Goal: Task Accomplishment & Management: Complete application form

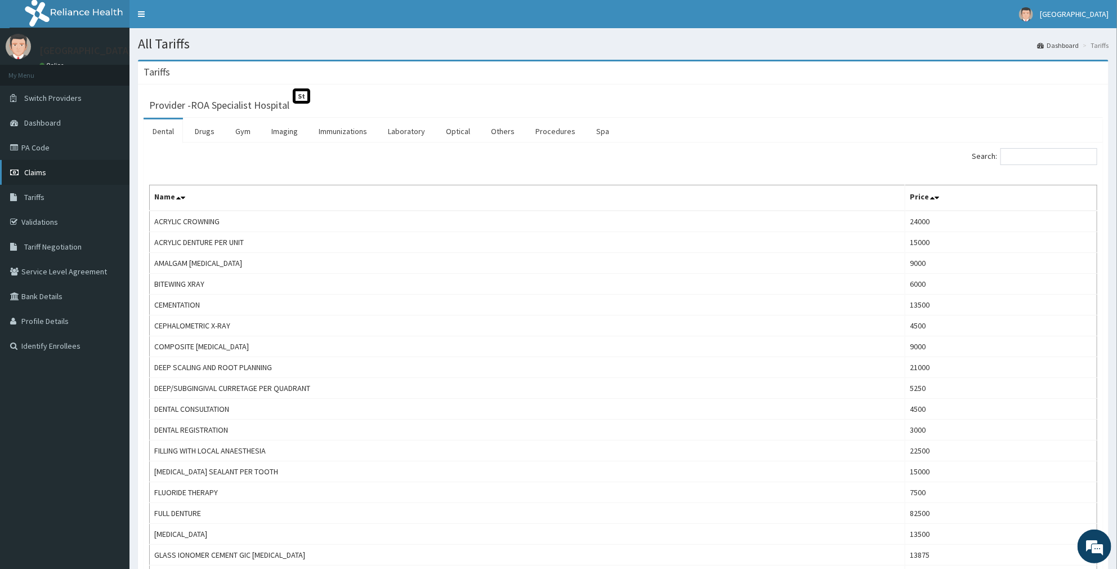
click at [47, 169] on link "Claims" at bounding box center [64, 172] width 129 height 25
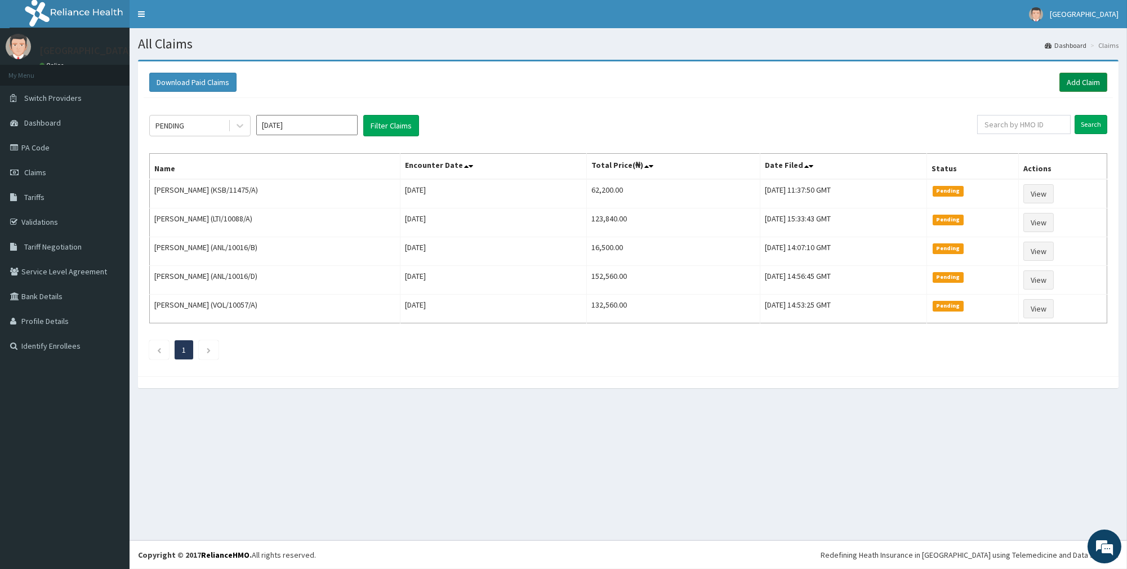
click at [1088, 83] on link "Add Claim" at bounding box center [1083, 82] width 48 height 19
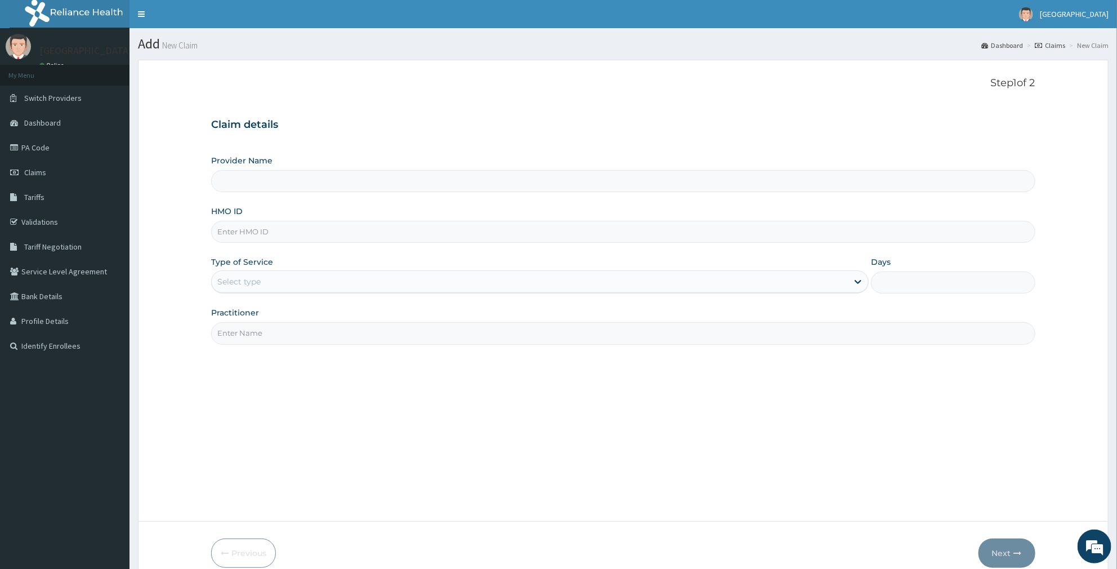
type input "ROA Specialist Hospital"
click at [290, 233] on input "HMO ID" at bounding box center [623, 232] width 824 height 22
type input "DCC/10190/A"
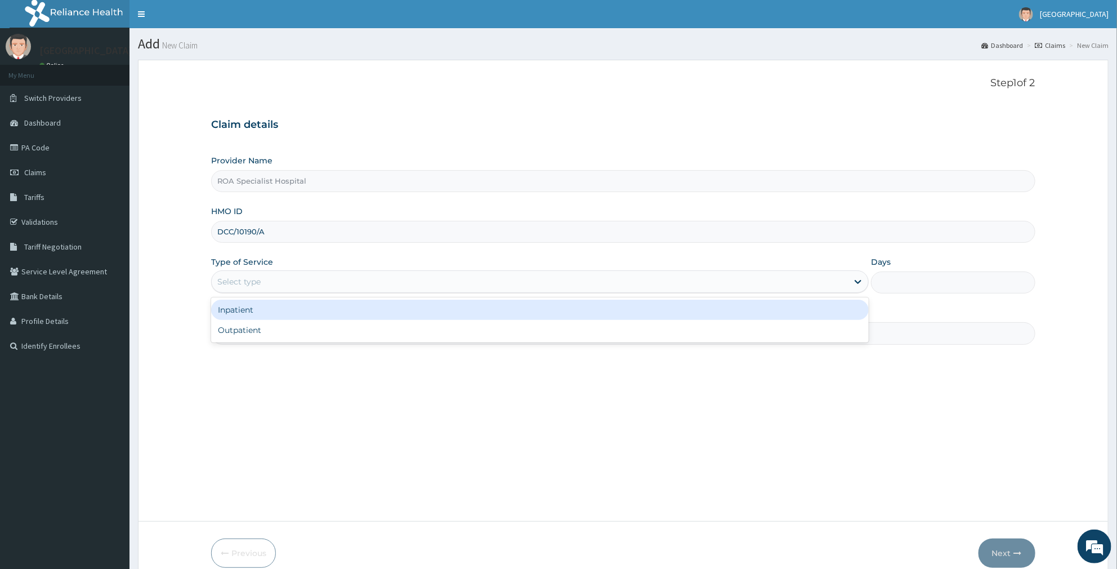
click at [274, 281] on div "Select type" at bounding box center [530, 281] width 636 height 18
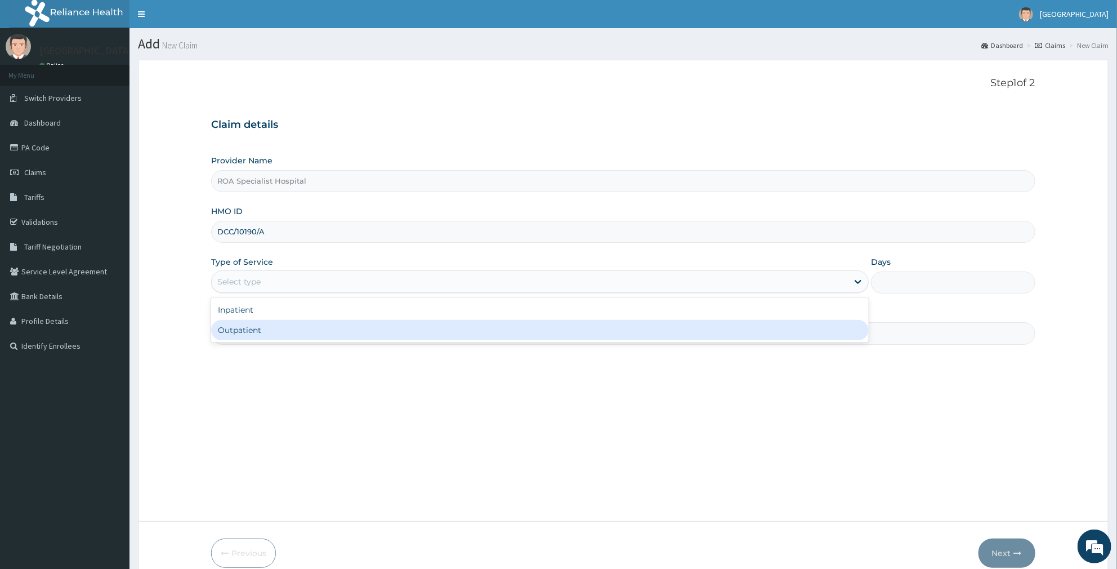
click at [289, 334] on div "Outpatient" at bounding box center [540, 330] width 658 height 20
type input "1"
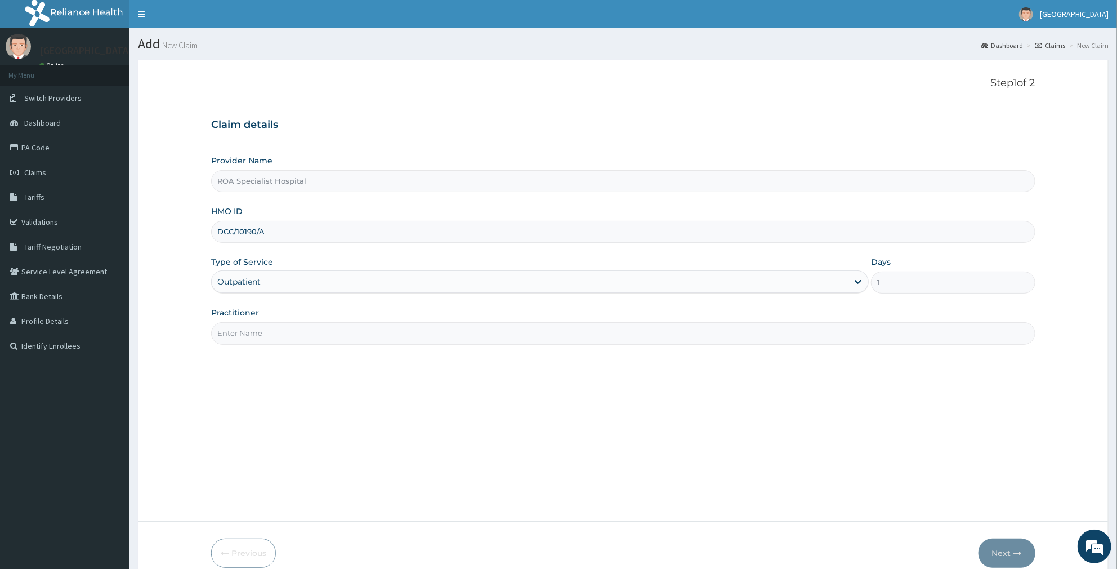
click at [302, 333] on input "Practitioner" at bounding box center [623, 333] width 824 height 22
type input "DR AMUSAN"
click at [989, 548] on button "Next" at bounding box center [1006, 552] width 57 height 29
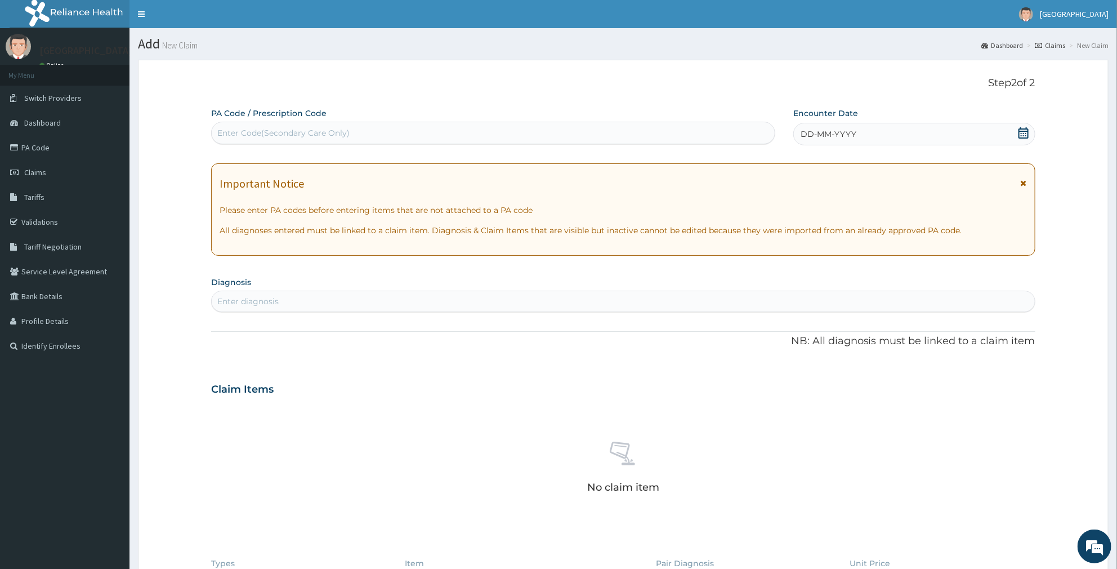
drag, startPoint x: 261, startPoint y: 142, endPoint x: 261, endPoint y: 136, distance: 6.8
click at [261, 141] on div "Enter Code(Secondary Care Only)" at bounding box center [493, 133] width 564 height 23
type input "PA/29225E"
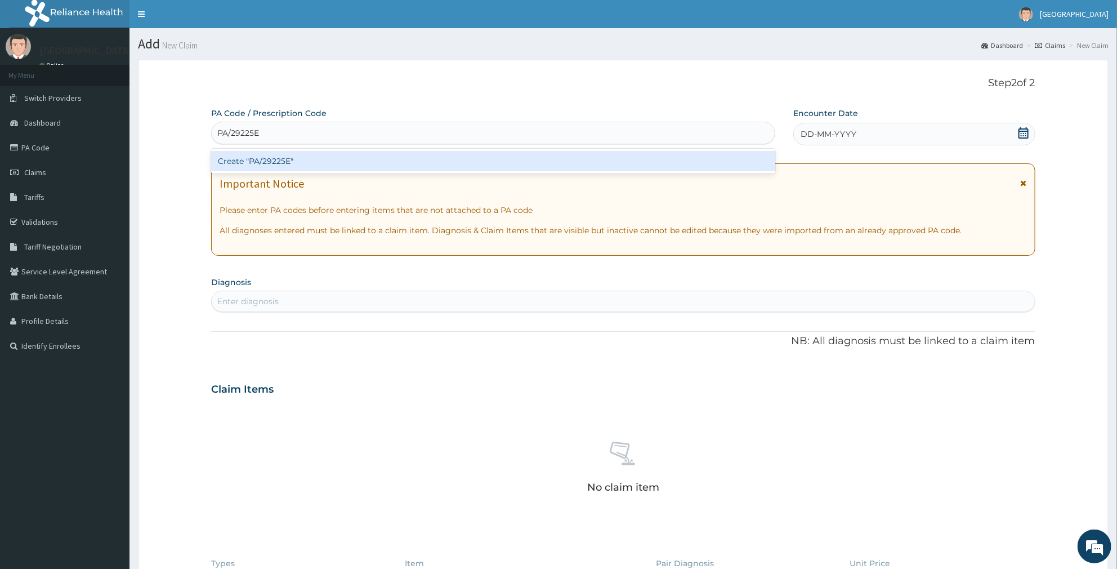
click at [294, 164] on div "Create "PA/29225E"" at bounding box center [493, 161] width 564 height 20
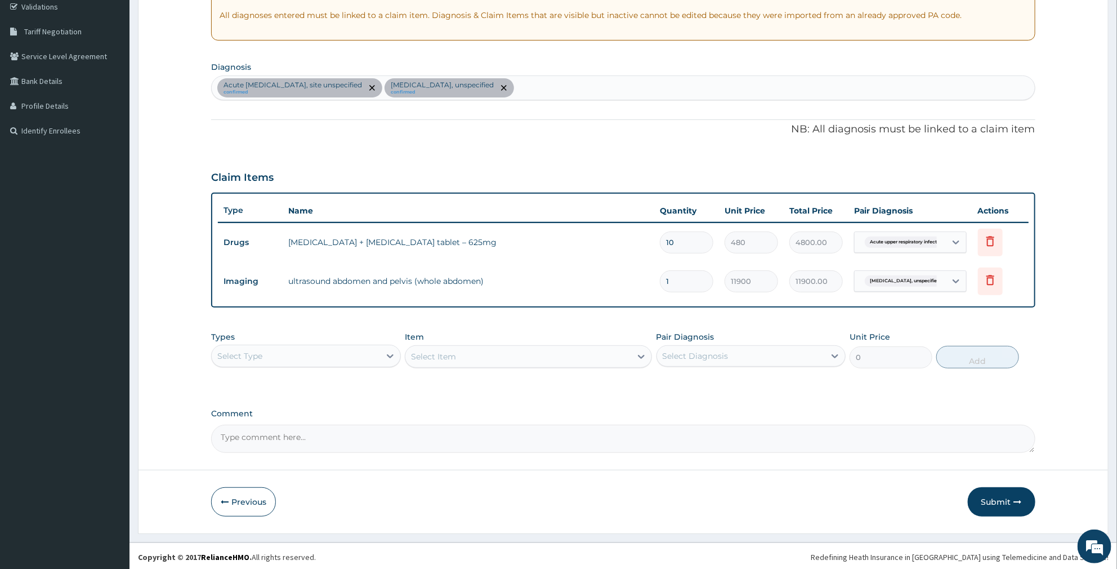
scroll to position [217, 0]
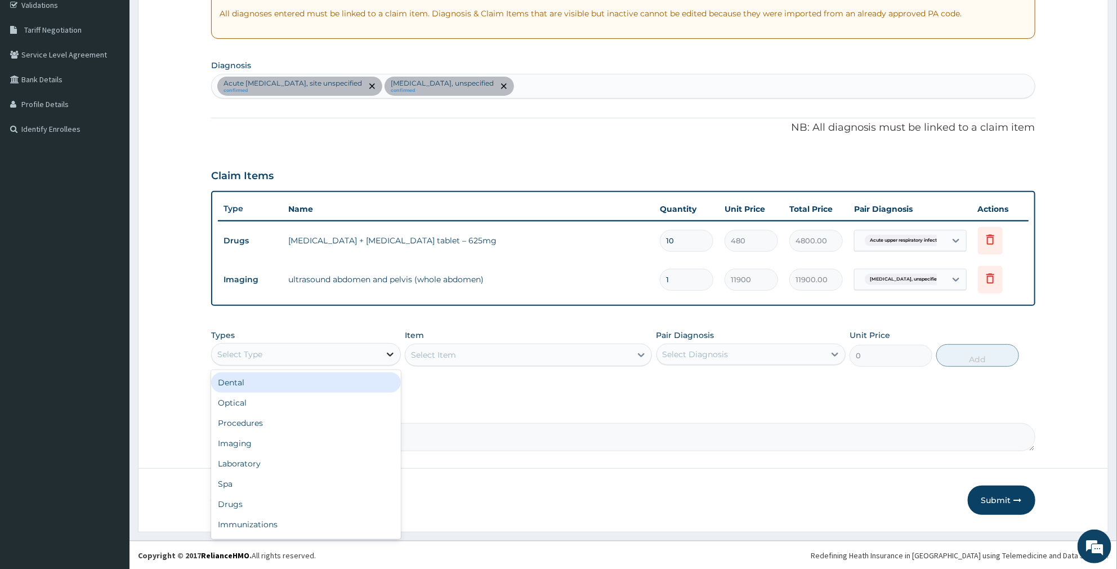
click at [383, 351] on div at bounding box center [390, 354] width 20 height 20
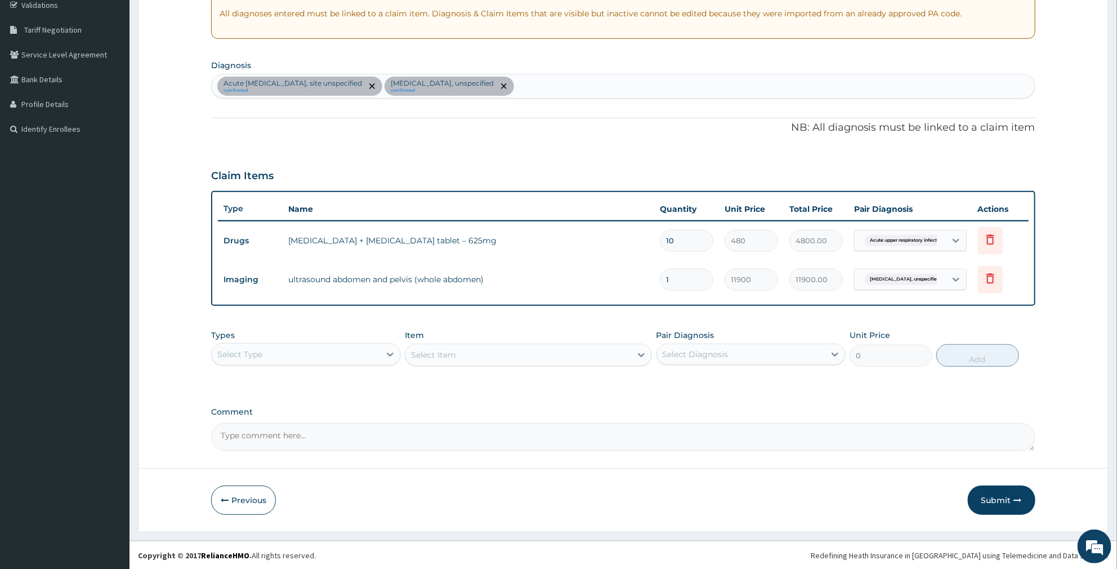
click at [571, 83] on div "Acute upper respiratory infection, site unspecified confirmed Appendicitis, uns…" at bounding box center [623, 86] width 823 height 24
type input "MALARIA"
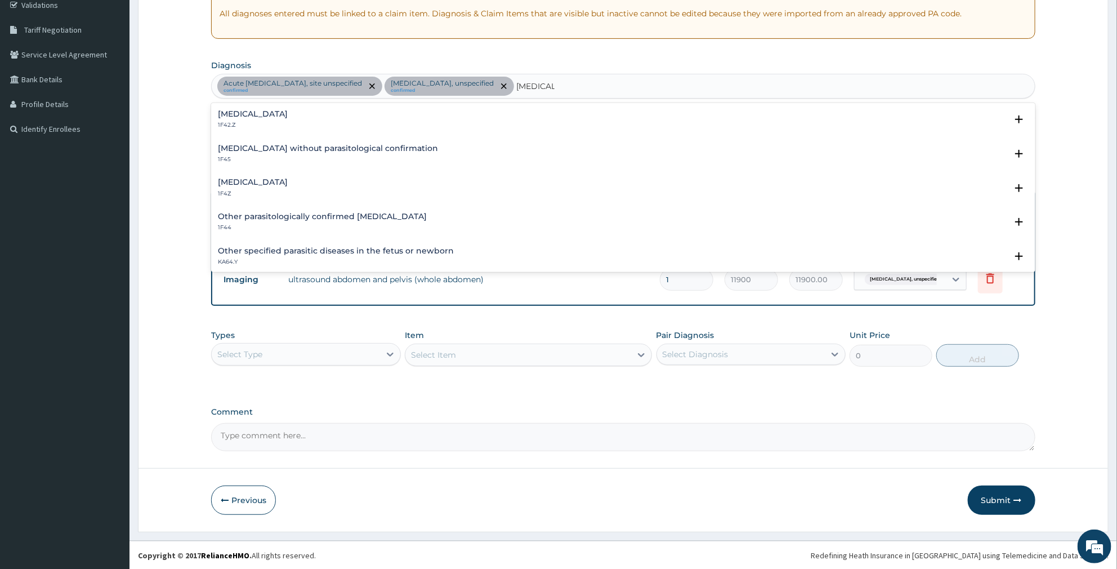
click at [310, 182] on div "Malaria, unspecified 1F4Z" at bounding box center [623, 188] width 811 height 20
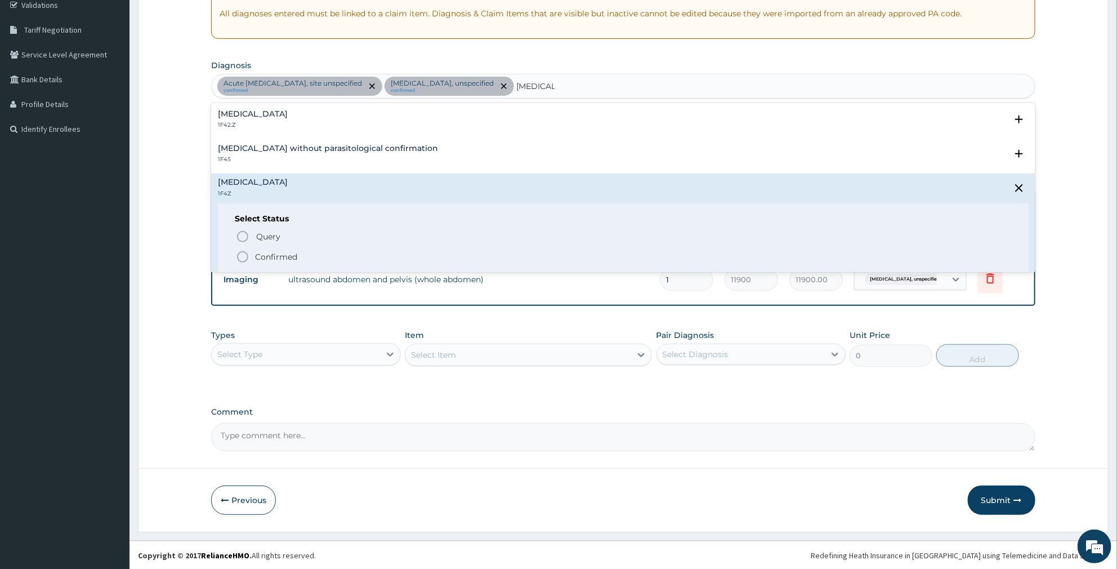
click at [243, 252] on circle "status option filled" at bounding box center [243, 257] width 10 height 10
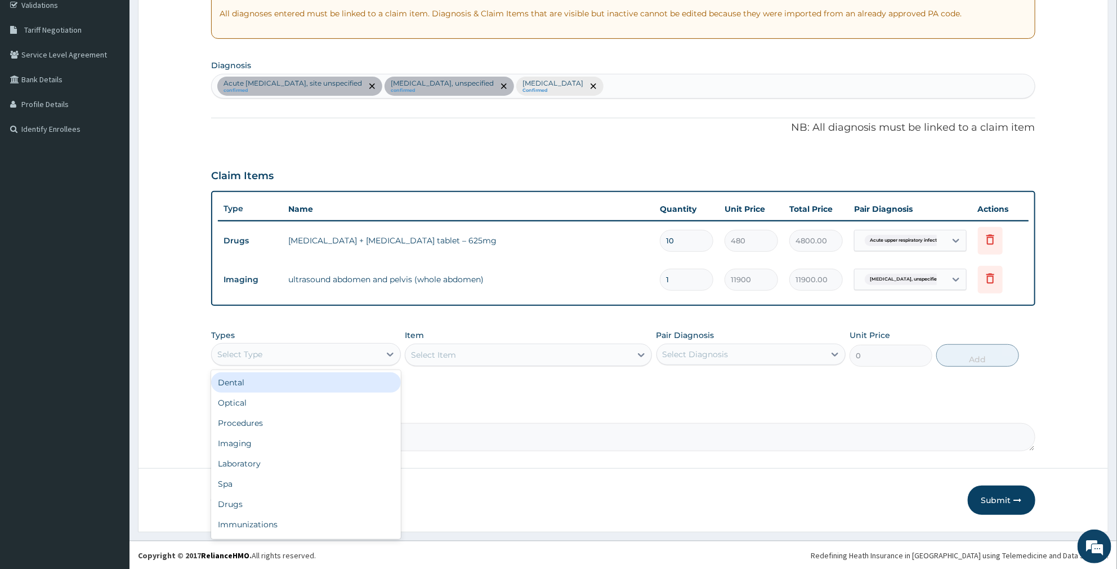
click at [369, 356] on div "Select Type" at bounding box center [296, 354] width 168 height 18
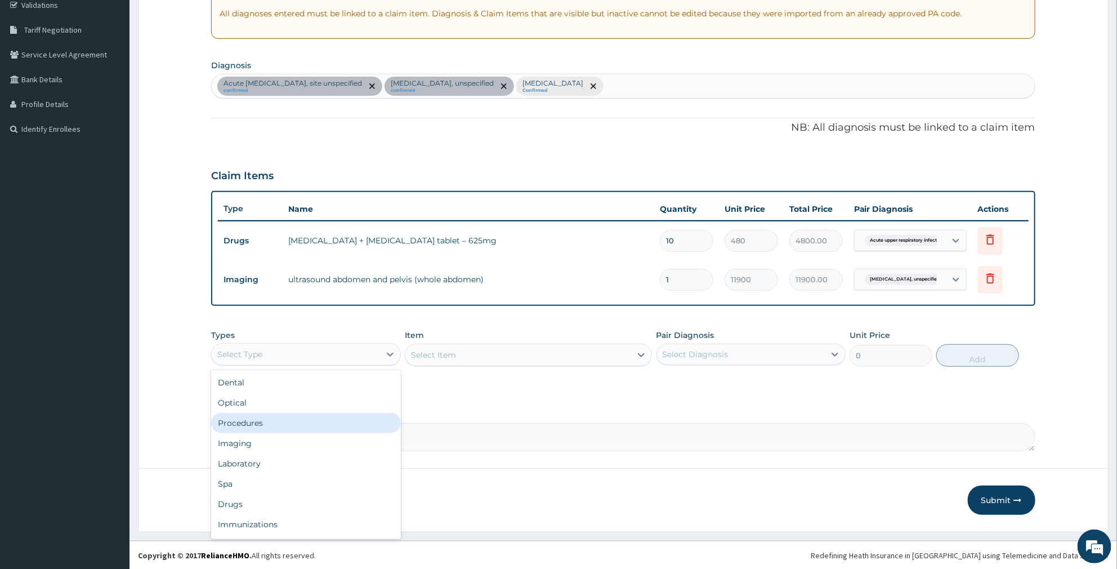
scroll to position [38, 0]
click at [312, 424] on div "Laboratory" at bounding box center [306, 425] width 190 height 20
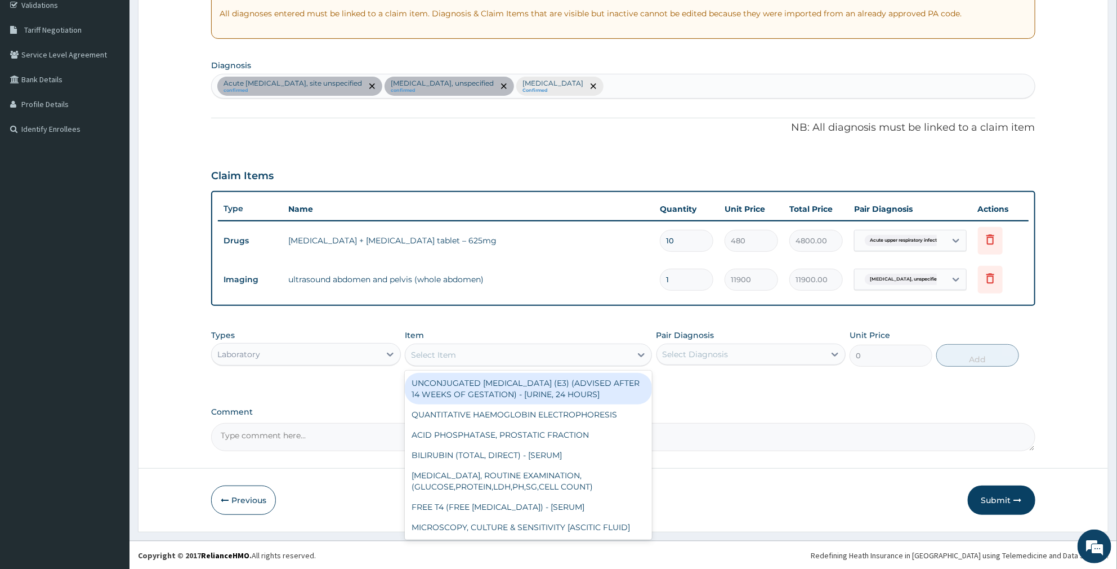
click at [448, 356] on div "Select Item" at bounding box center [433, 354] width 45 height 11
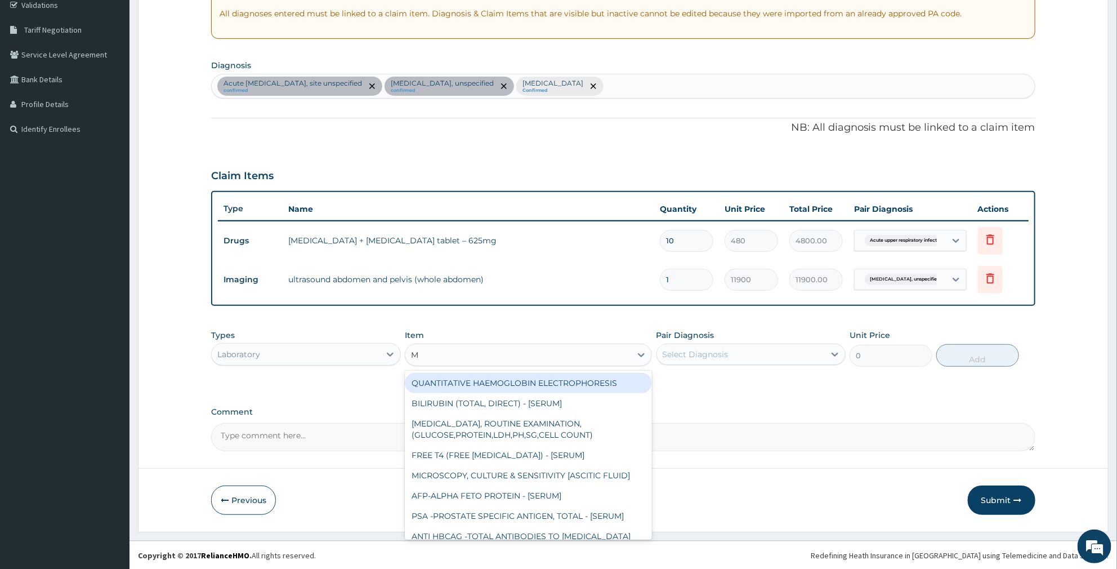
type input "MP"
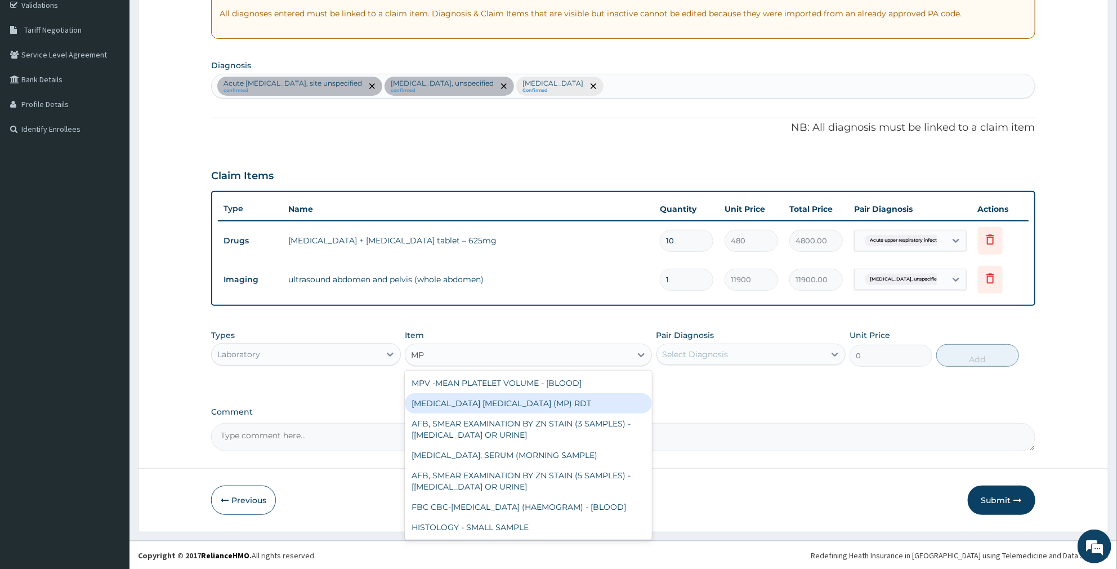
click at [494, 405] on div "MALARIA PARASITE (MP) RDT" at bounding box center [528, 403] width 247 height 20
type input "2400"
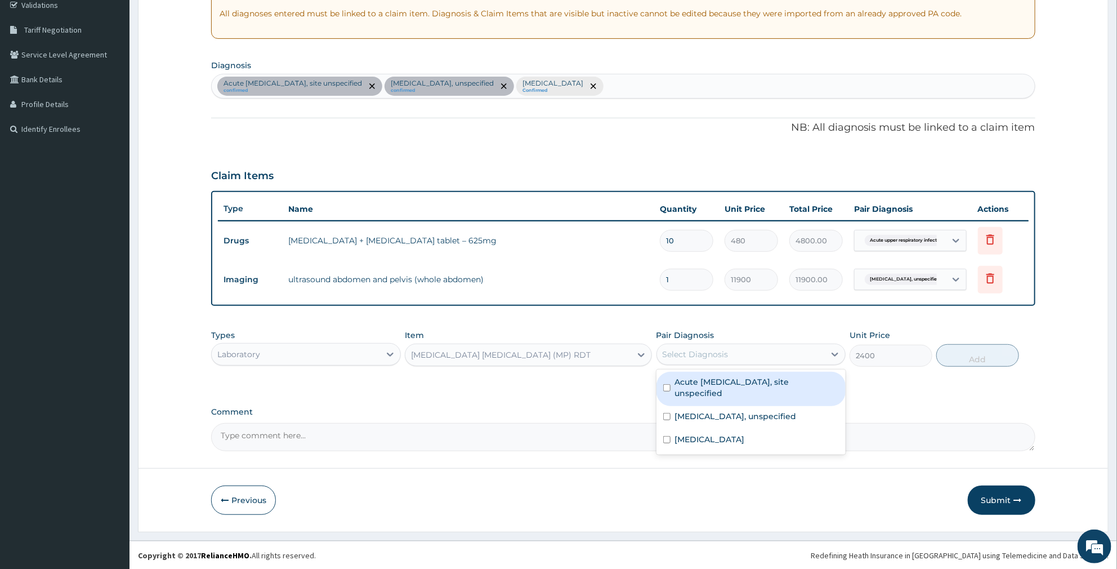
click at [724, 357] on div "Select Diagnosis" at bounding box center [696, 353] width 66 height 11
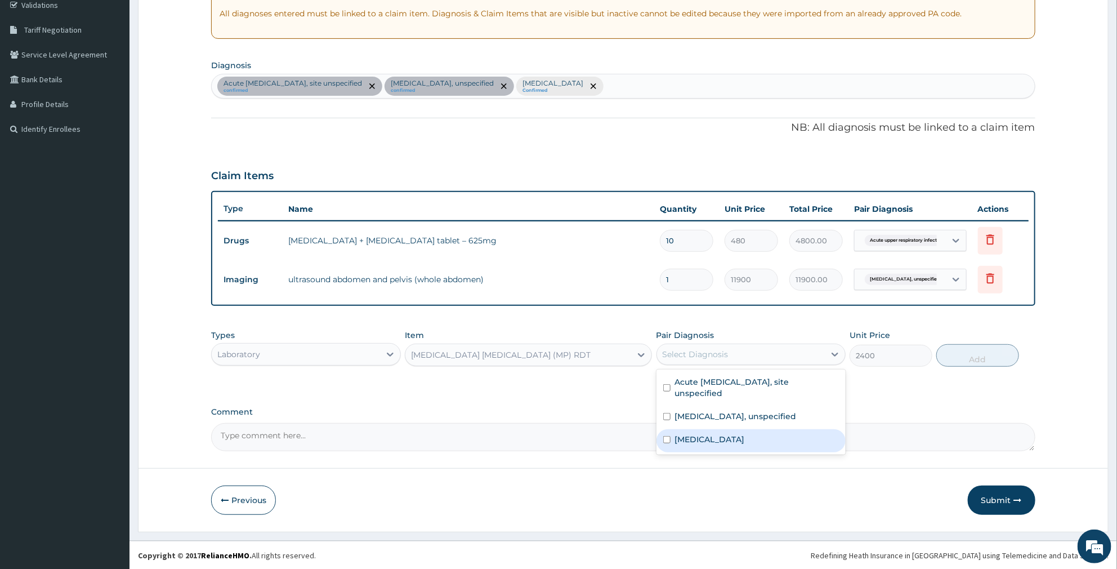
click at [710, 439] on label "Malaria, unspecified" at bounding box center [710, 438] width 70 height 11
checkbox input "true"
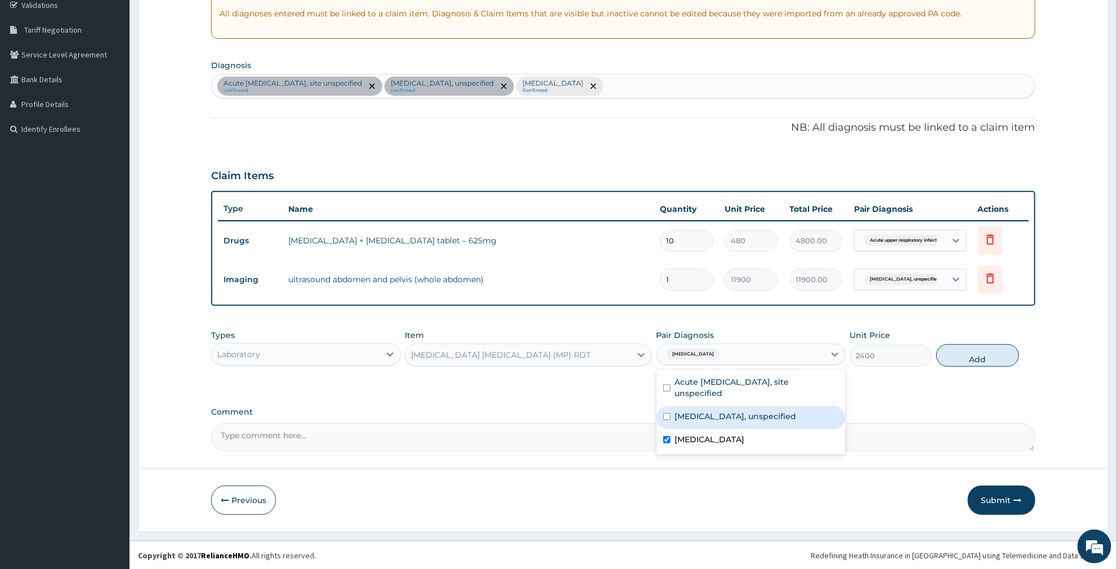
drag, startPoint x: 959, startPoint y: 355, endPoint x: 888, endPoint y: 364, distance: 71.4
click at [949, 355] on button "Add" at bounding box center [977, 355] width 82 height 23
type input "0"
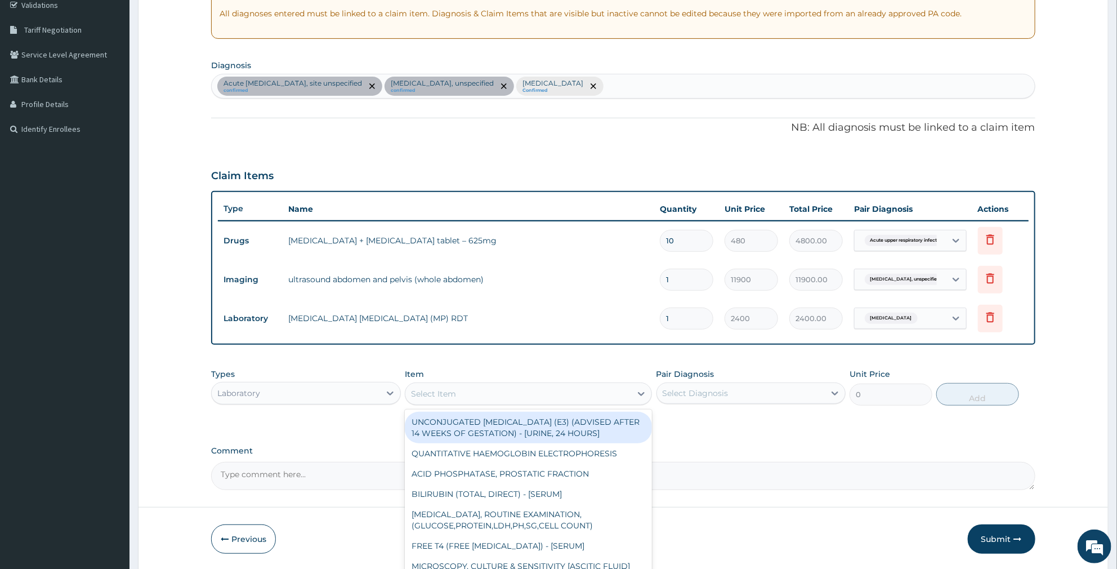
click at [519, 394] on div "Select Item" at bounding box center [518, 394] width 226 height 18
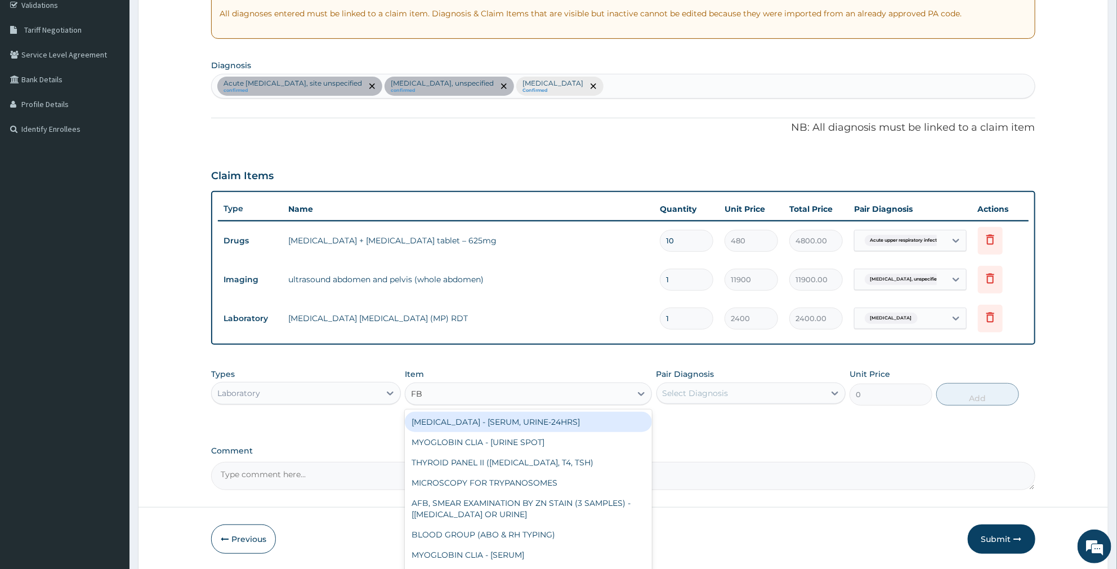
type input "FBC"
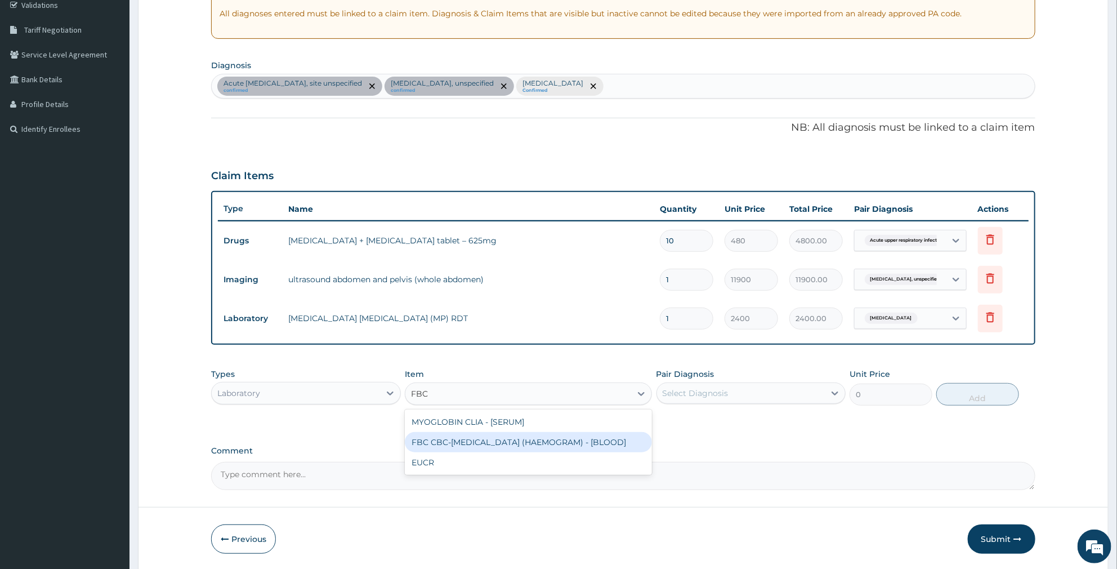
click at [524, 445] on div "FBC CBC-COMPLETE BLOOD COUNT (HAEMOGRAM) - [BLOOD]" at bounding box center [528, 442] width 247 height 20
type input "6000"
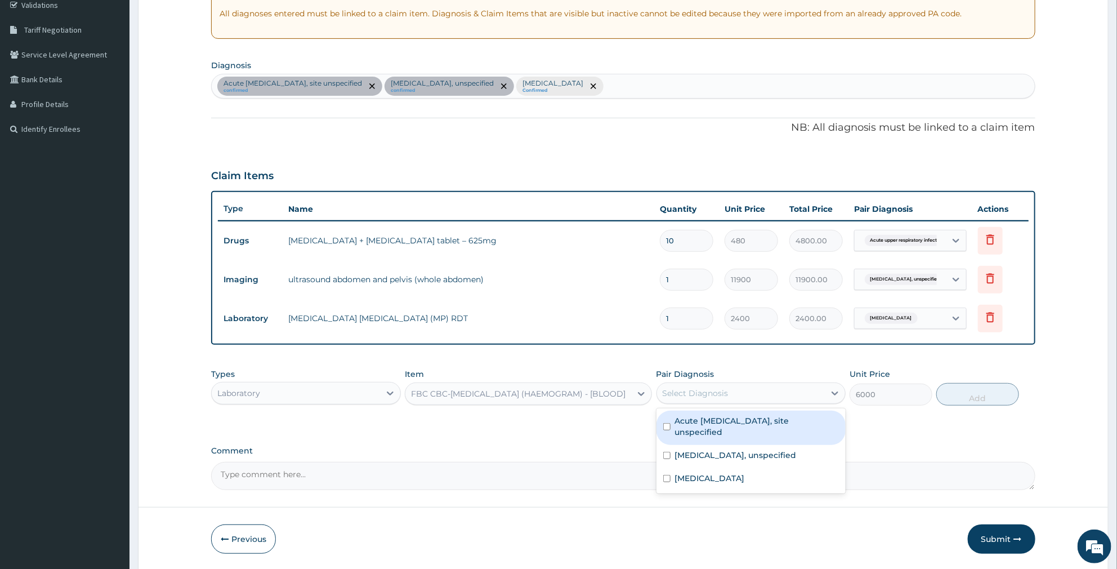
click at [772, 396] on div "Select Diagnosis" at bounding box center [741, 393] width 168 height 18
click at [778, 419] on label "Acute upper respiratory infection, site unspecified" at bounding box center [757, 426] width 164 height 23
checkbox input "true"
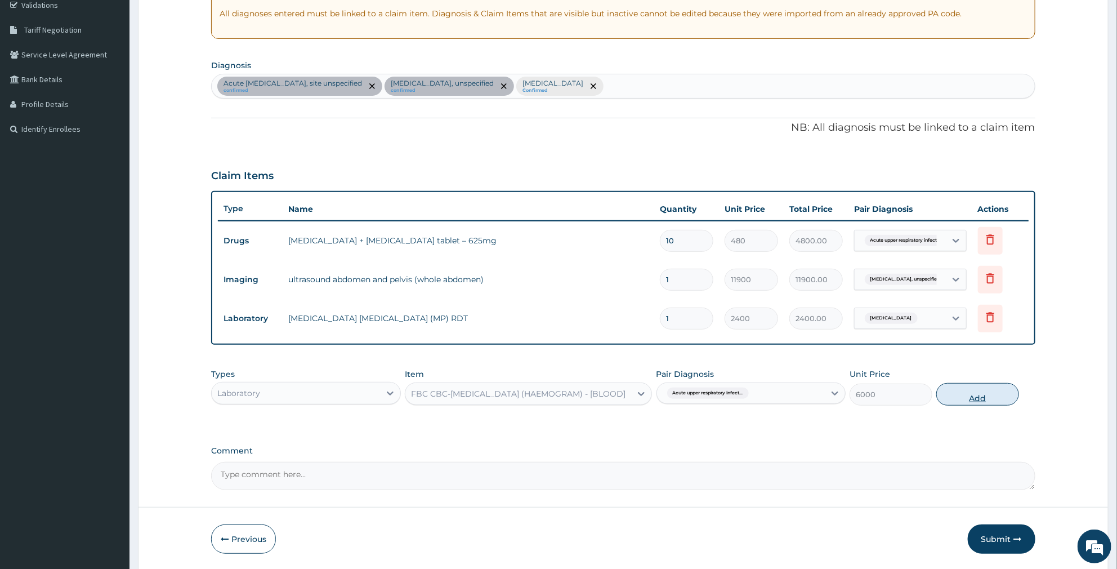
click at [971, 392] on button "Add" at bounding box center [977, 394] width 82 height 23
type input "0"
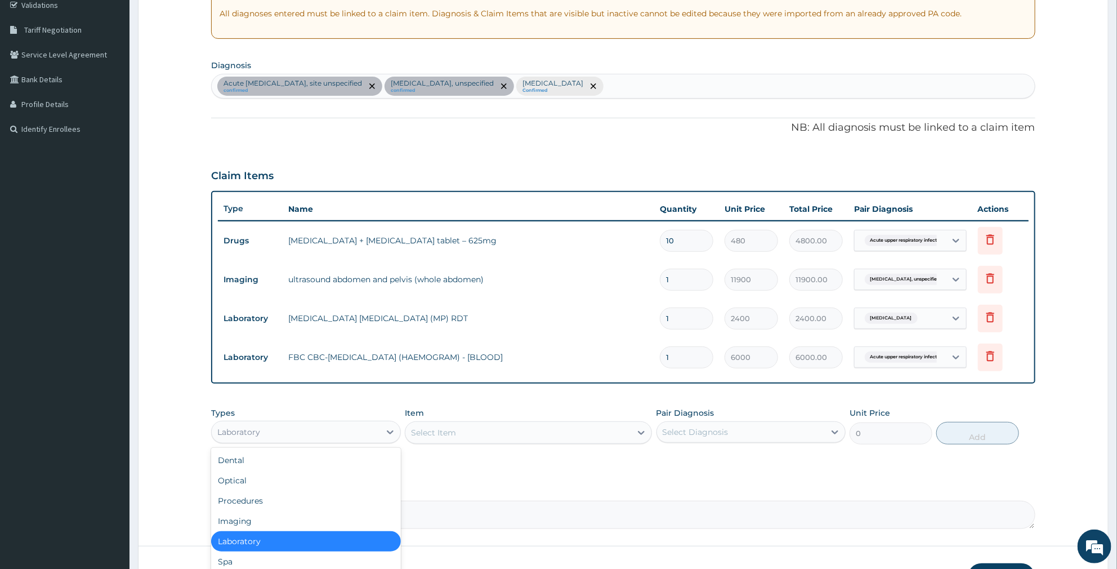
click at [313, 432] on div "Laboratory" at bounding box center [296, 432] width 168 height 18
click at [254, 497] on div "Procedures" at bounding box center [306, 500] width 190 height 20
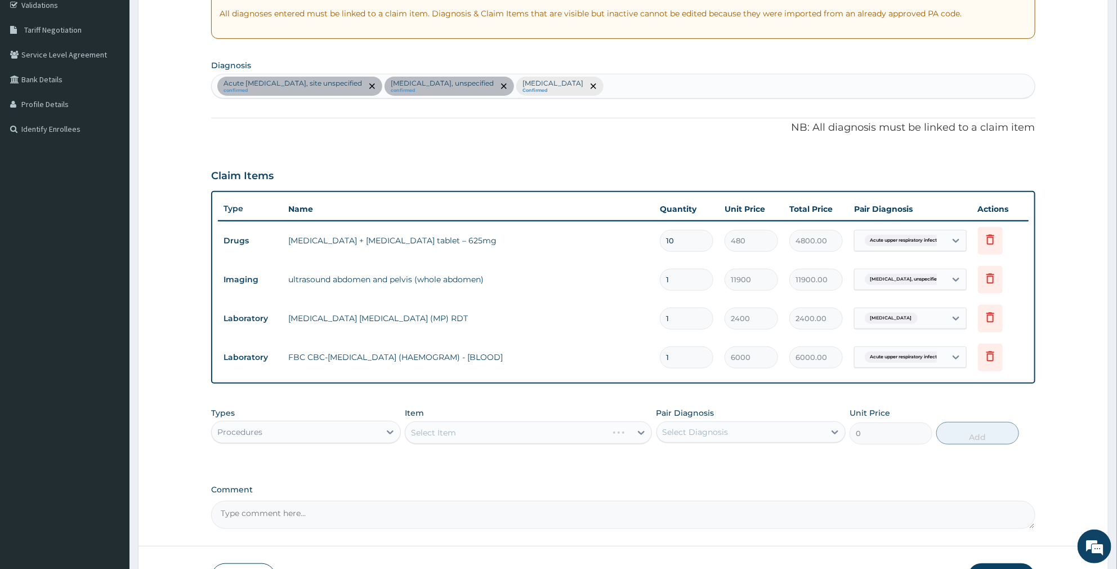
click at [454, 437] on div "Select Item" at bounding box center [528, 432] width 247 height 23
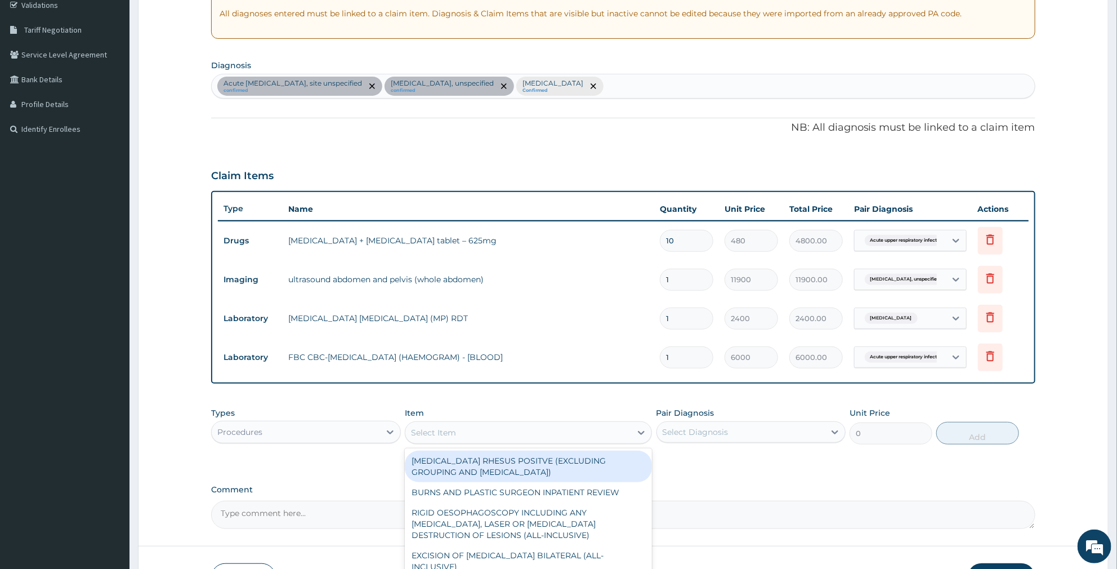
click at [451, 435] on div "Select Item" at bounding box center [433, 432] width 45 height 11
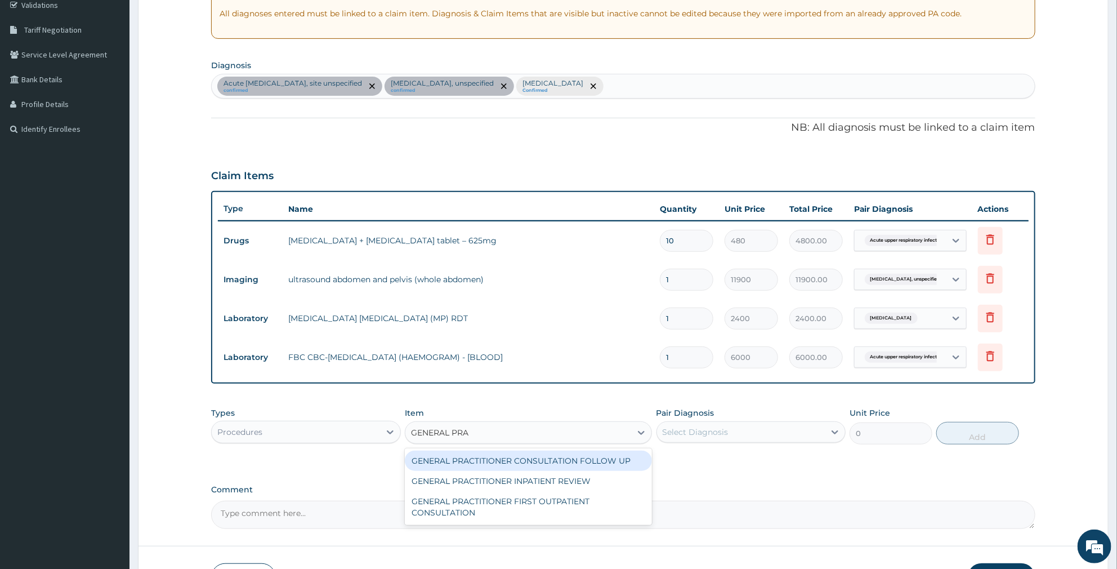
type input "GENERAL PRAC"
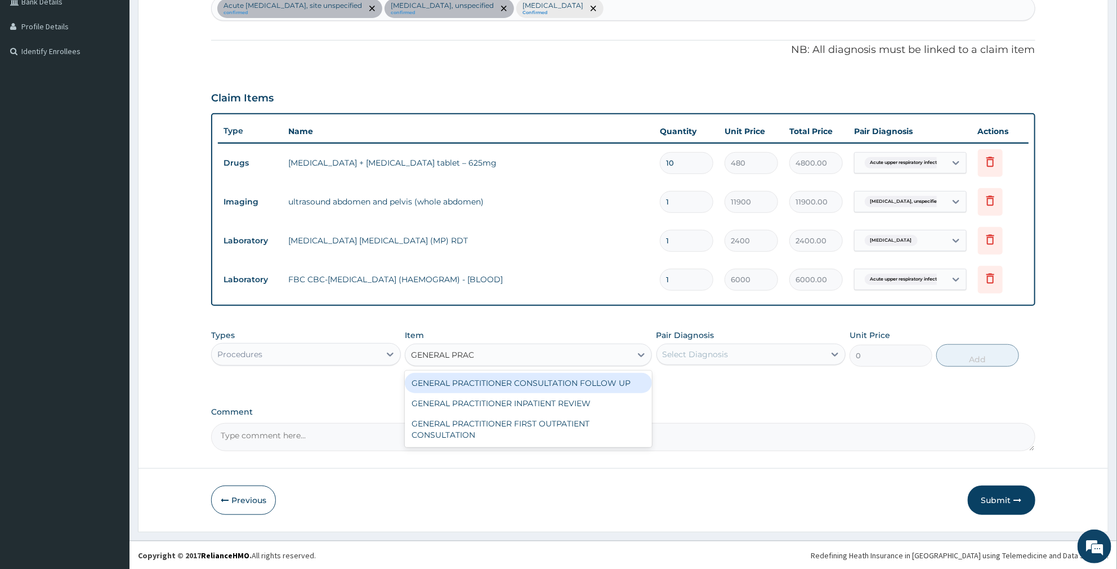
scroll to position [295, 0]
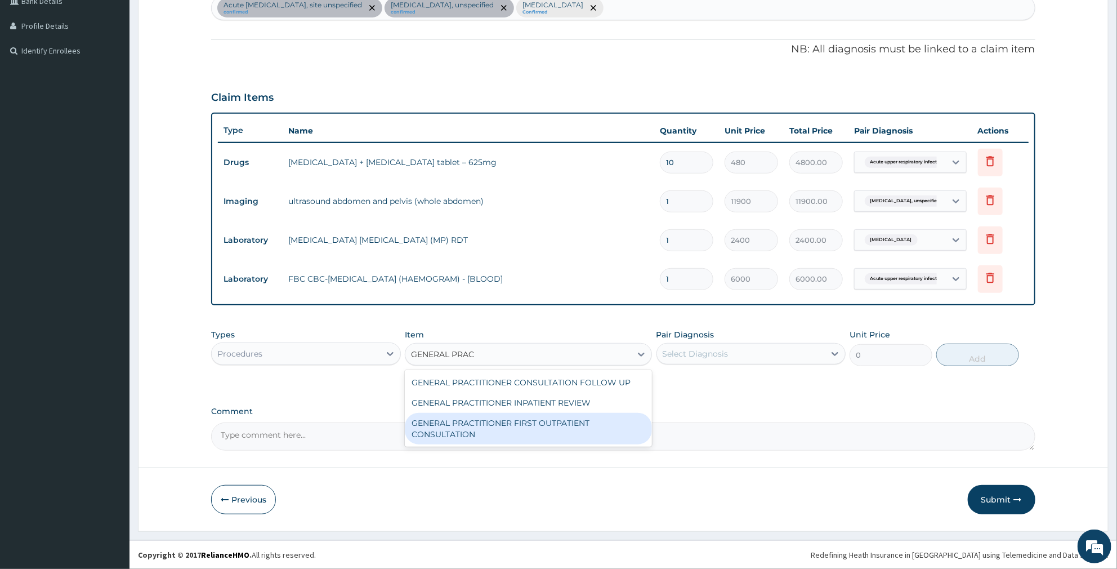
click at [457, 435] on div "GENERAL PRACTITIONER FIRST OUTPATIENT CONSULTATION" at bounding box center [528, 429] width 247 height 32
type input "4500"
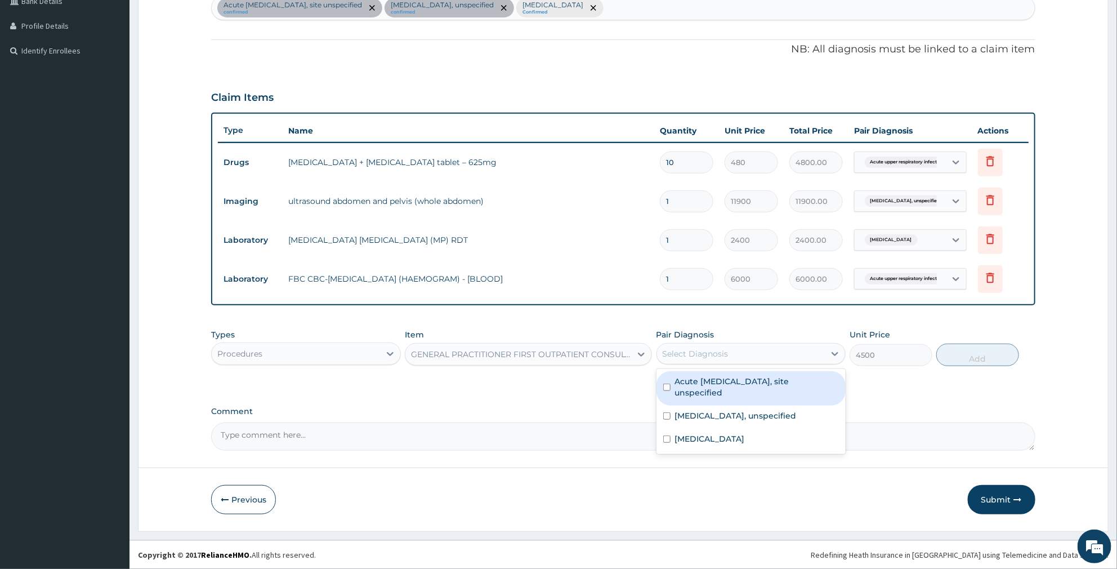
click at [732, 351] on div "Select Diagnosis" at bounding box center [741, 354] width 168 height 18
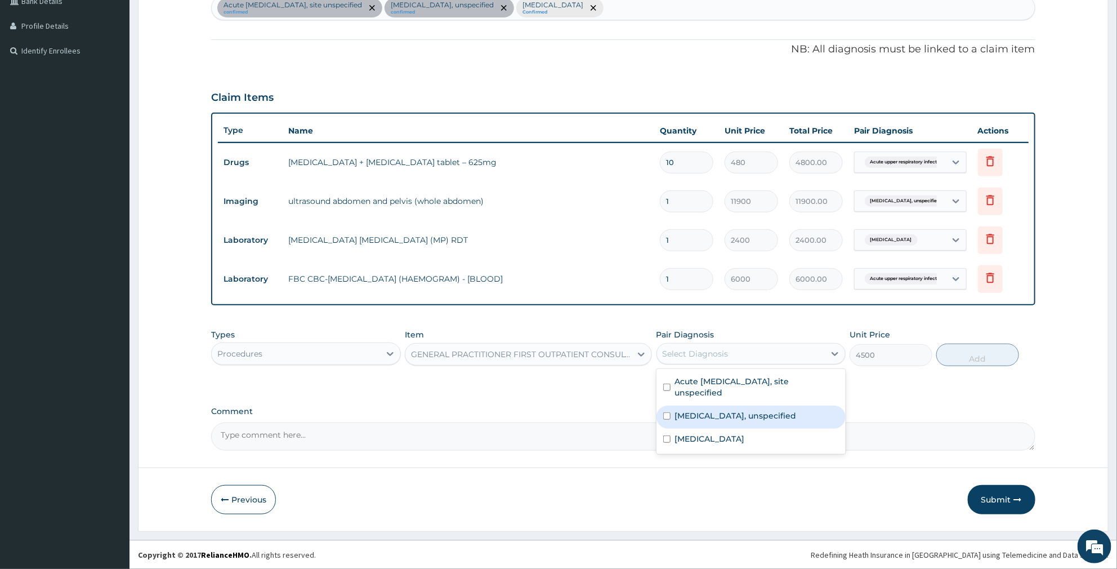
click at [700, 419] on label "Appendicitis, unspecified" at bounding box center [736, 415] width 122 height 11
checkbox input "true"
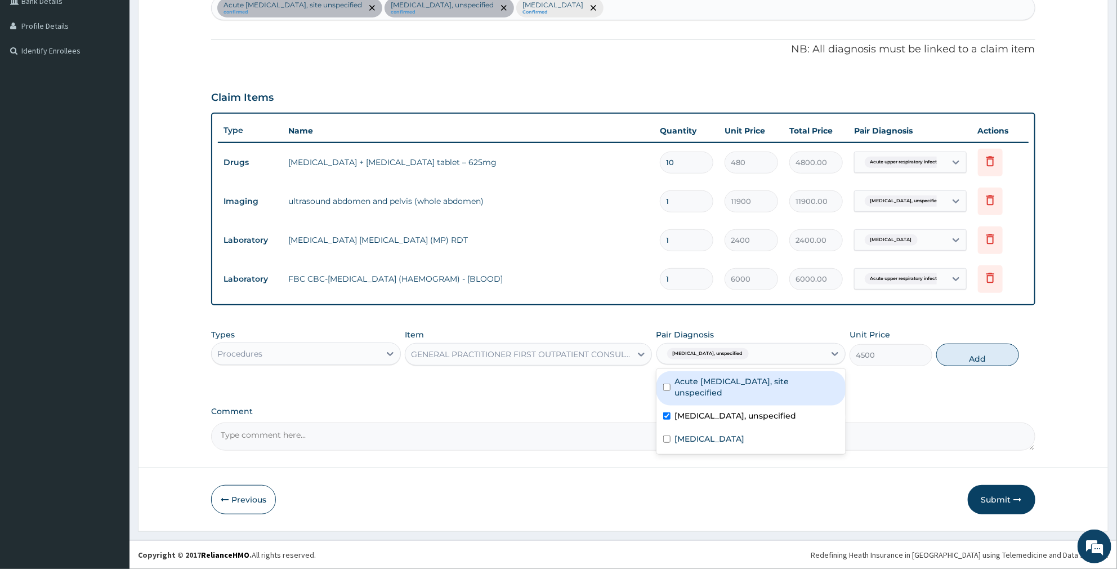
click at [712, 390] on label "Acute upper respiratory infection, site unspecified" at bounding box center [757, 387] width 164 height 23
checkbox input "true"
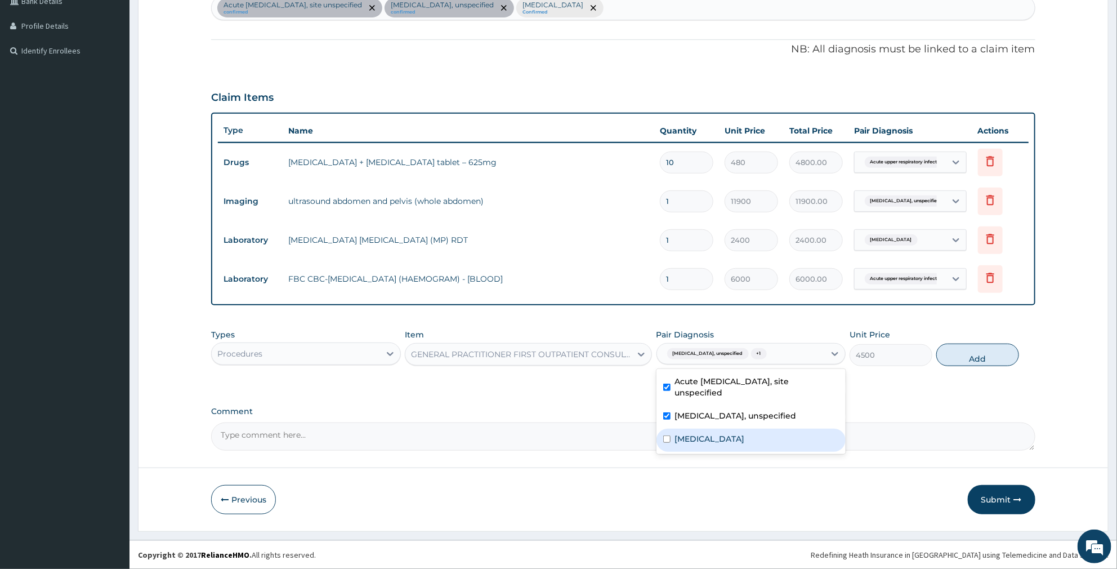
click at [712, 433] on label "Malaria, unspecified" at bounding box center [710, 438] width 70 height 11
checkbox input "true"
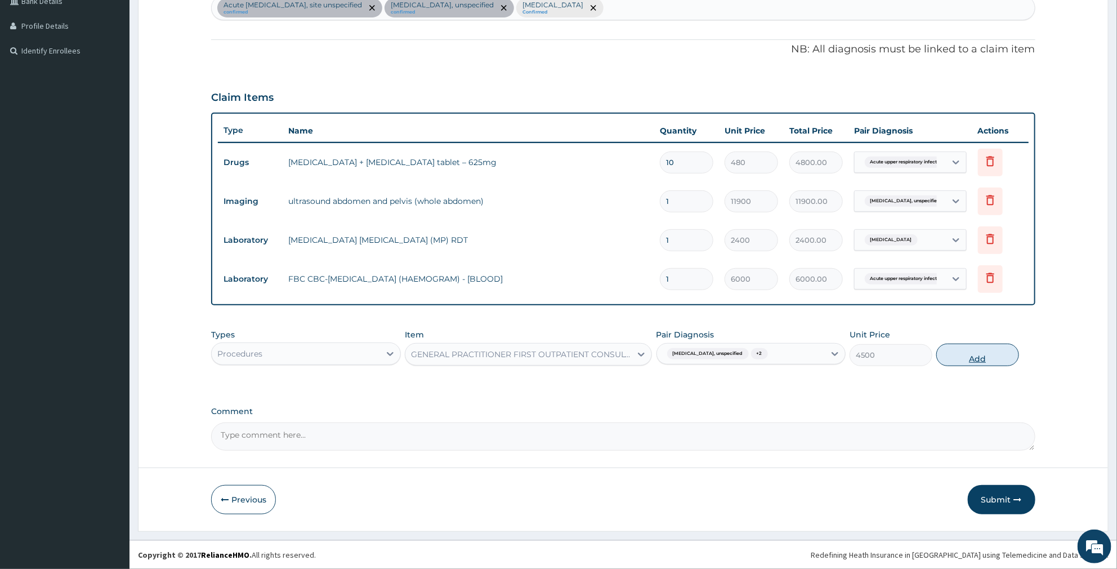
click at [984, 348] on button "Add" at bounding box center [977, 354] width 82 height 23
type input "0"
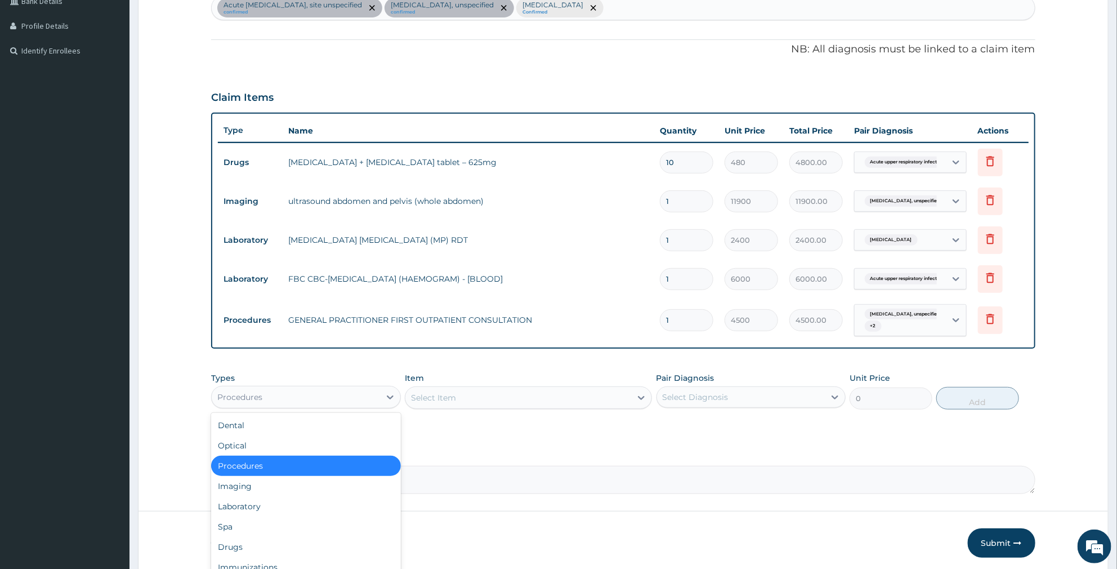
click at [367, 400] on div "Procedures" at bounding box center [296, 397] width 168 height 18
click at [267, 549] on div "Drugs" at bounding box center [306, 547] width 190 height 20
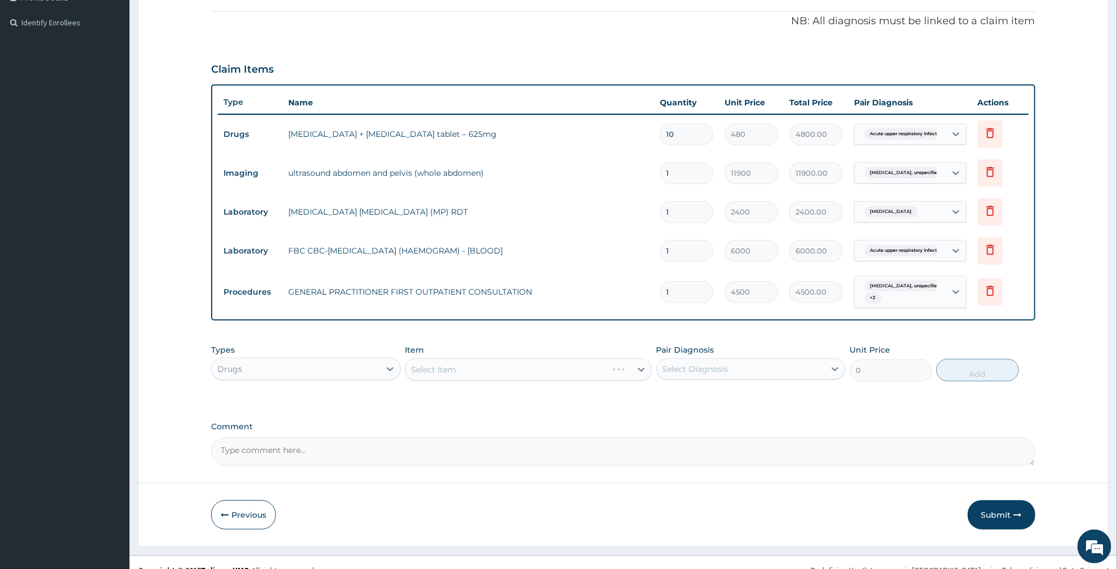
scroll to position [339, 0]
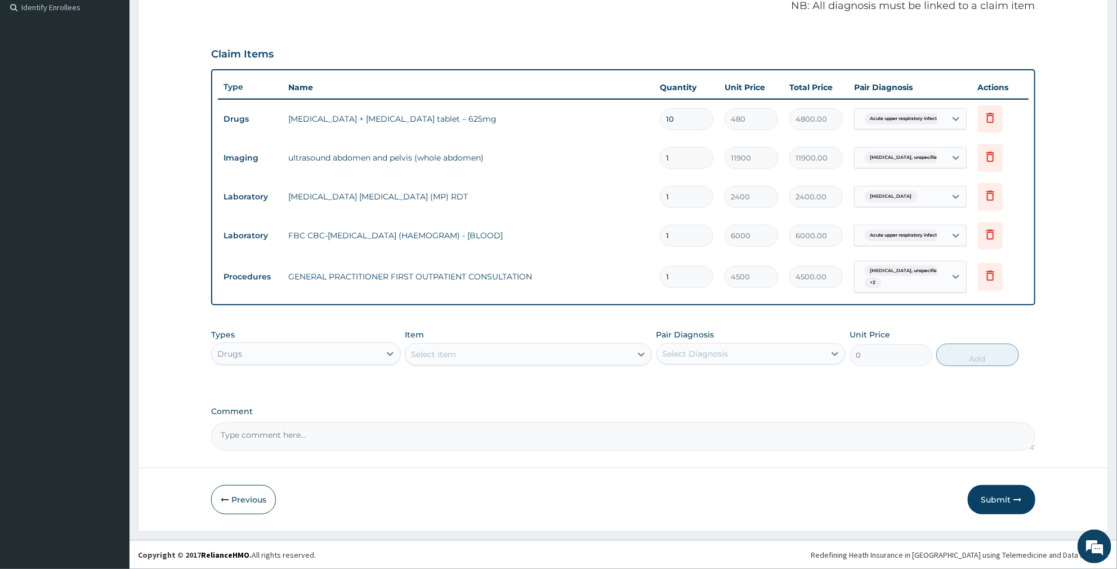
click at [457, 359] on div "Select Item" at bounding box center [518, 354] width 226 height 18
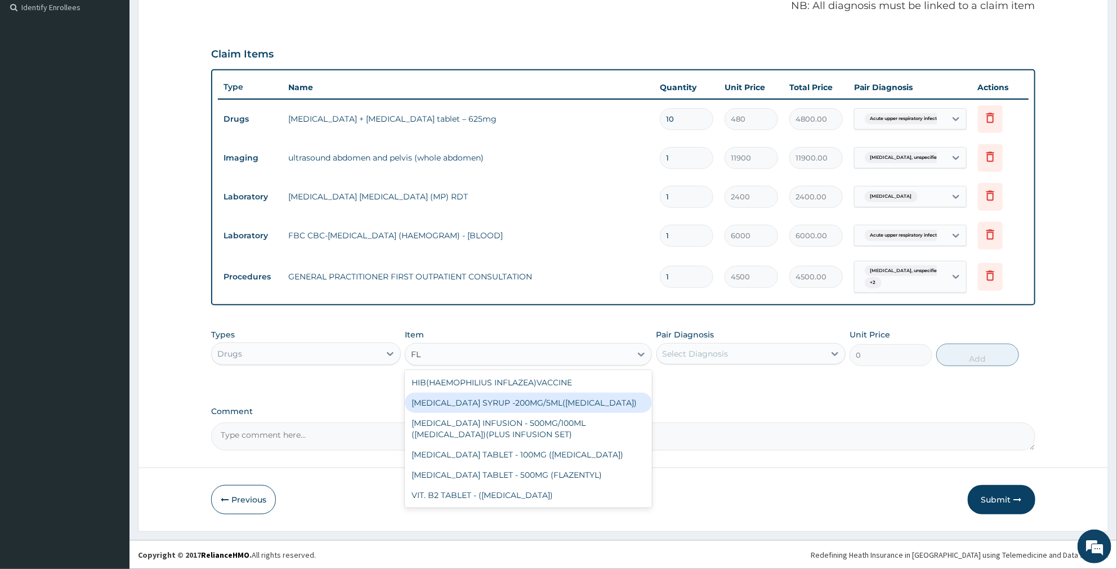
type input "F"
type input "METRONI"
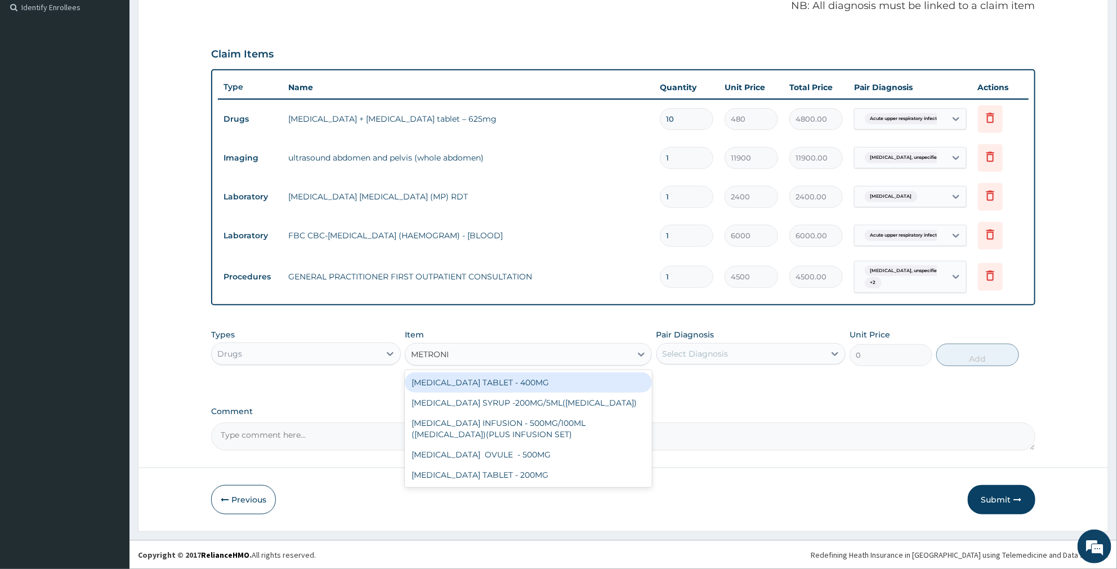
click at [481, 387] on div "METRONIDAZOLE TABLET - 400MG" at bounding box center [528, 382] width 247 height 20
type input "96"
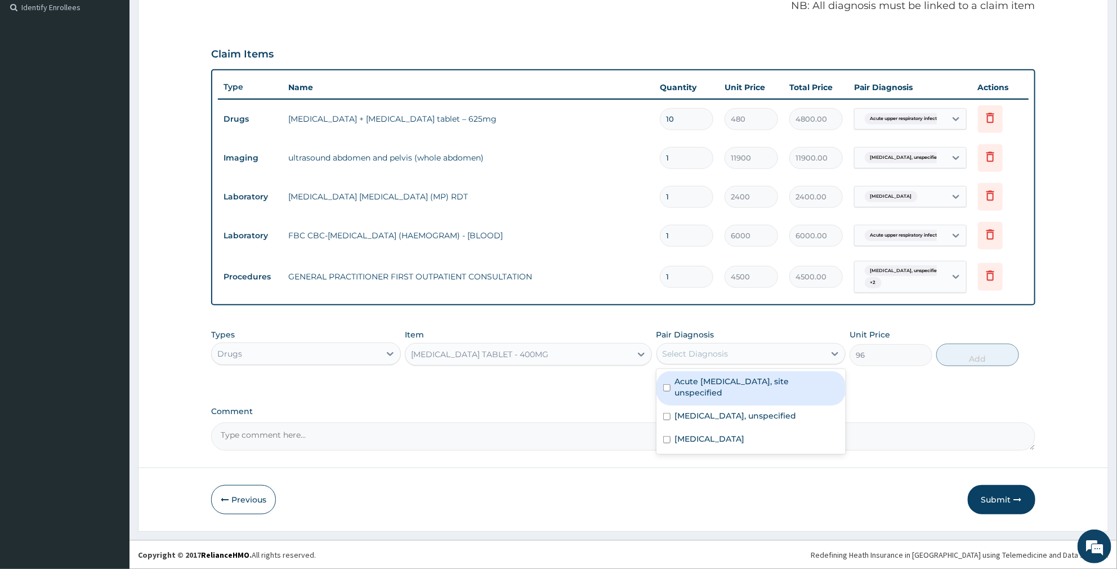
click at [744, 355] on div "Select Diagnosis" at bounding box center [741, 354] width 168 height 18
click at [680, 387] on label "Acute upper respiratory infection, site unspecified" at bounding box center [757, 387] width 164 height 23
checkbox input "true"
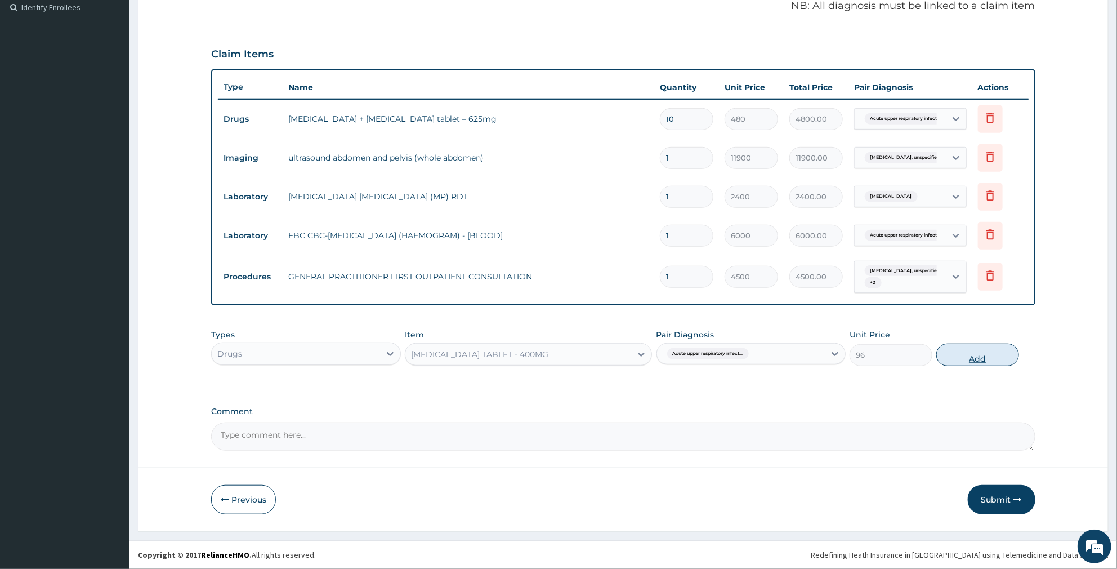
click at [992, 357] on button "Add" at bounding box center [977, 354] width 82 height 23
type input "0"
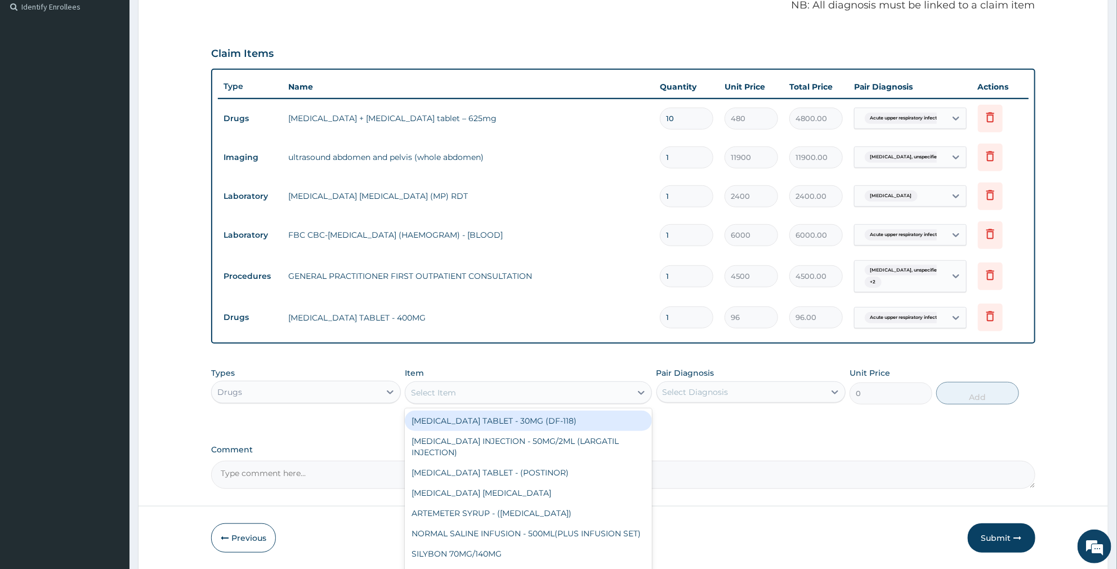
click at [463, 392] on div "Select Item" at bounding box center [518, 392] width 226 height 18
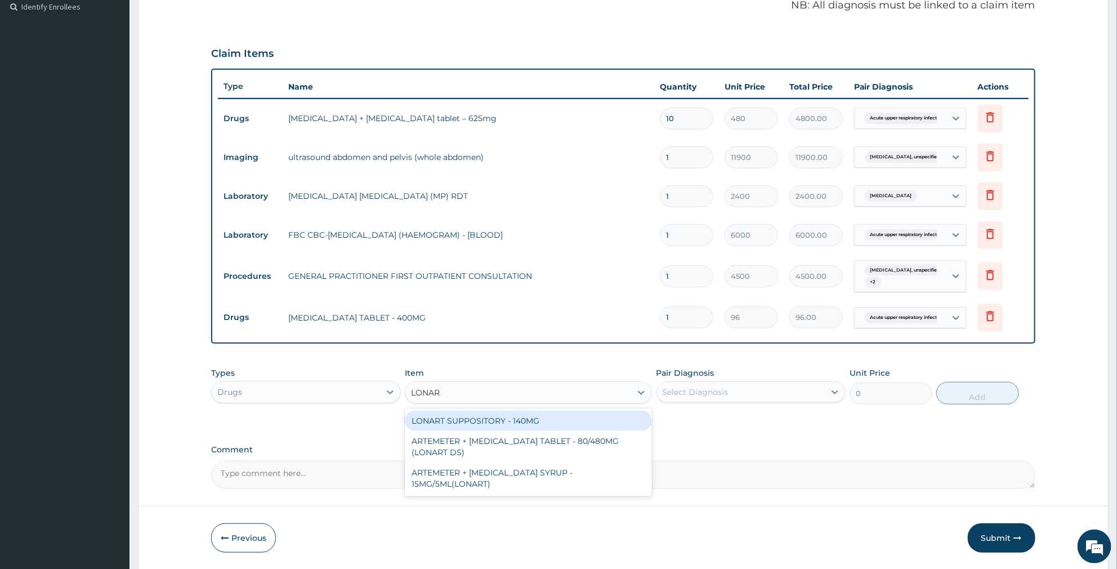
type input "LONART"
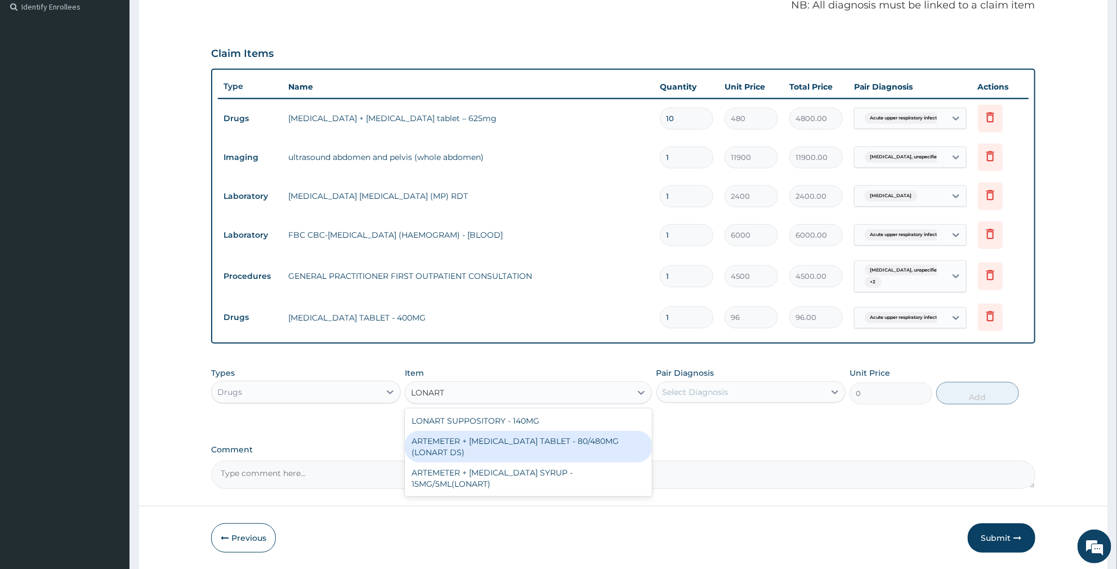
click at [553, 453] on div "ARTEMETER + LUMEFANTRINE TABLET - 80/480MG (LONART DS)" at bounding box center [528, 447] width 247 height 32
type input "672"
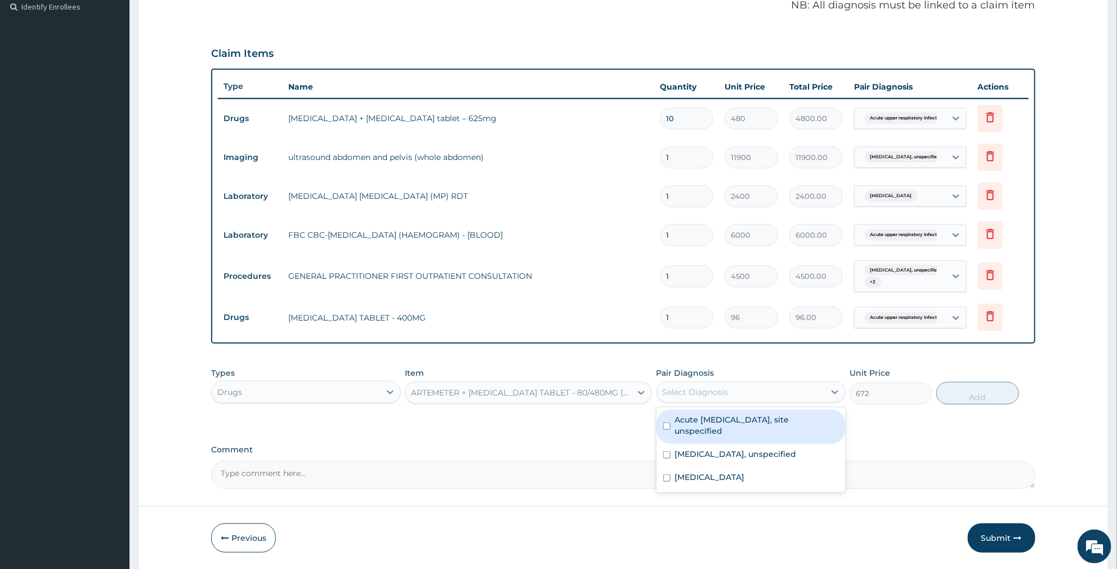
click at [695, 391] on div "Select Diagnosis" at bounding box center [696, 391] width 66 height 11
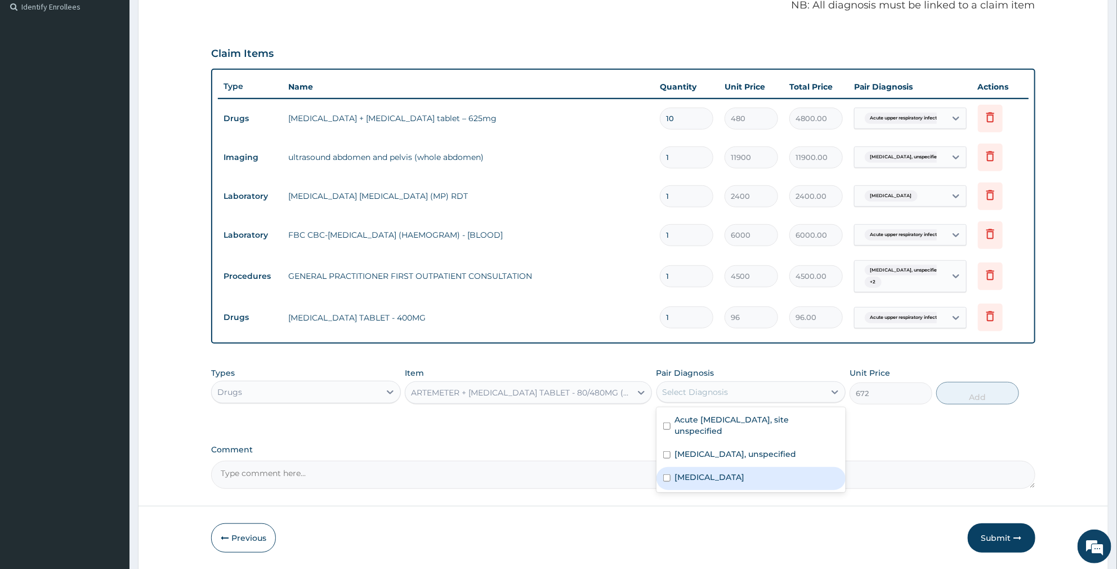
click at [710, 473] on label "Malaria, unspecified" at bounding box center [710, 476] width 70 height 11
checkbox input "true"
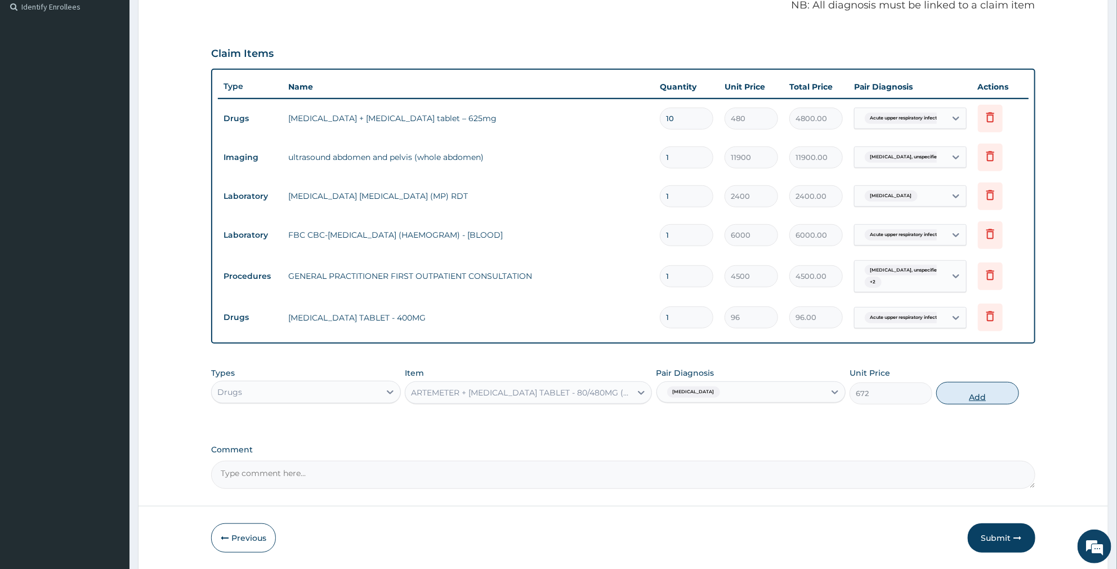
click at [964, 392] on button "Add" at bounding box center [977, 393] width 82 height 23
type input "0"
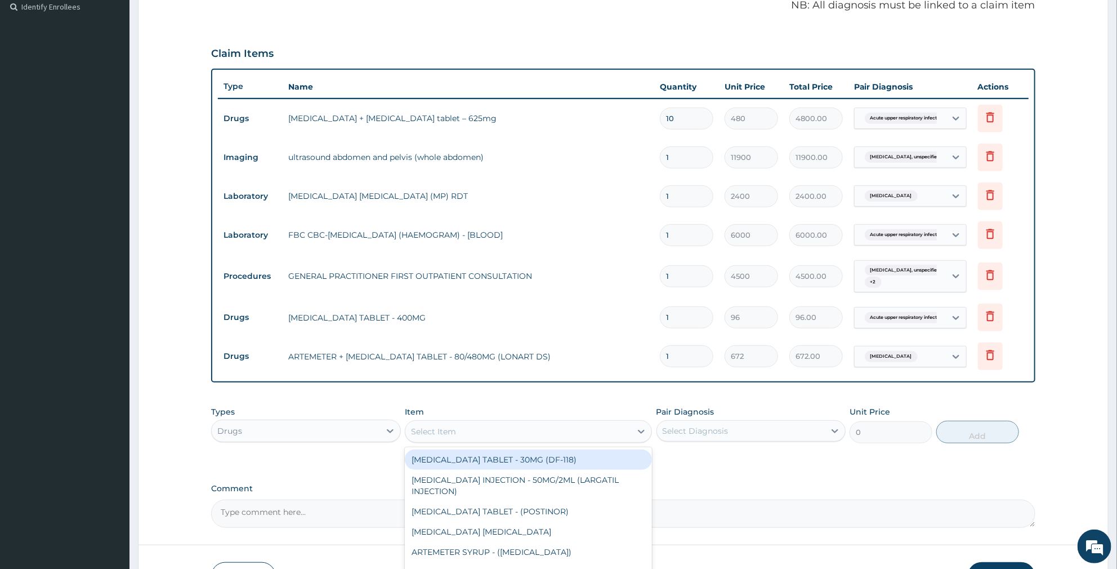
click at [423, 432] on div "Select Item" at bounding box center [433, 431] width 45 height 11
type input "PARACE"
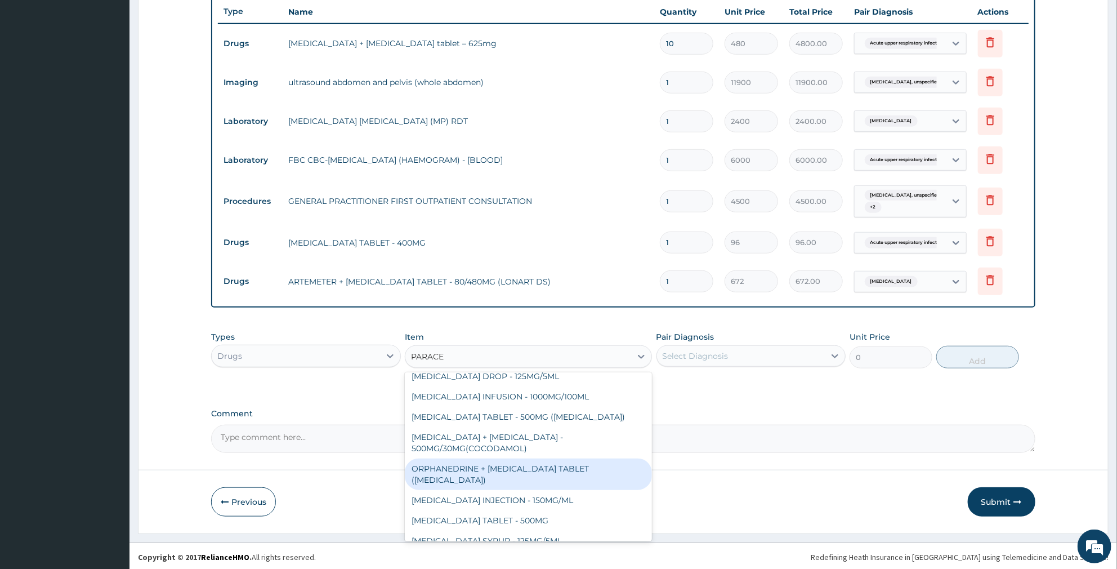
scroll to position [417, 0]
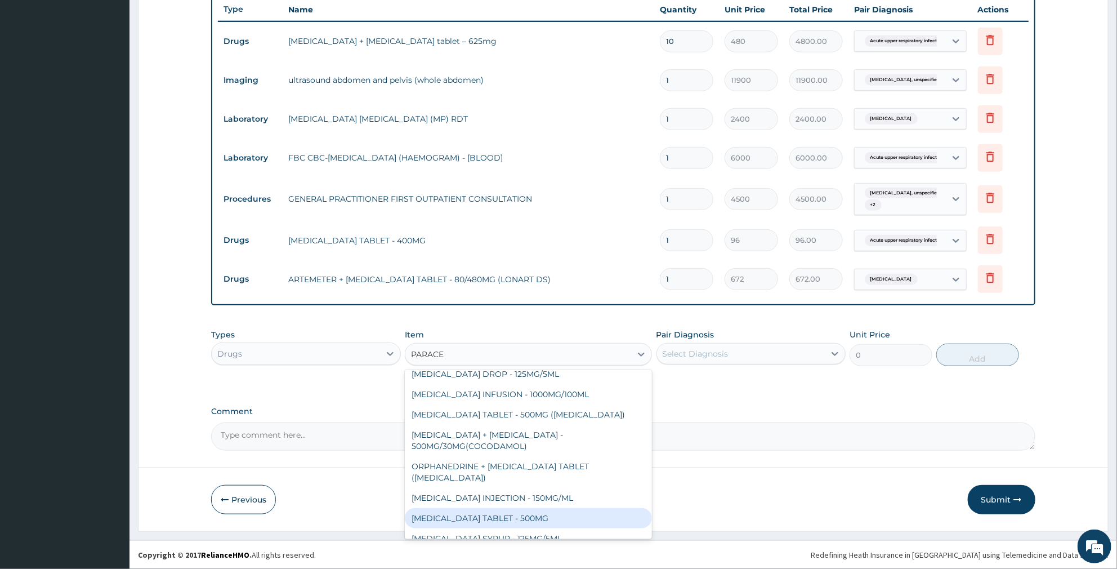
click at [463, 508] on div "PARACETAMOL TABLET - 500MG" at bounding box center [528, 518] width 247 height 20
type input "38.400000000000006"
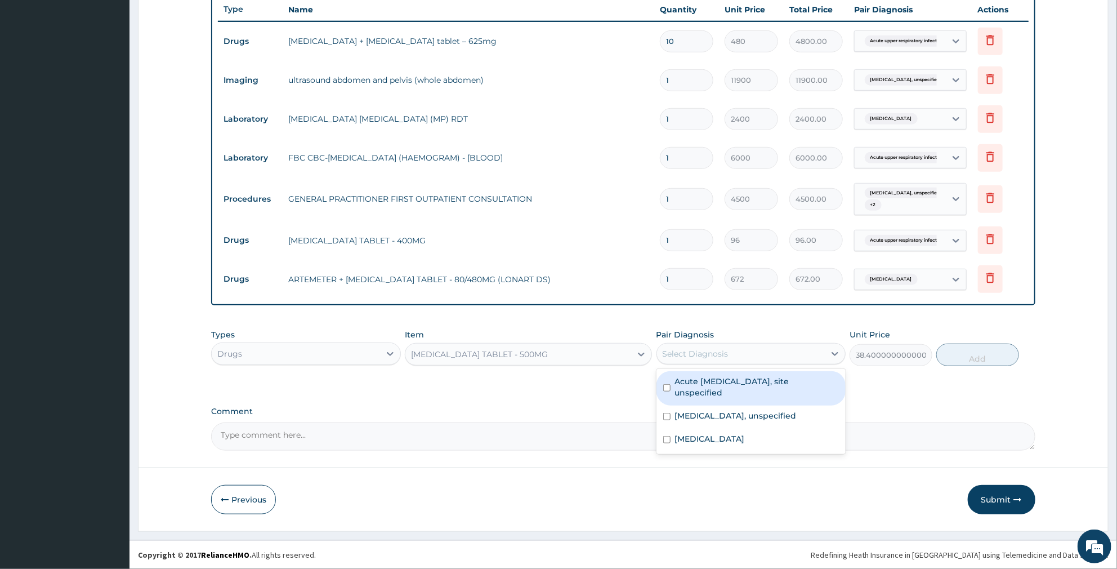
click at [777, 354] on div "Select Diagnosis" at bounding box center [741, 354] width 168 height 18
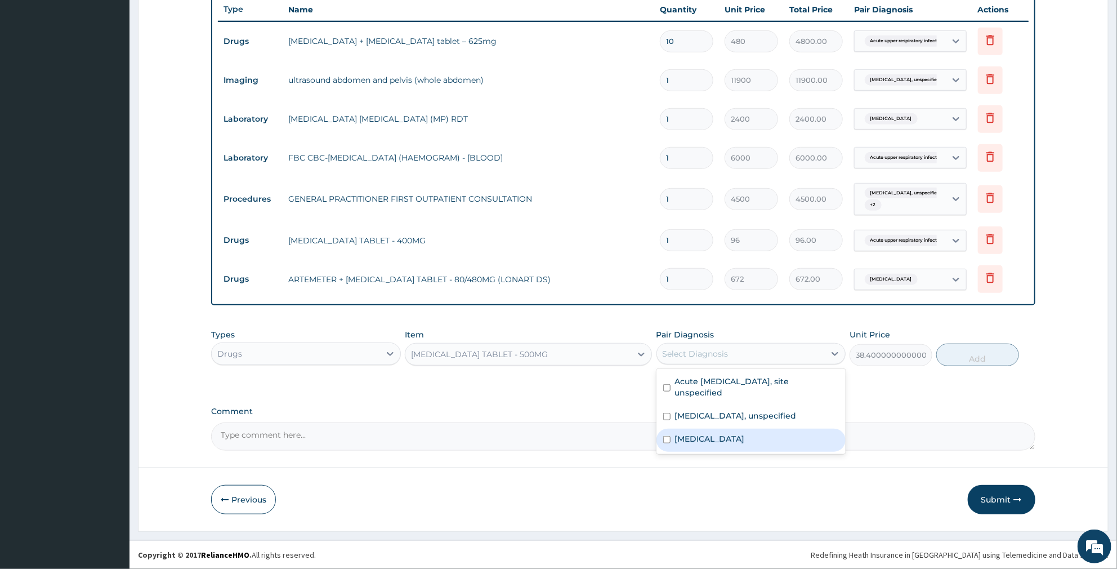
click at [740, 445] on div "Malaria, unspecified" at bounding box center [751, 439] width 190 height 23
checkbox input "true"
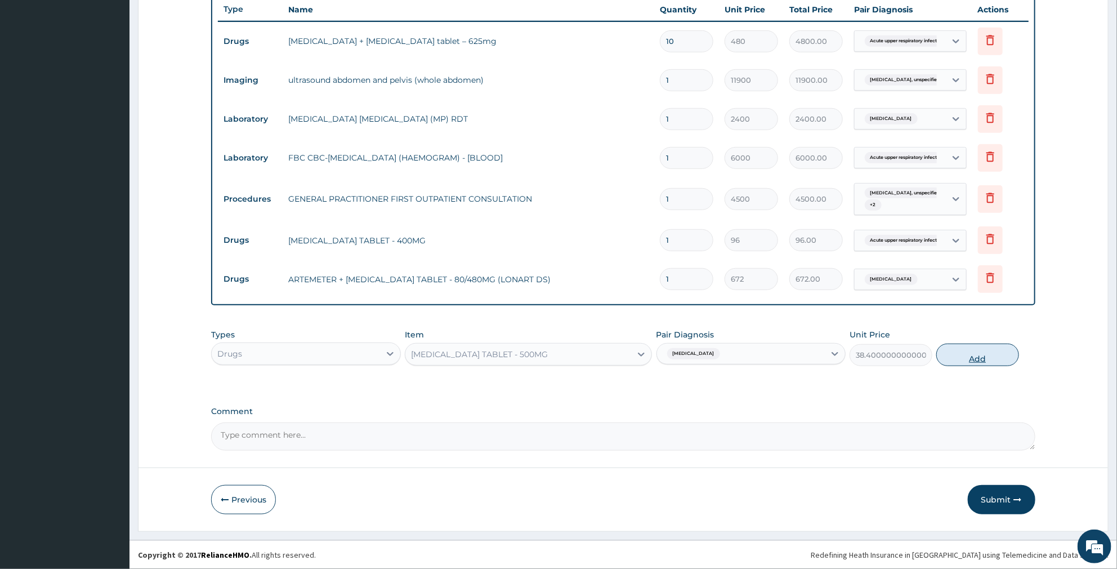
click at [999, 352] on button "Add" at bounding box center [977, 354] width 82 height 23
type input "0"
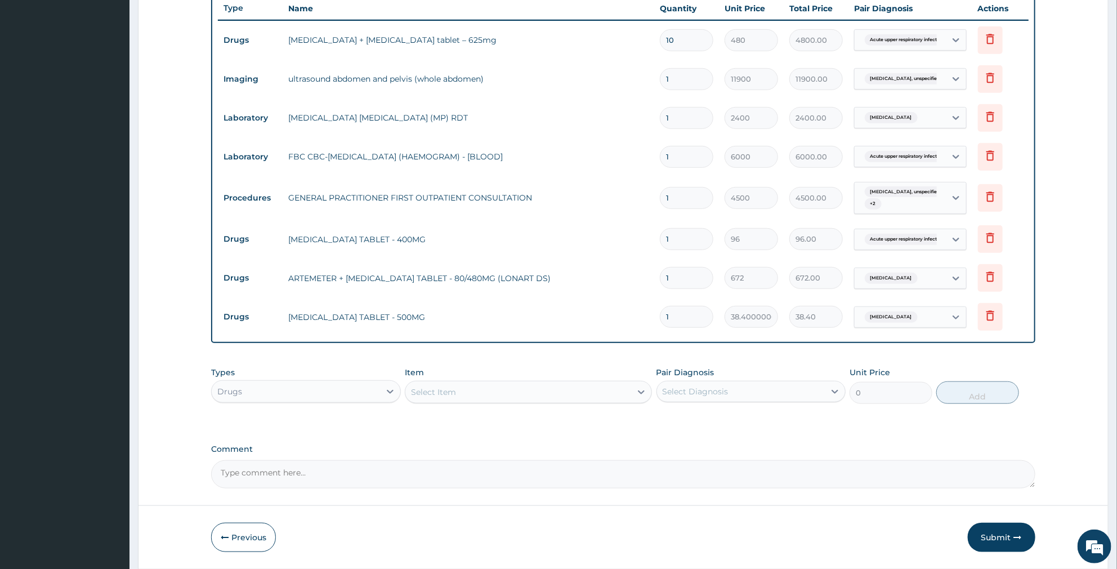
click at [493, 403] on div "Select Item" at bounding box center [528, 392] width 247 height 23
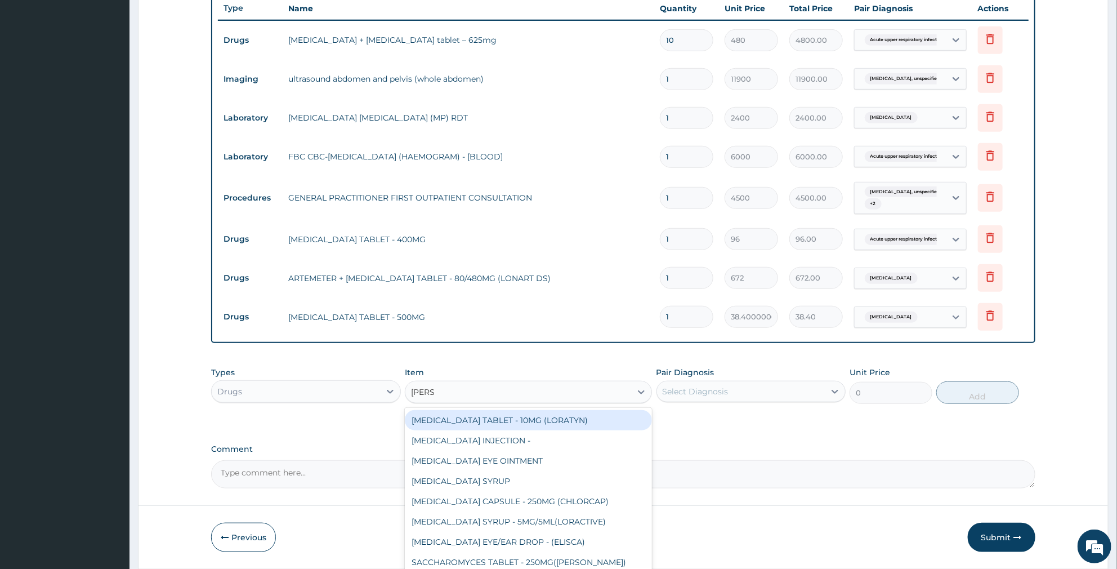
type input "LORAT"
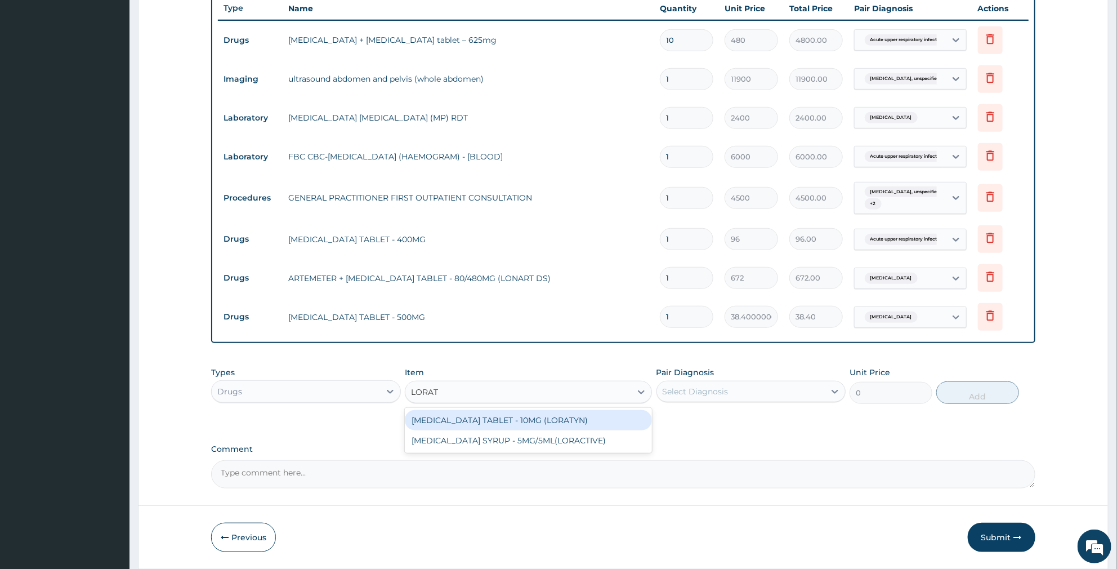
click at [439, 424] on div "LORATADINE TABLET - 10MG (LORATYN)" at bounding box center [528, 420] width 247 height 20
type input "112"
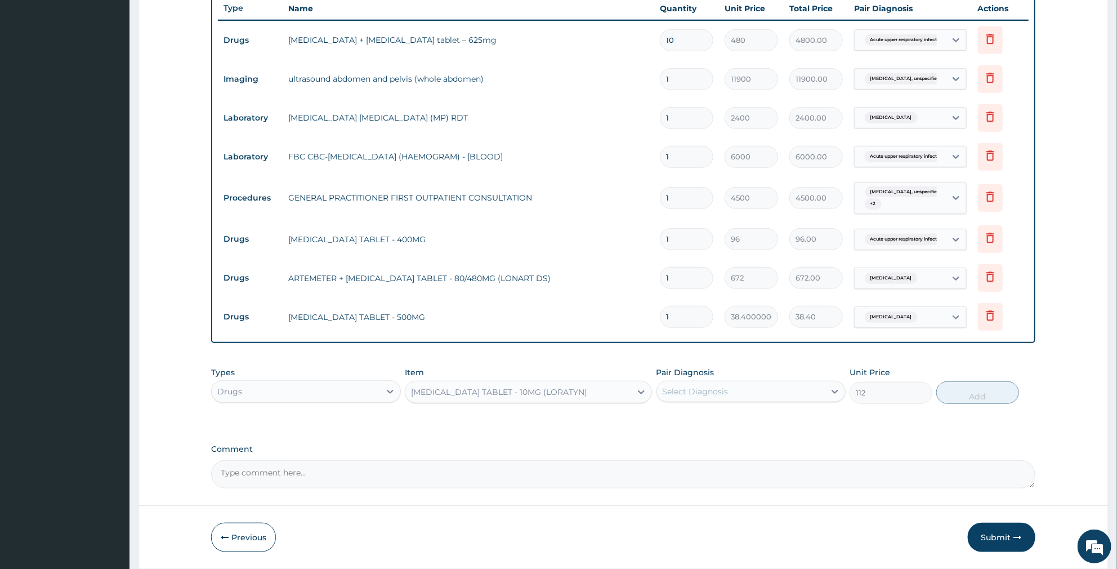
click at [810, 392] on div "Select Diagnosis" at bounding box center [741, 391] width 168 height 18
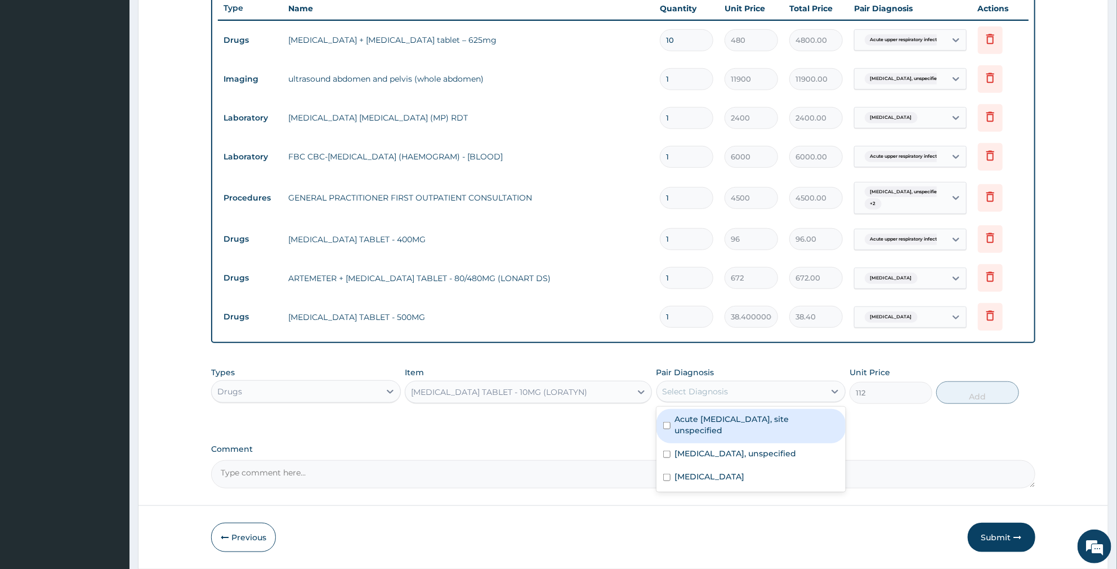
click at [787, 421] on label "Acute upper respiratory infection, site unspecified" at bounding box center [757, 424] width 164 height 23
checkbox input "true"
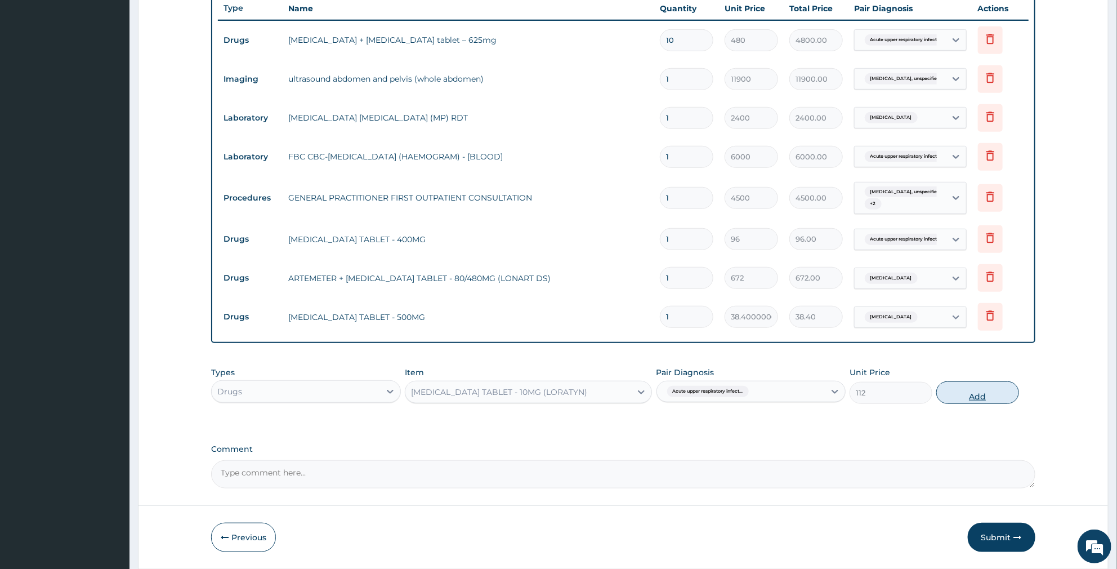
click at [1017, 389] on button "Add" at bounding box center [977, 392] width 82 height 23
type input "0"
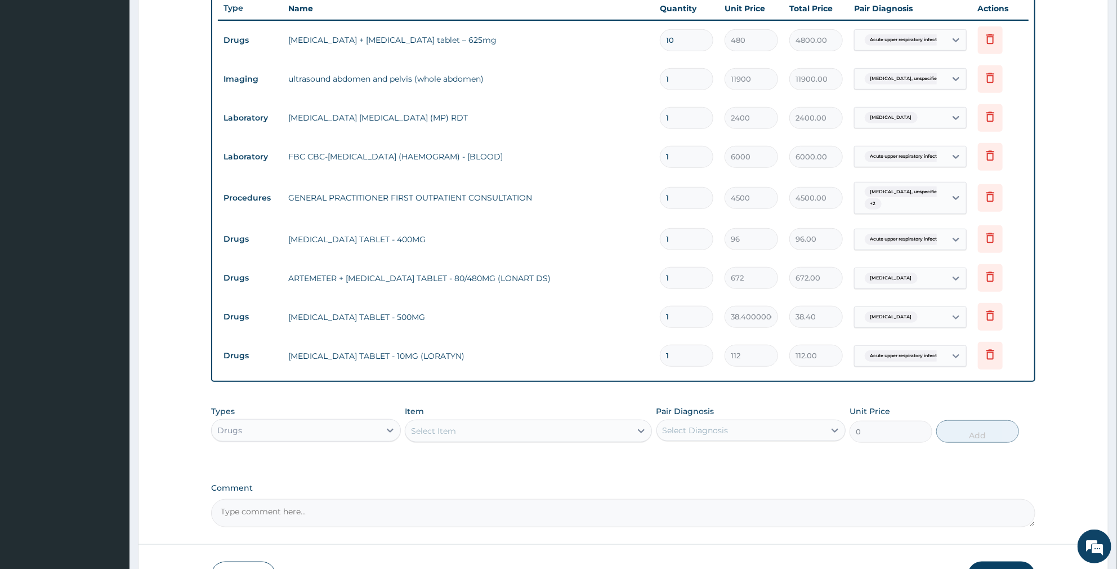
drag, startPoint x: 699, startPoint y: 279, endPoint x: 566, endPoint y: 296, distance: 133.9
click at [566, 296] on tr "Drugs ARTEMETER + LUMEFANTRINE TABLET - 80/480MG (LONART DS) 1 672 672.00 Malar…" at bounding box center [623, 277] width 811 height 39
type input "6"
type input "4032.00"
type input "6"
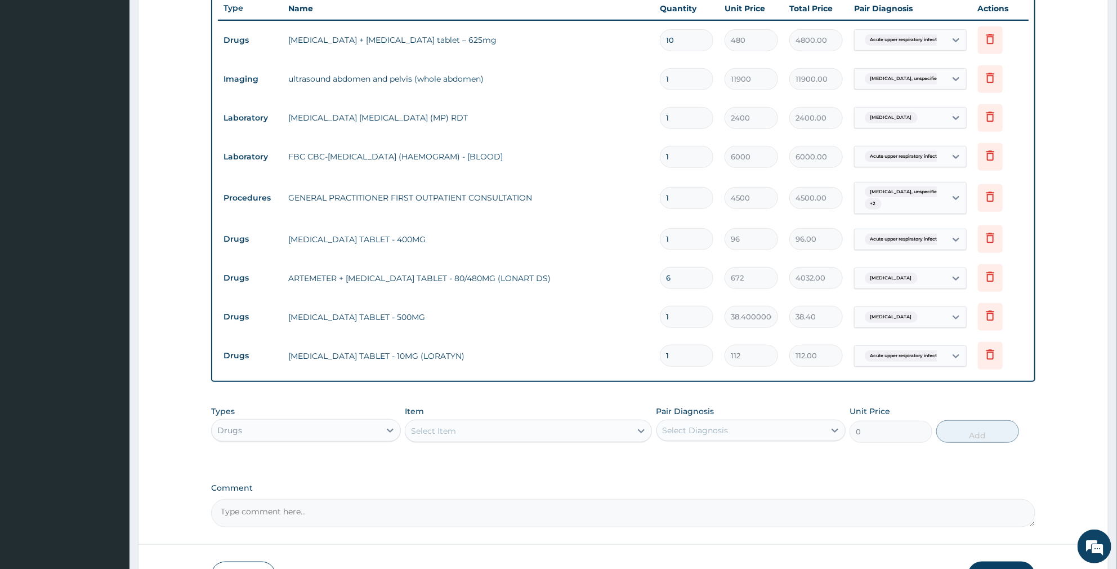
click at [691, 318] on input "1" at bounding box center [686, 317] width 53 height 22
type input "18"
type input "691.20"
type input "18"
drag, startPoint x: 684, startPoint y: 361, endPoint x: 526, endPoint y: 377, distance: 158.5
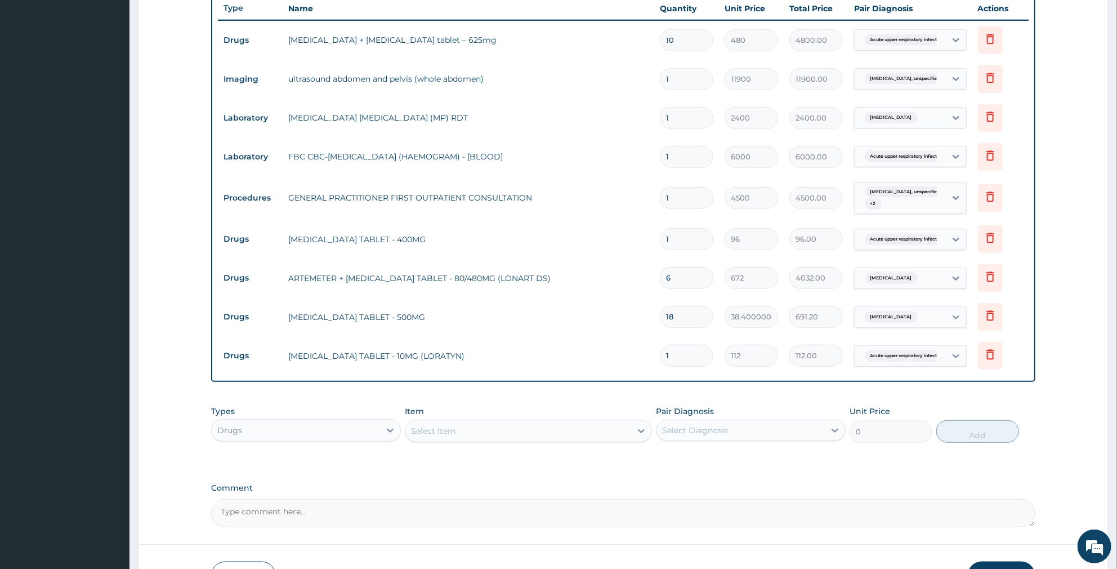
click at [526, 377] on div "Type Name Quantity Unit Price Total Price Pair Diagnosis Actions Drugs amoxicil…" at bounding box center [623, 186] width 824 height 392
type input "5"
type input "560.00"
type input "5"
click at [684, 247] on input "1" at bounding box center [686, 239] width 53 height 22
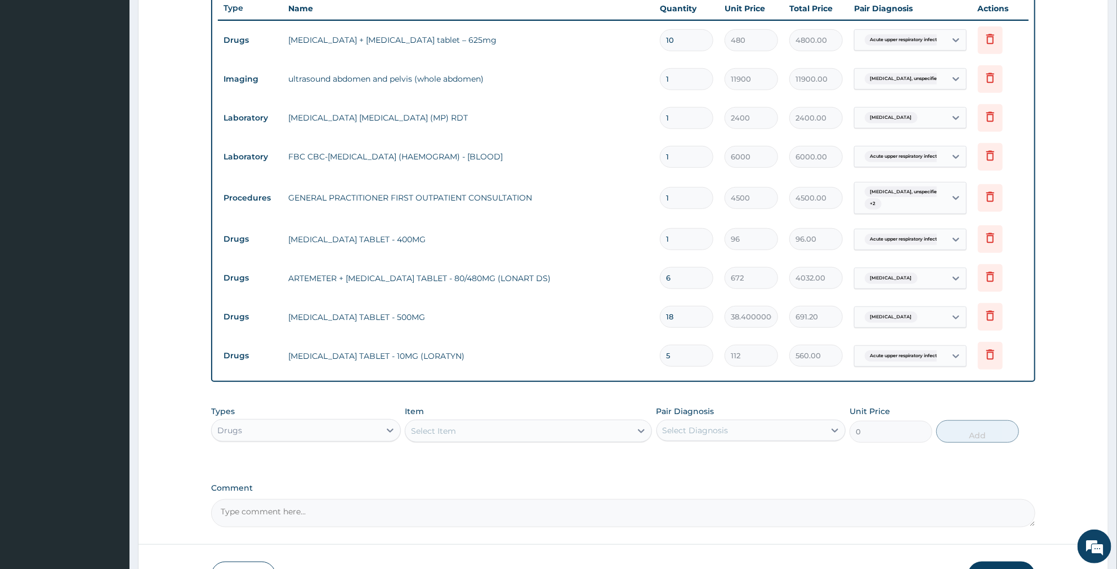
type input "10"
type input "960.00"
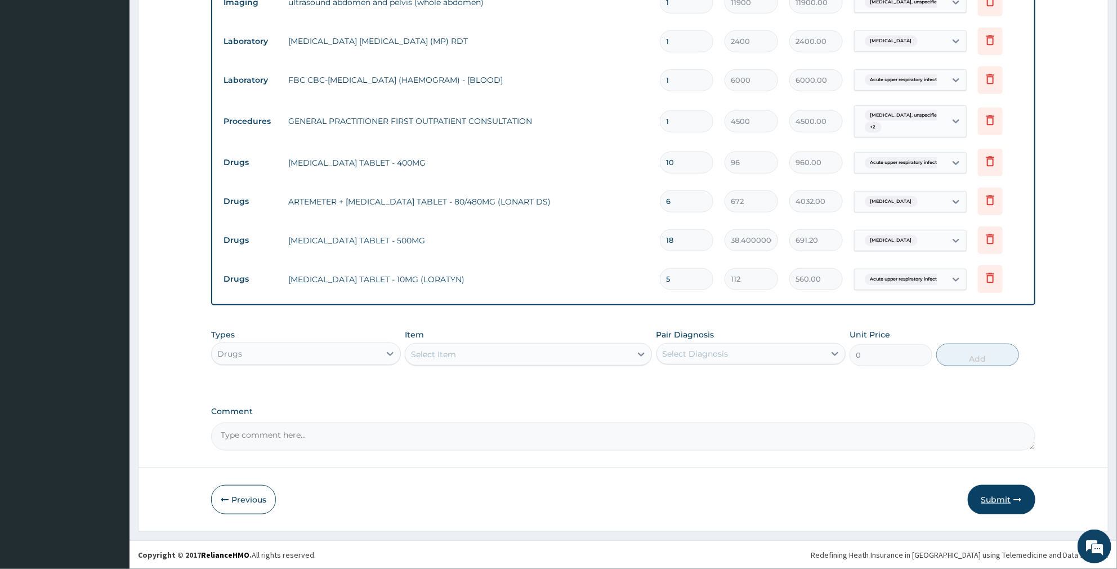
type input "10"
click at [1003, 495] on button "Submit" at bounding box center [1002, 499] width 68 height 29
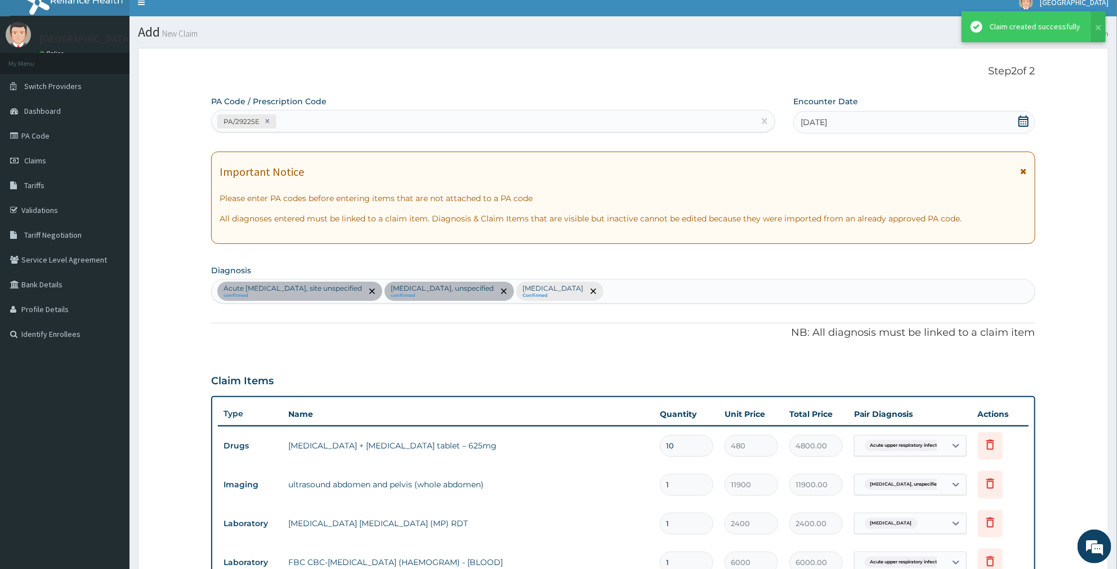
scroll to position [495, 0]
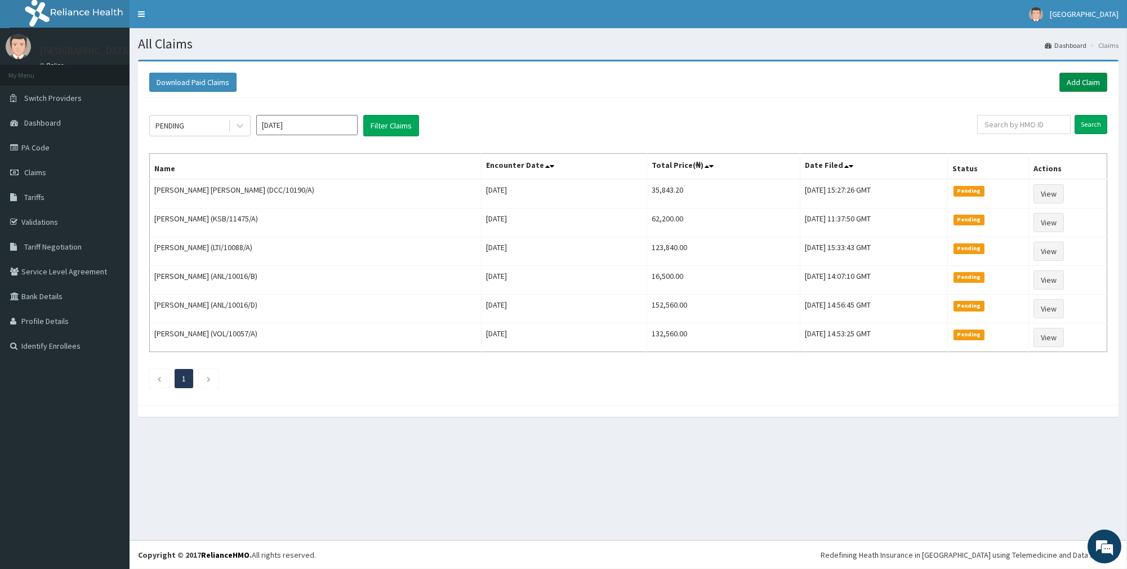
click at [1100, 75] on link "Add Claim" at bounding box center [1083, 82] width 48 height 19
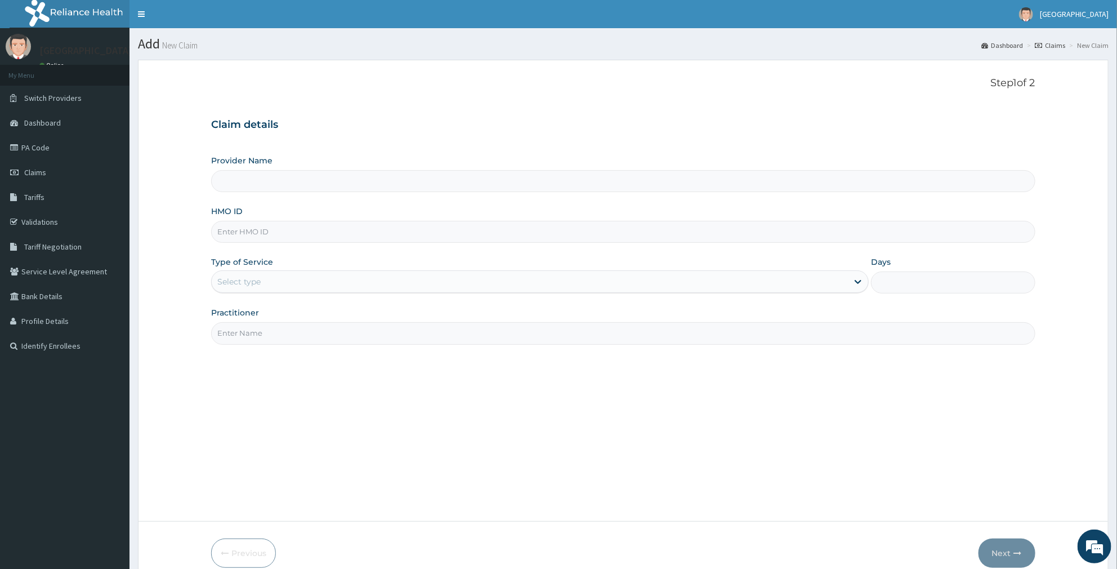
type input "ROA Specialist Hospital"
click at [263, 235] on input "HMO ID" at bounding box center [623, 232] width 824 height 22
type input "ANL/10016/C"
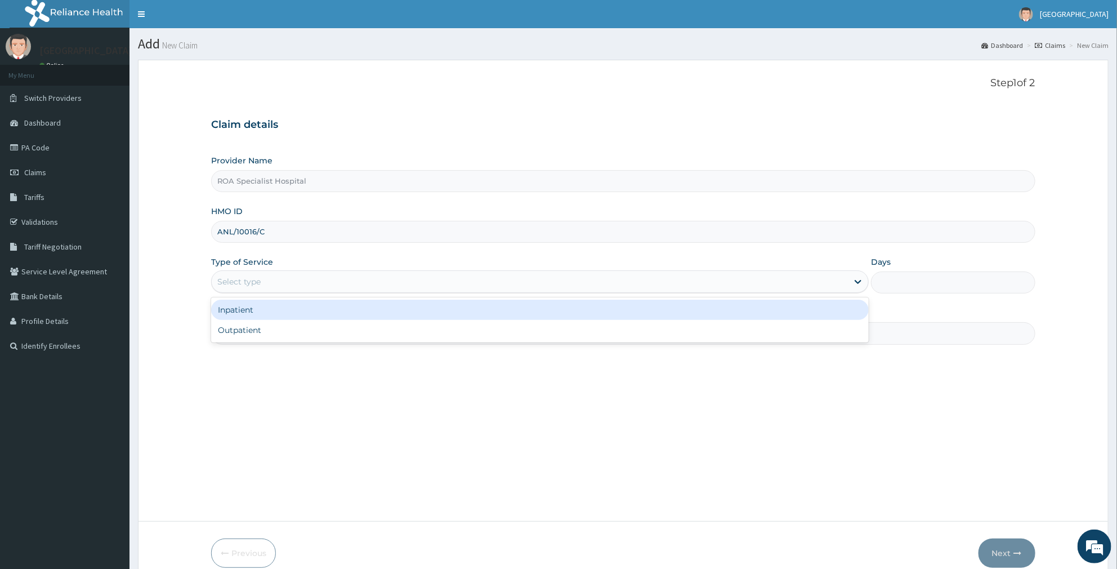
click at [277, 283] on div "Select type" at bounding box center [530, 281] width 636 height 18
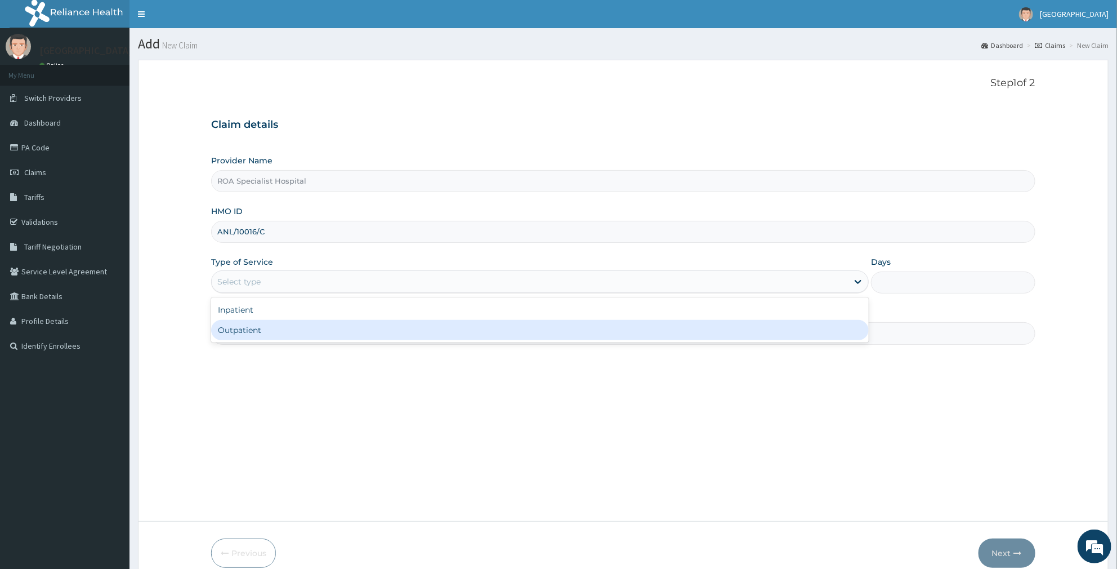
click at [261, 325] on div "Outpatient" at bounding box center [540, 330] width 658 height 20
type input "1"
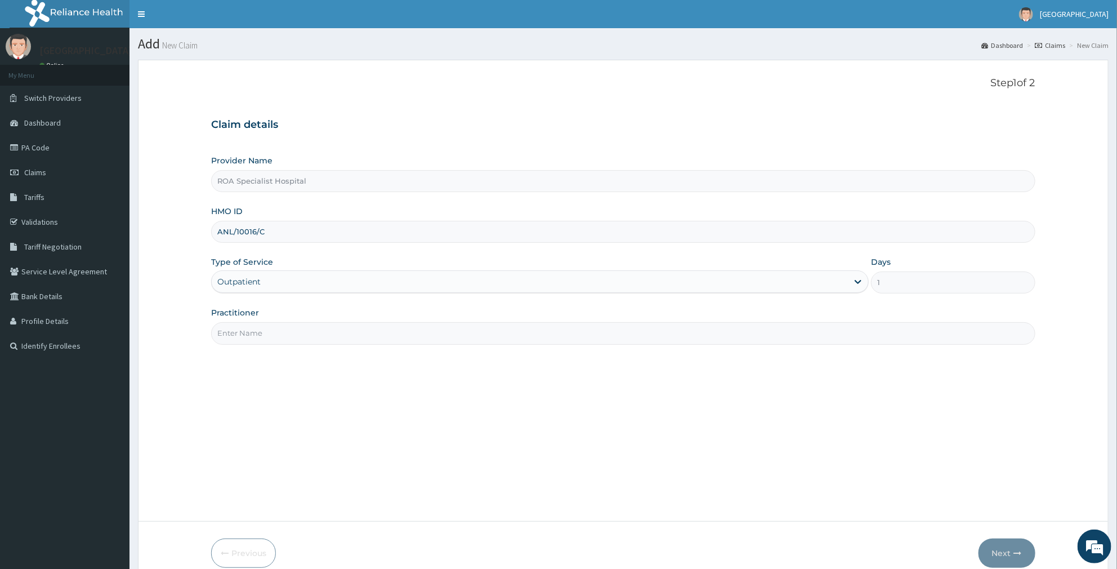
click at [260, 341] on input "Practitioner" at bounding box center [623, 333] width 824 height 22
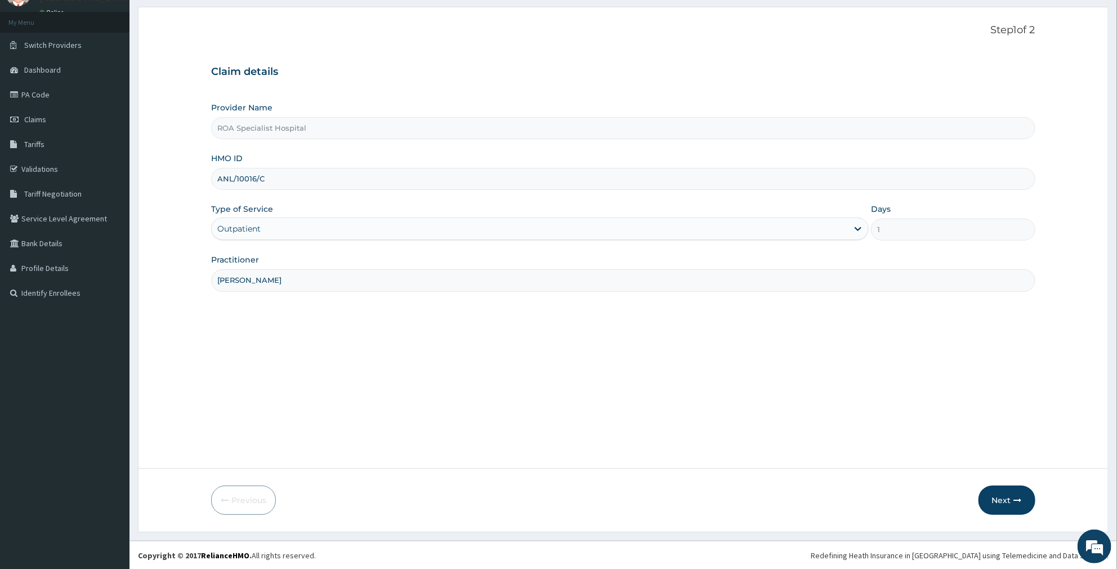
scroll to position [53, 0]
type input "DR AMUSAN"
click at [996, 499] on button "Next" at bounding box center [1006, 499] width 57 height 29
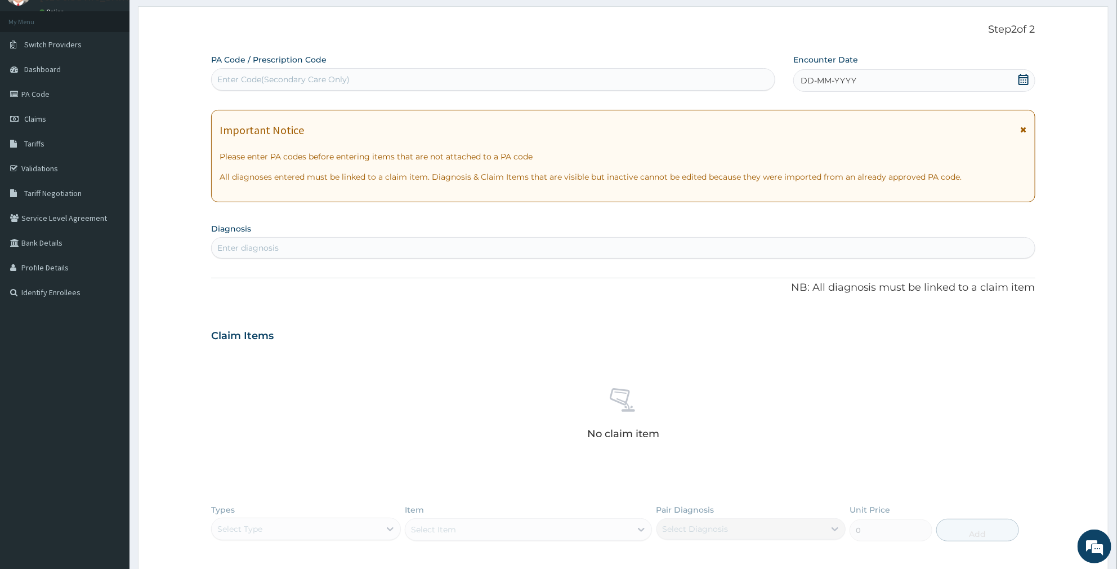
click at [282, 83] on div "Enter Code(Secondary Care Only)" at bounding box center [283, 79] width 132 height 11
click at [260, 256] on div "Enter diagnosis" at bounding box center [623, 248] width 823 height 18
click at [1027, 75] on icon at bounding box center [1023, 79] width 10 height 11
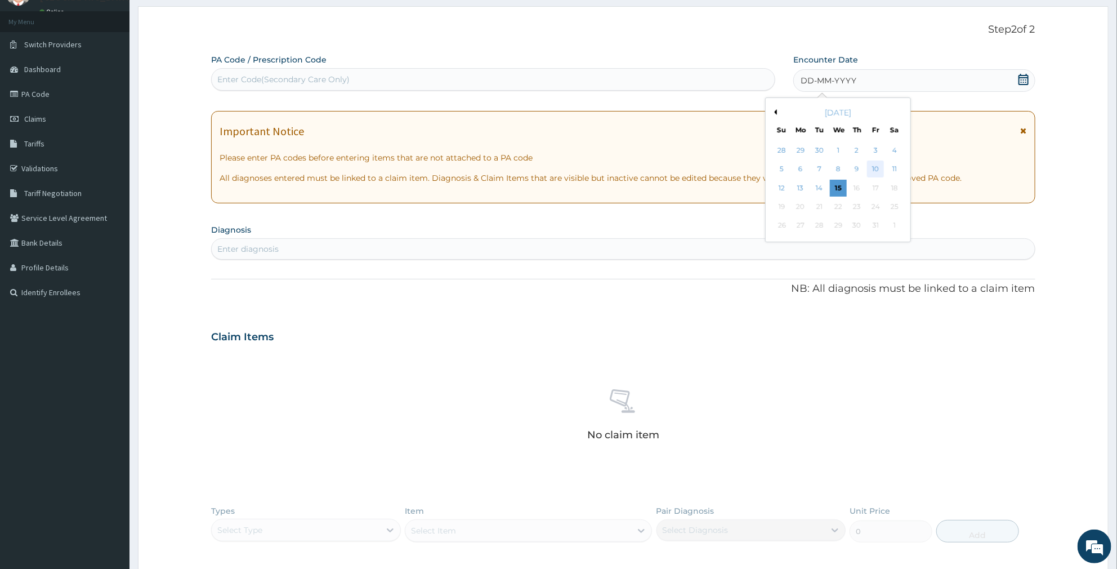
click at [877, 170] on div "10" at bounding box center [876, 169] width 17 height 17
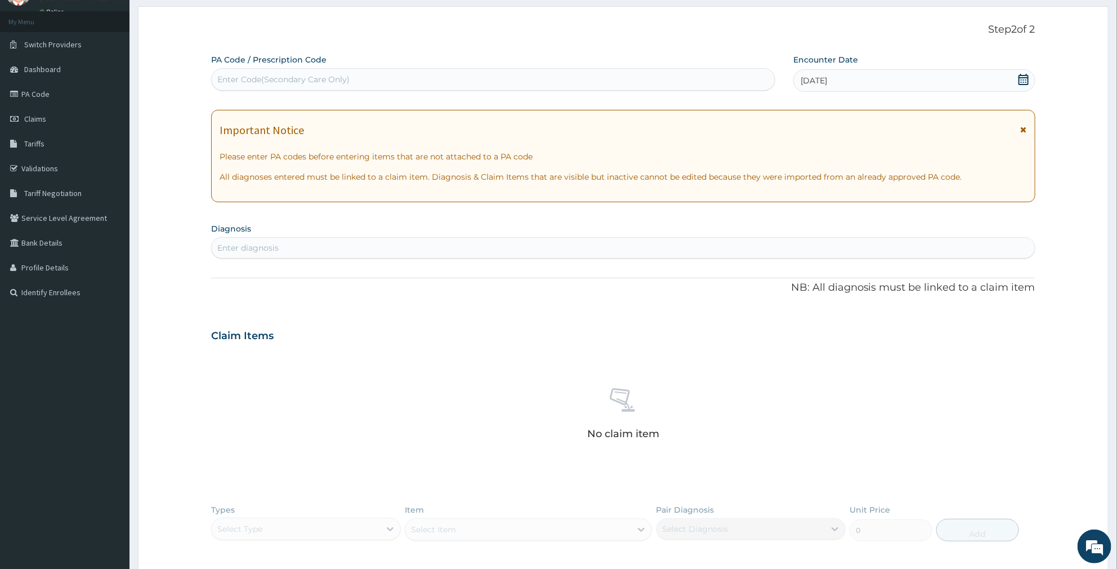
click at [594, 249] on div "Enter diagnosis" at bounding box center [623, 248] width 823 height 18
type input "MALARIA"
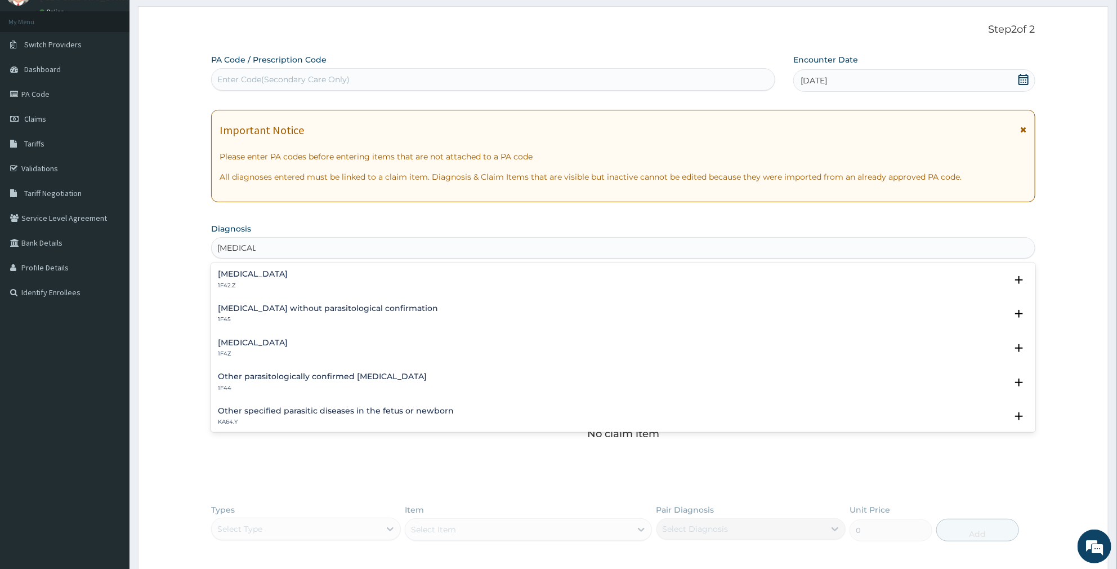
click at [238, 352] on p "1F4Z" at bounding box center [253, 354] width 70 height 8
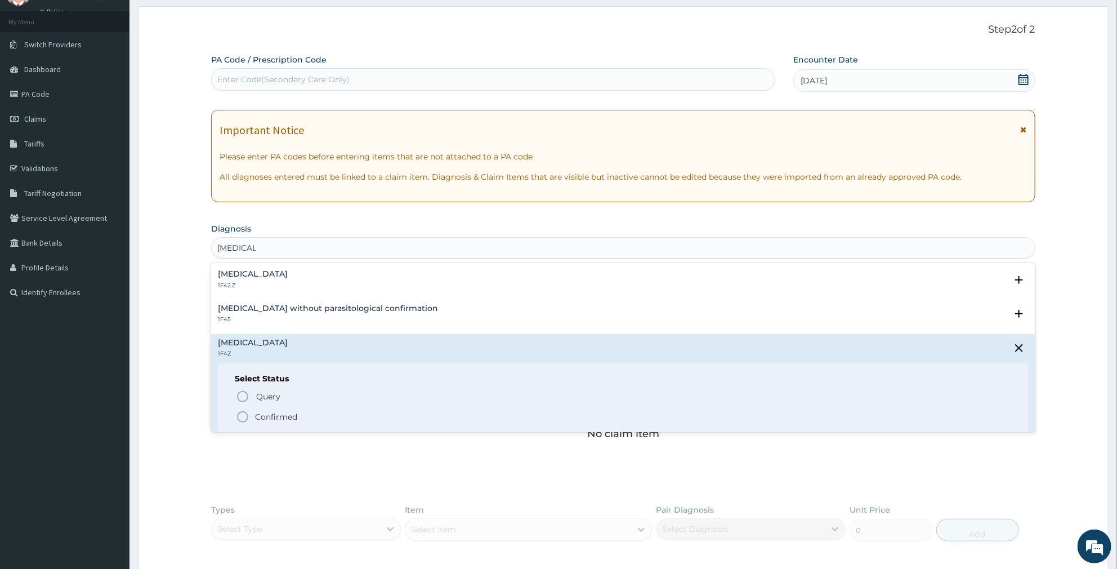
click at [261, 415] on p "Confirmed" at bounding box center [276, 416] width 42 height 11
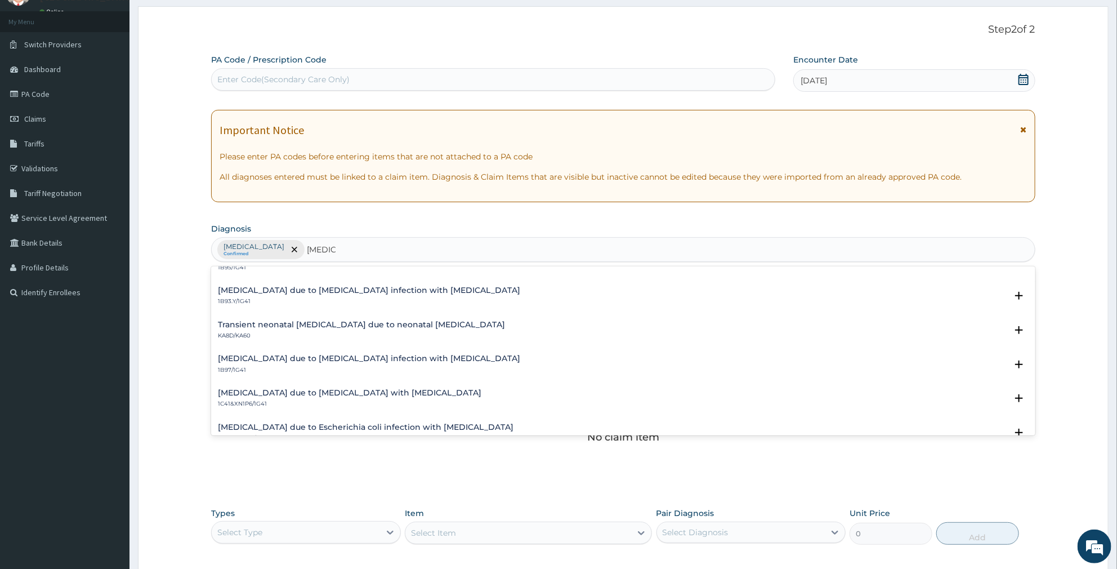
scroll to position [1337, 0]
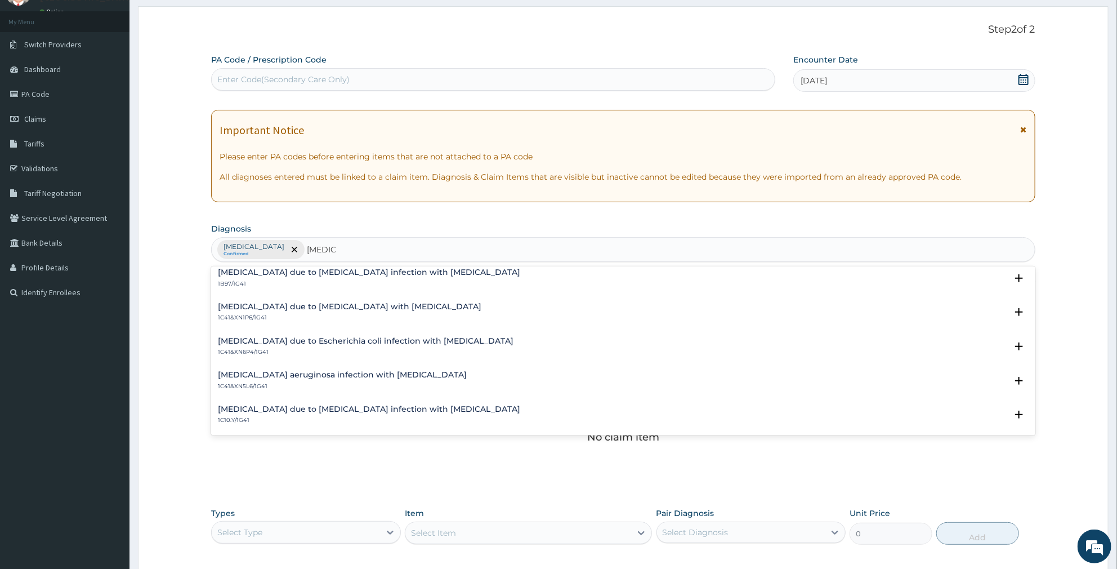
type input "SEPSIS"
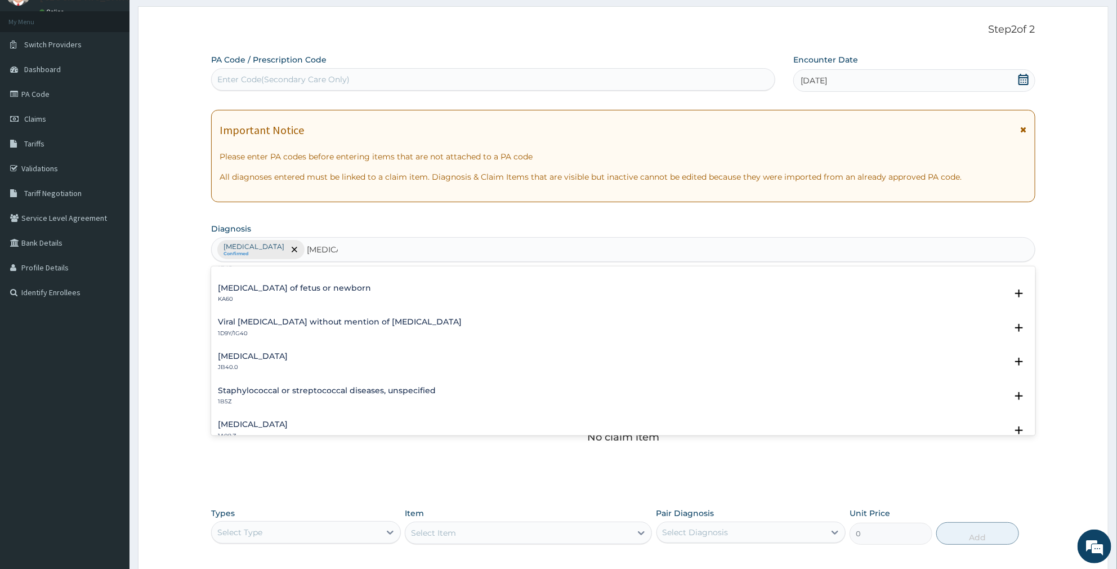
click at [319, 328] on div "Viral sepsis without mention of septic shock 1D9Y/1G40" at bounding box center [340, 328] width 244 height 20
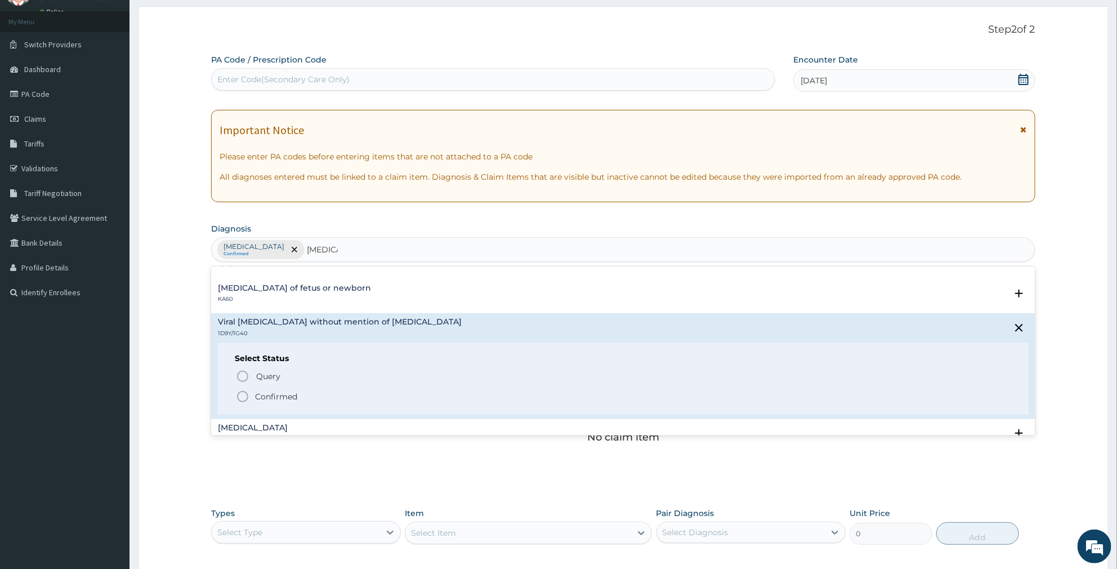
click at [263, 399] on p "Confirmed" at bounding box center [276, 396] width 42 height 11
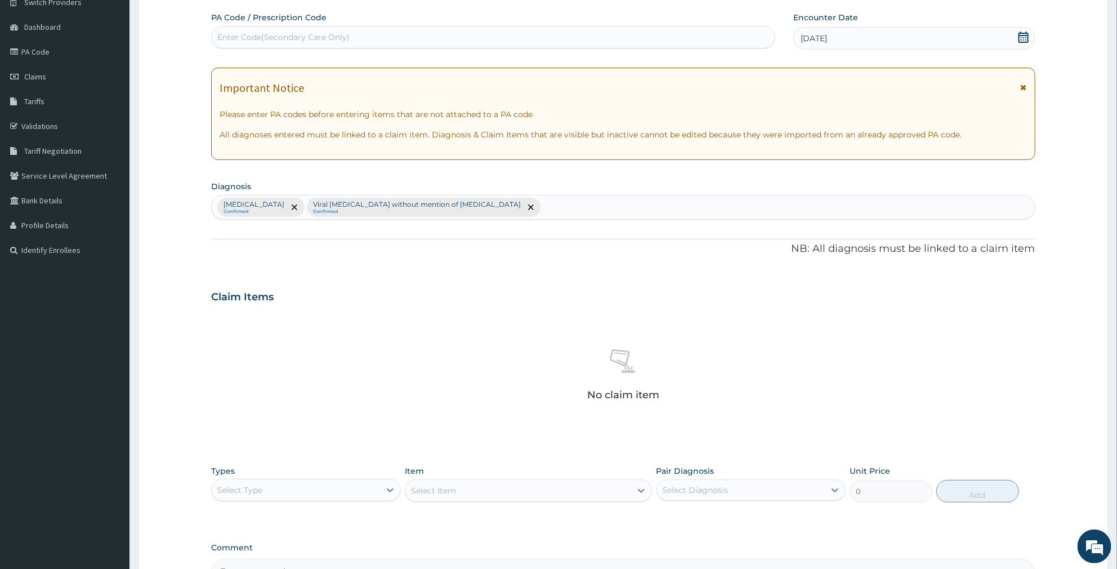
scroll to position [232, 0]
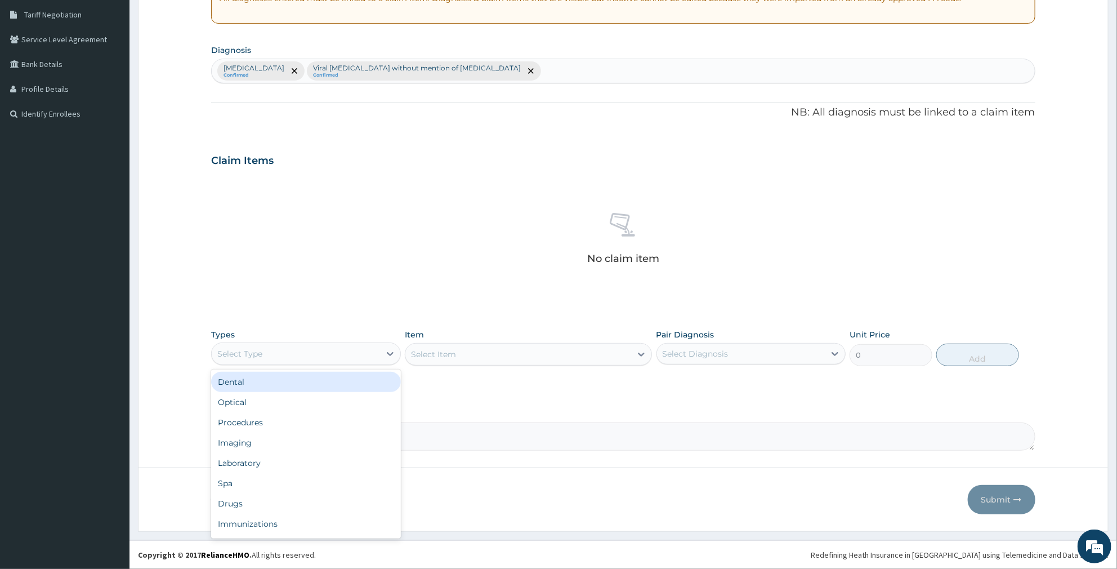
click at [335, 361] on div "Select Type" at bounding box center [296, 354] width 168 height 18
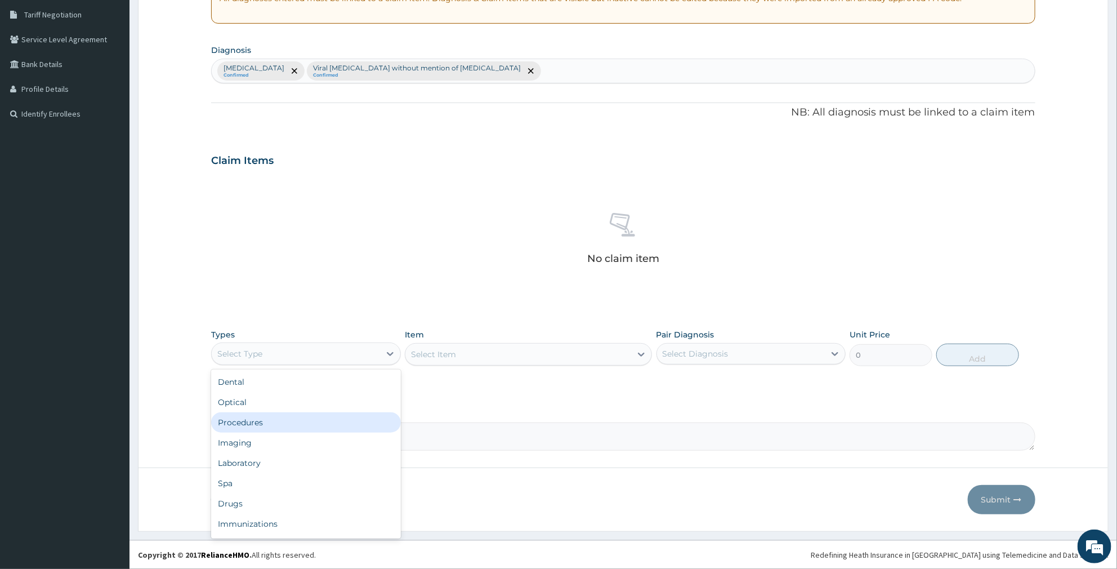
click at [301, 426] on div "Procedures" at bounding box center [306, 422] width 190 height 20
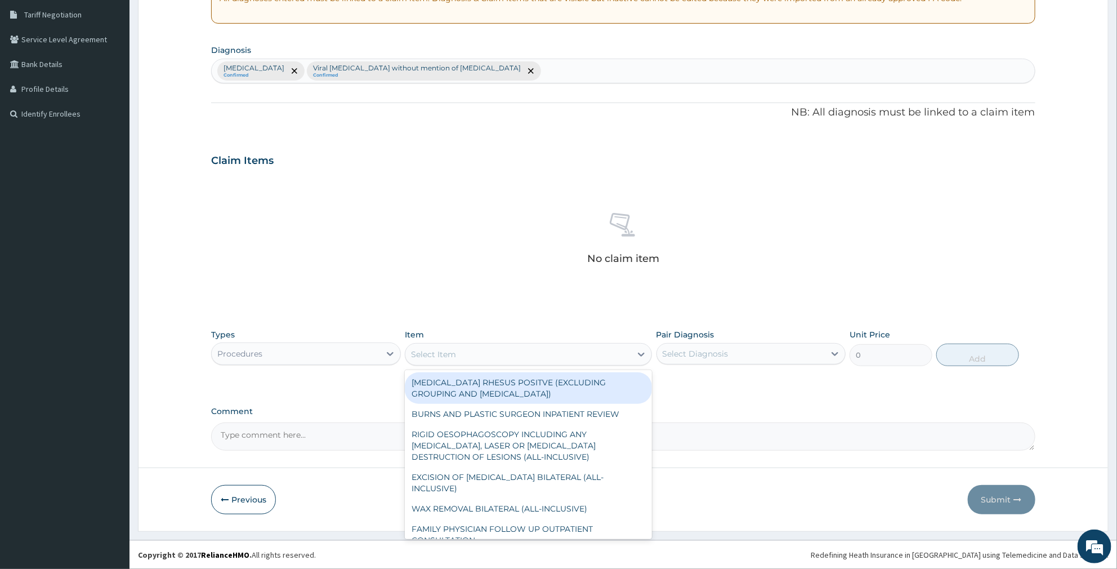
click at [497, 360] on div "Select Item" at bounding box center [518, 354] width 226 height 18
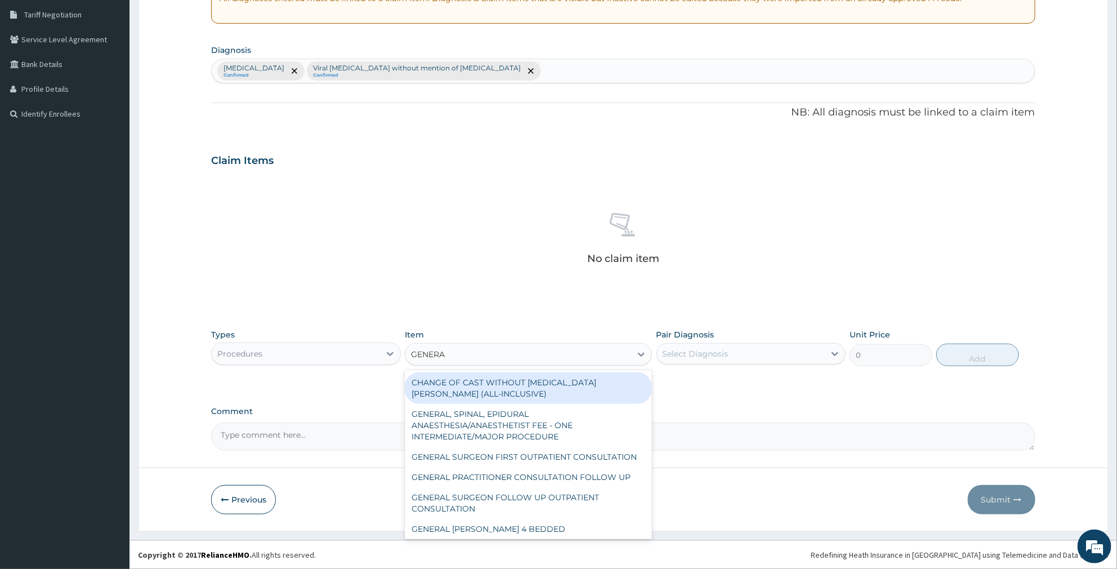
type input "GENERAL"
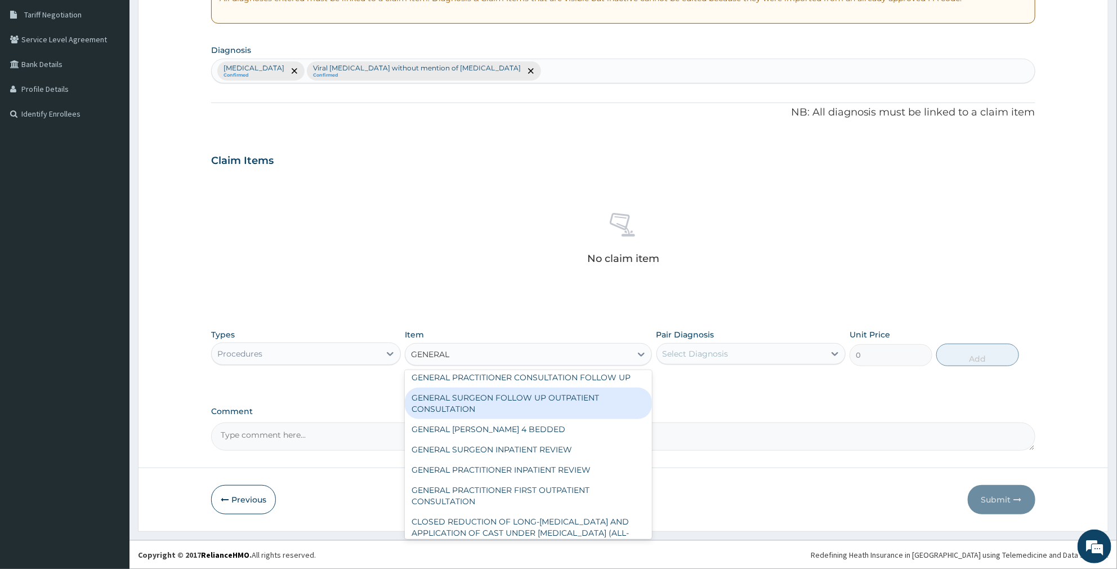
scroll to position [125, 0]
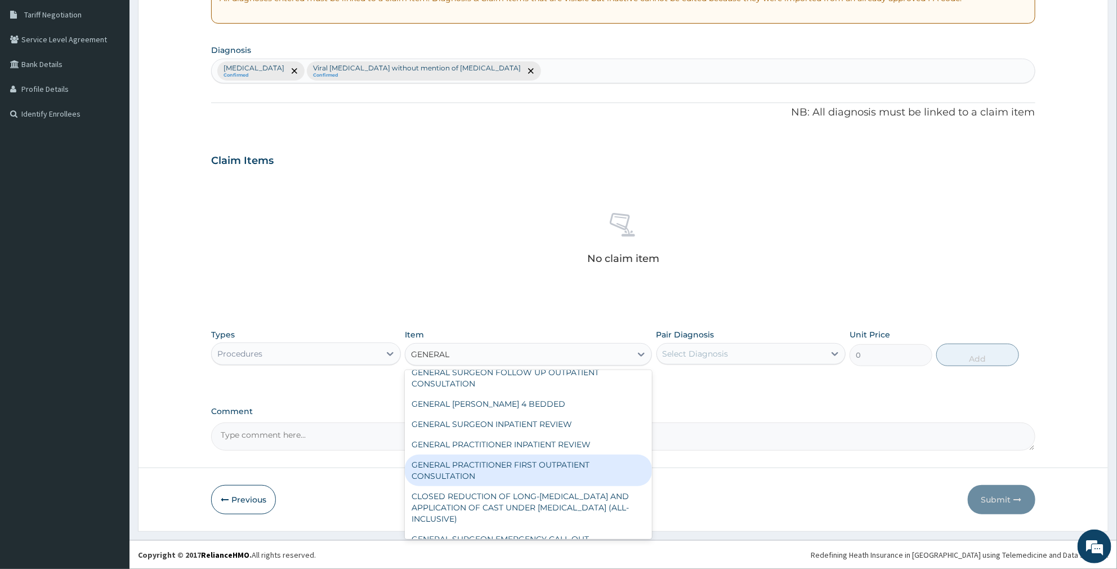
click at [597, 476] on div "GENERAL PRACTITIONER FIRST OUTPATIENT CONSULTATION" at bounding box center [528, 470] width 247 height 32
type input "4500"
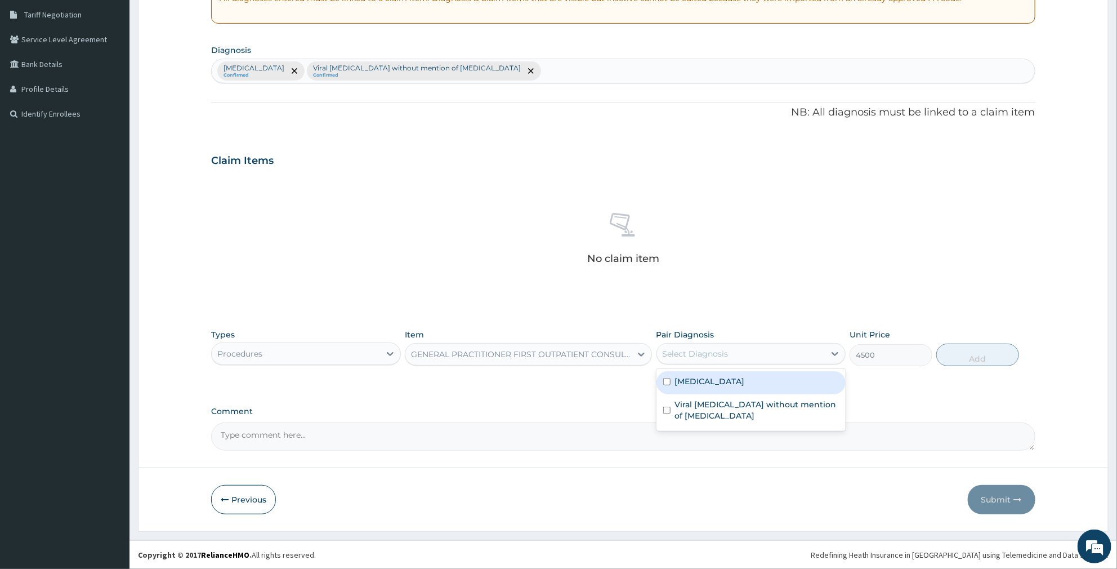
click at [747, 359] on div "Select Diagnosis" at bounding box center [741, 354] width 168 height 18
click at [743, 372] on div "Malaria, unspecified" at bounding box center [751, 382] width 190 height 23
checkbox input "true"
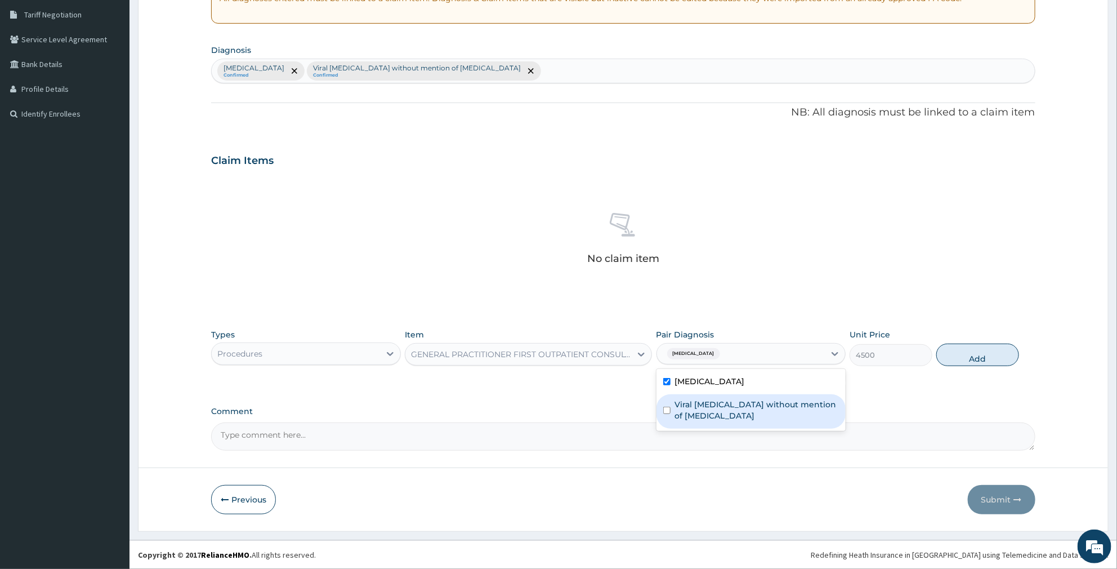
click at [750, 401] on label "Viral sepsis without mention of septic shock" at bounding box center [757, 410] width 164 height 23
checkbox input "true"
drag, startPoint x: 971, startPoint y: 353, endPoint x: 770, endPoint y: 353, distance: 200.4
click at [966, 353] on button "Add" at bounding box center [977, 354] width 82 height 23
type input "0"
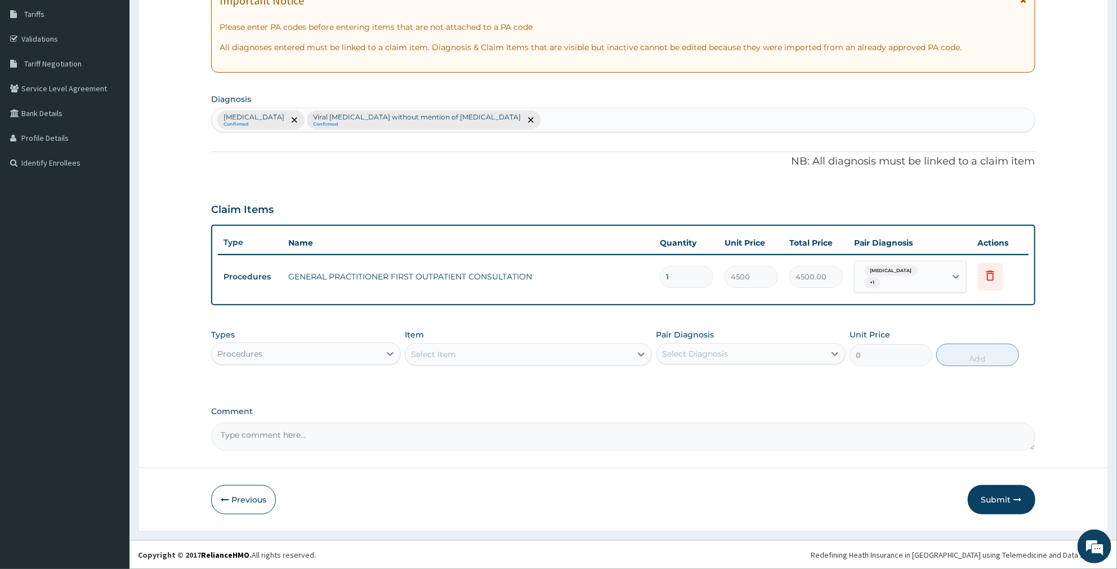
scroll to position [182, 0]
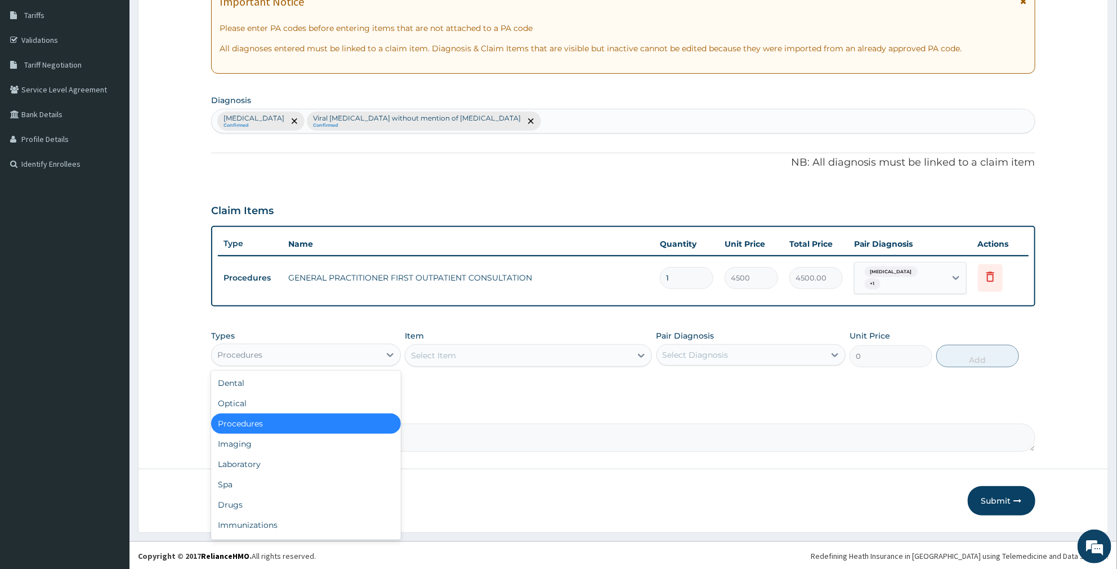
drag, startPoint x: 347, startPoint y: 352, endPoint x: 339, endPoint y: 383, distance: 31.3
click at [347, 359] on div "Procedures" at bounding box center [296, 355] width 168 height 18
click at [308, 461] on div "Laboratory" at bounding box center [306, 464] width 190 height 20
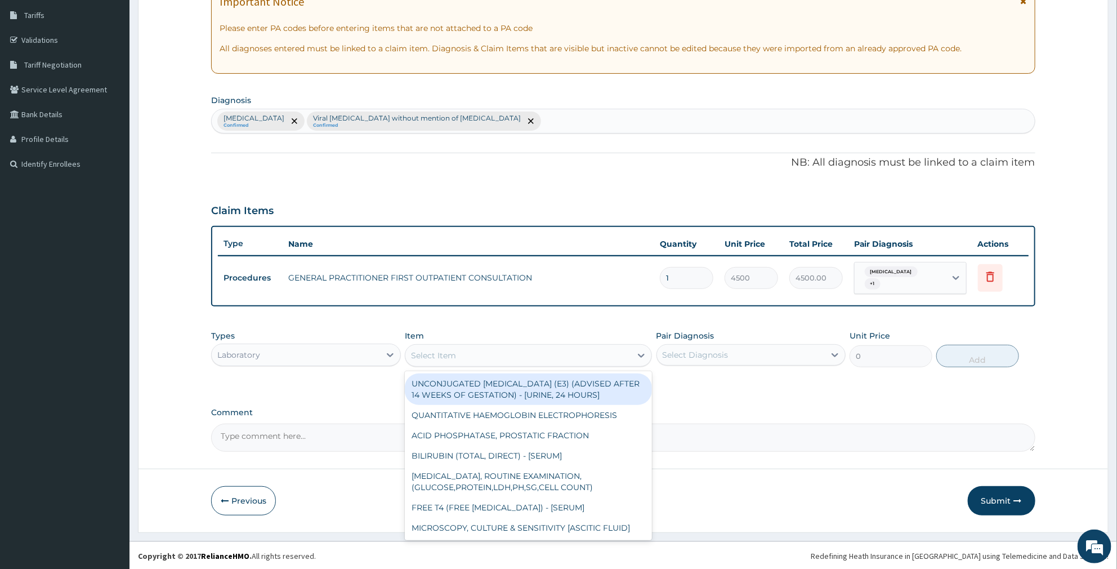
click at [471, 352] on div "Select Item" at bounding box center [518, 355] width 226 height 18
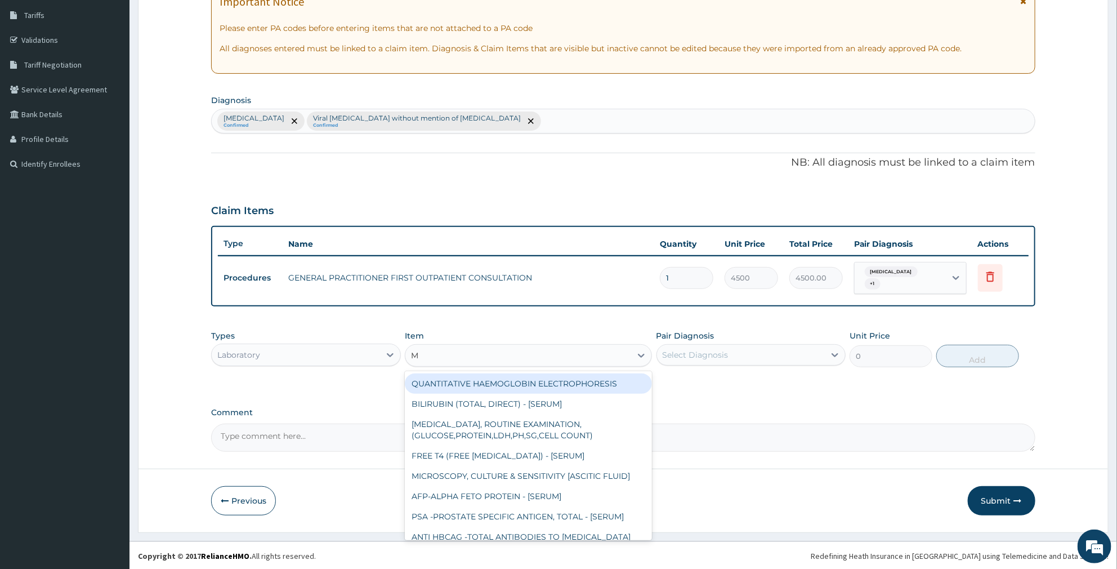
type input "MP"
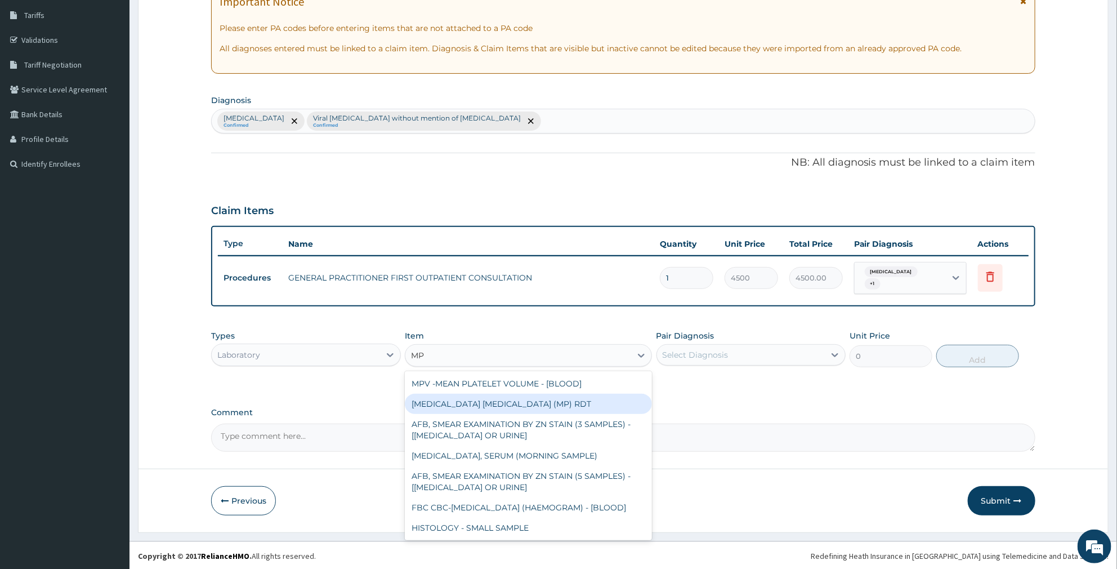
click at [429, 408] on div "MALARIA PARASITE (MP) RDT" at bounding box center [528, 404] width 247 height 20
type input "2400"
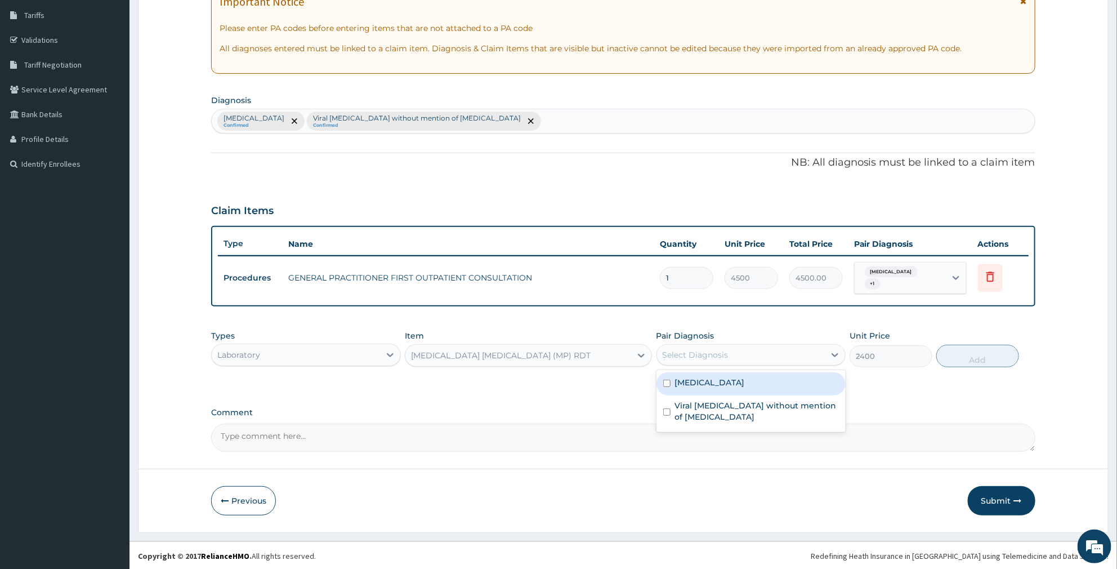
click at [795, 356] on div "Select Diagnosis" at bounding box center [741, 355] width 168 height 18
click at [777, 383] on div "Malaria, unspecified" at bounding box center [751, 383] width 190 height 23
checkbox input "true"
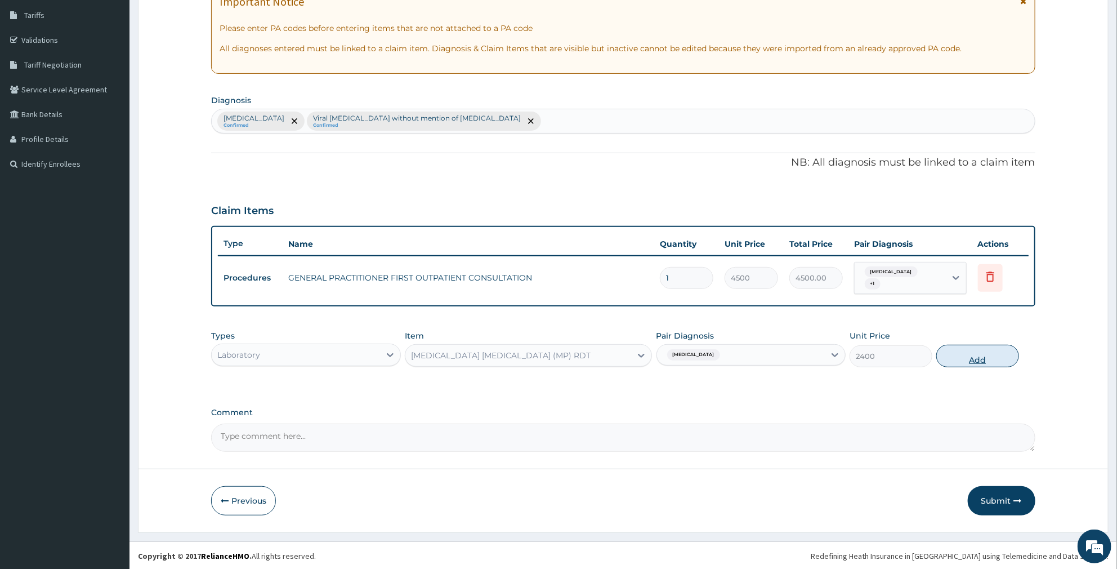
click at [978, 352] on button "Add" at bounding box center [977, 356] width 82 height 23
type input "0"
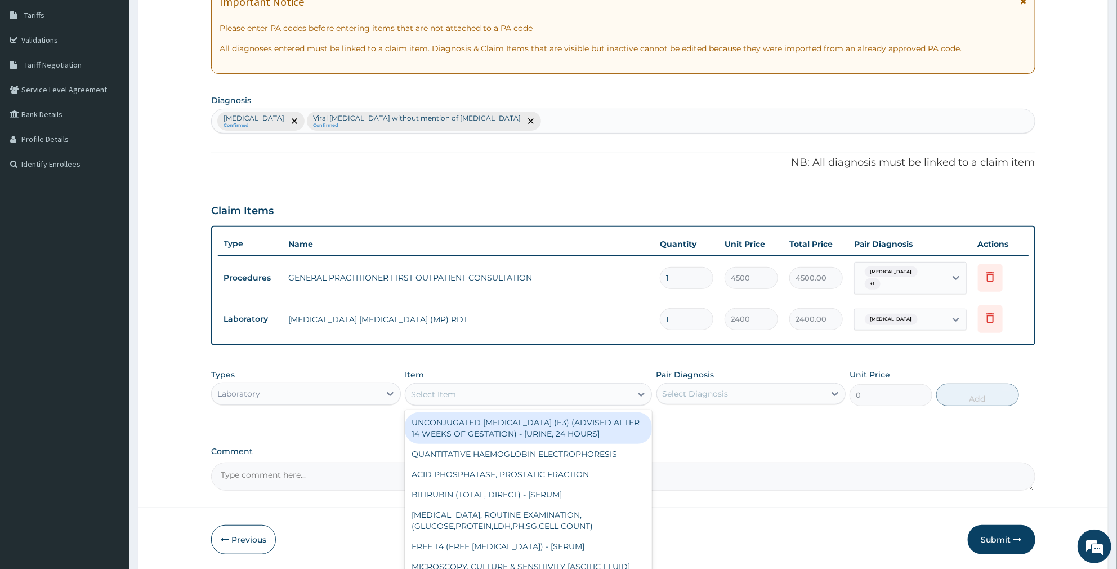
click at [564, 394] on div "Select Item" at bounding box center [518, 394] width 226 height 18
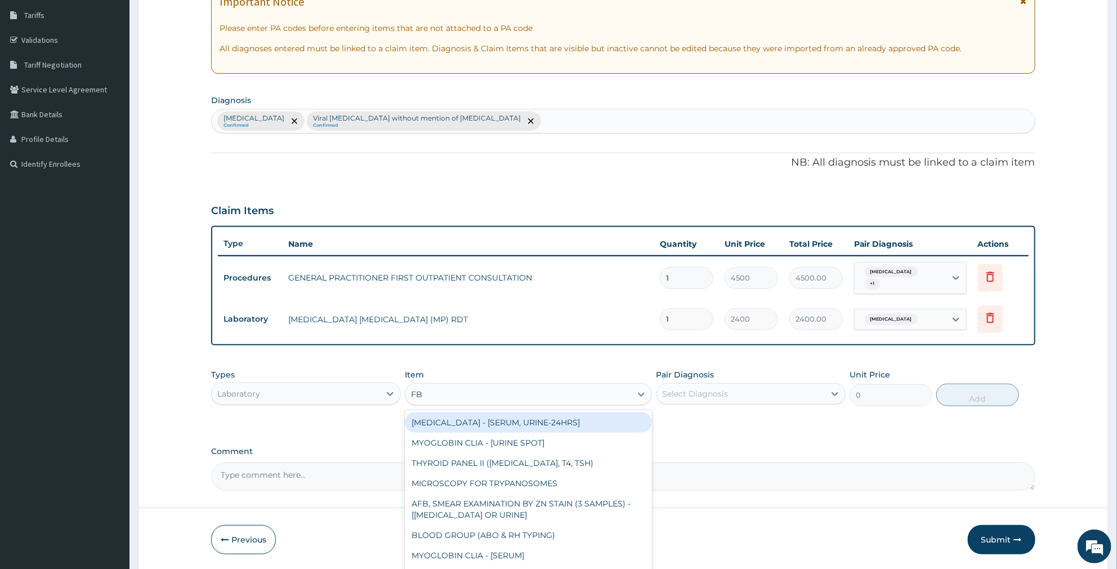
type input "FBC"
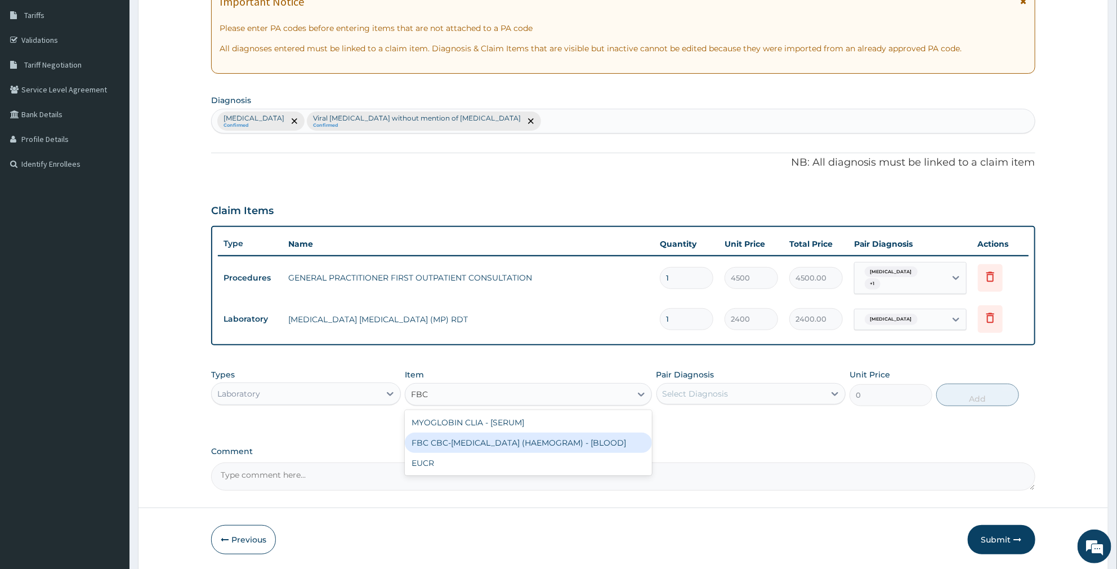
click at [547, 441] on div "FBC CBC-COMPLETE BLOOD COUNT (HAEMOGRAM) - [BLOOD]" at bounding box center [528, 442] width 247 height 20
type input "6000"
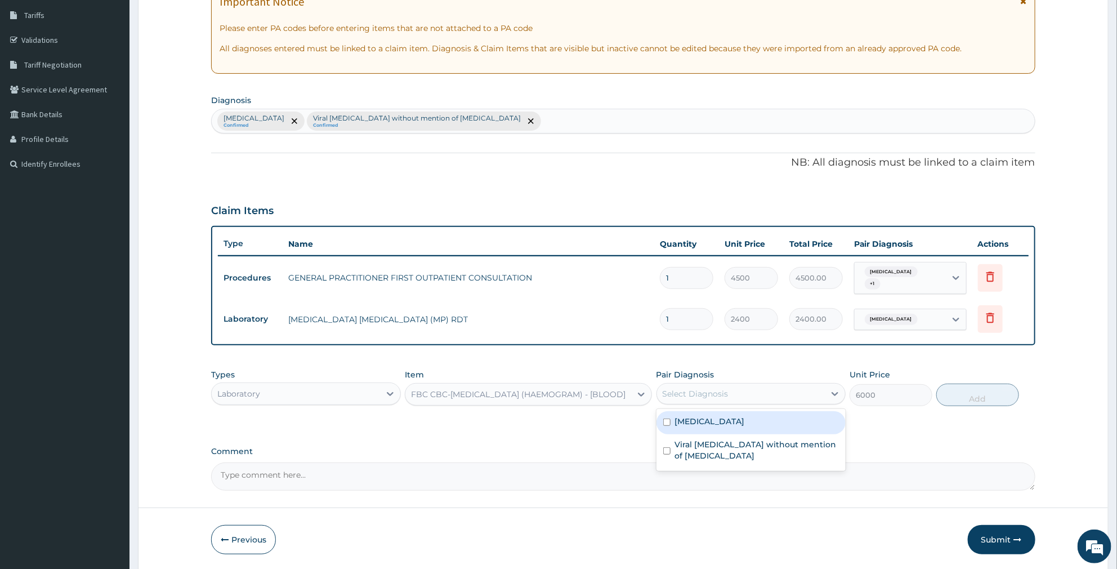
click at [716, 396] on div "Select Diagnosis" at bounding box center [696, 393] width 66 height 11
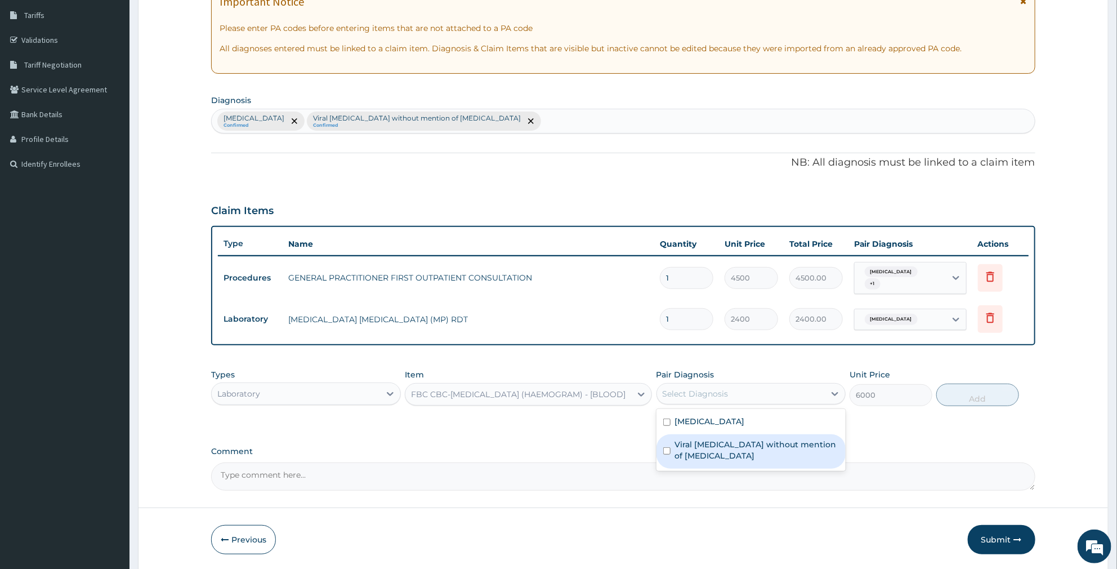
drag, startPoint x: 710, startPoint y: 442, endPoint x: 830, endPoint y: 435, distance: 120.7
click at [717, 443] on label "Viral sepsis without mention of septic shock" at bounding box center [757, 450] width 164 height 23
checkbox input "true"
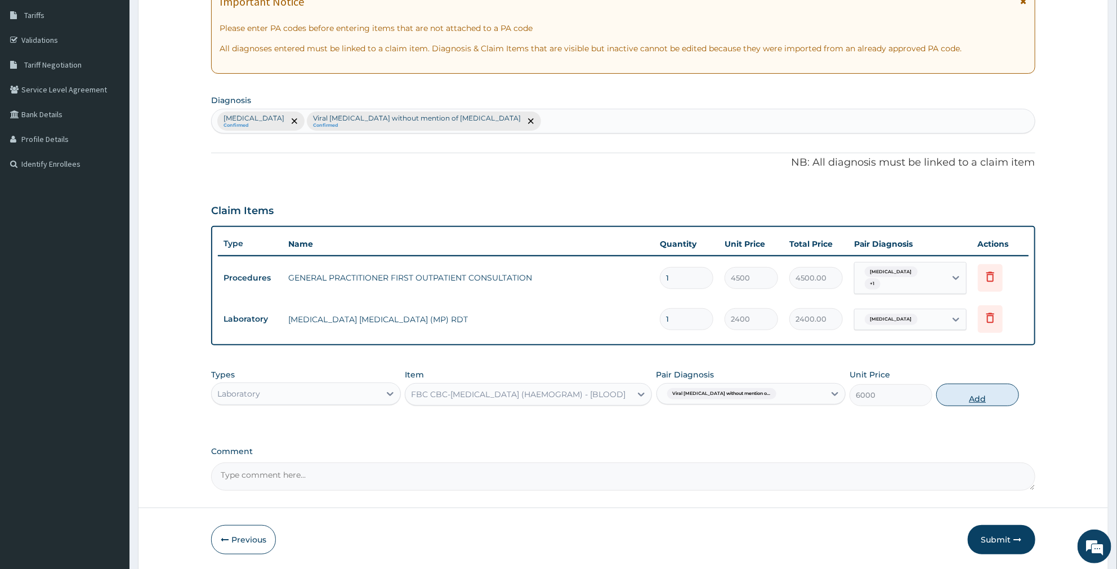
click at [975, 396] on button "Add" at bounding box center [977, 394] width 82 height 23
type input "0"
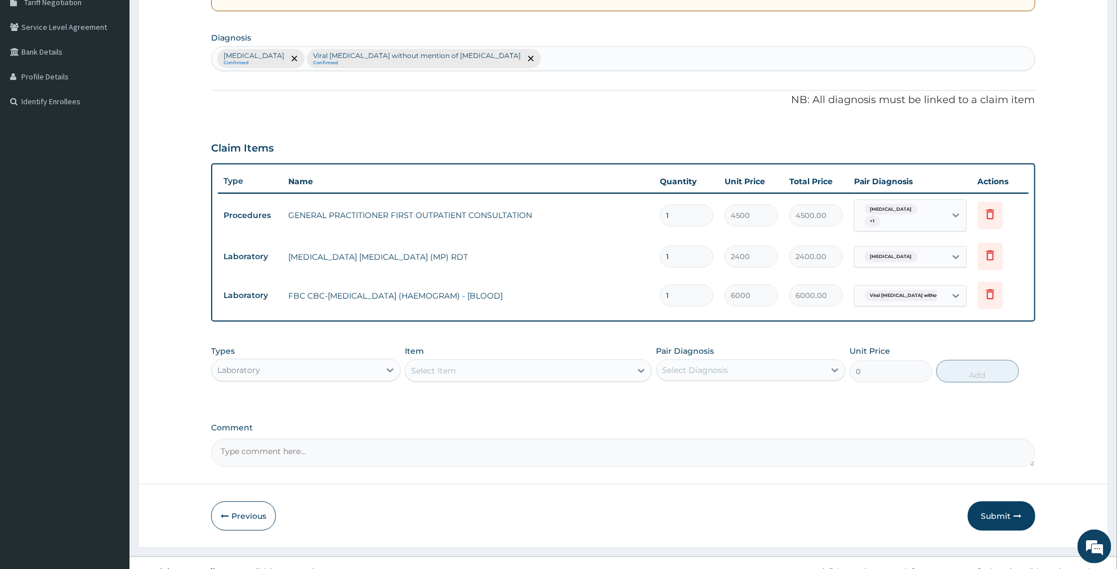
scroll to position [260, 0]
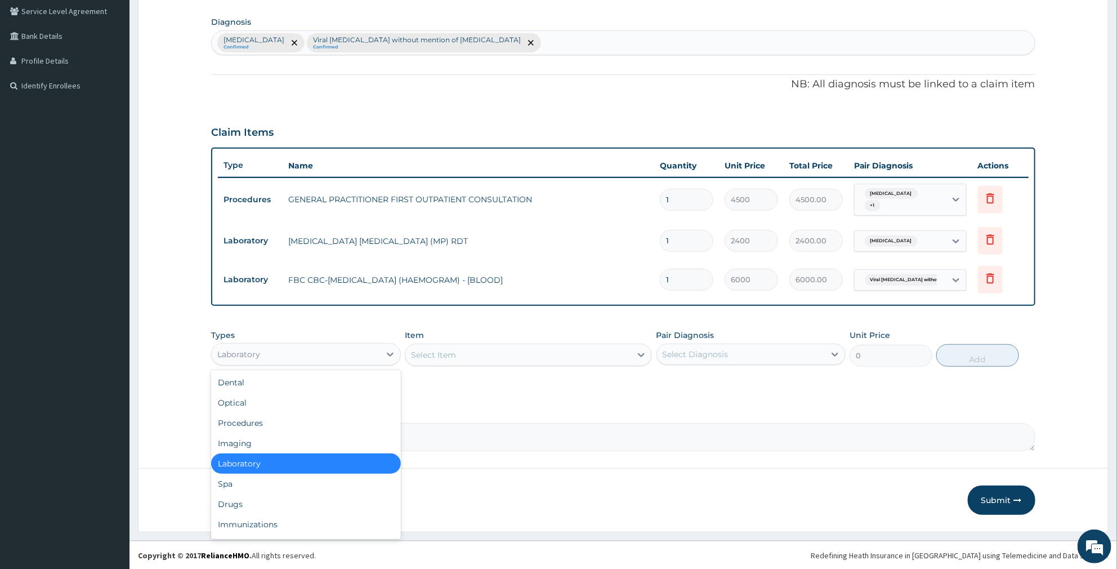
click at [367, 362] on div "Laboratory" at bounding box center [306, 354] width 190 height 23
click at [285, 503] on div "Drugs" at bounding box center [306, 504] width 190 height 20
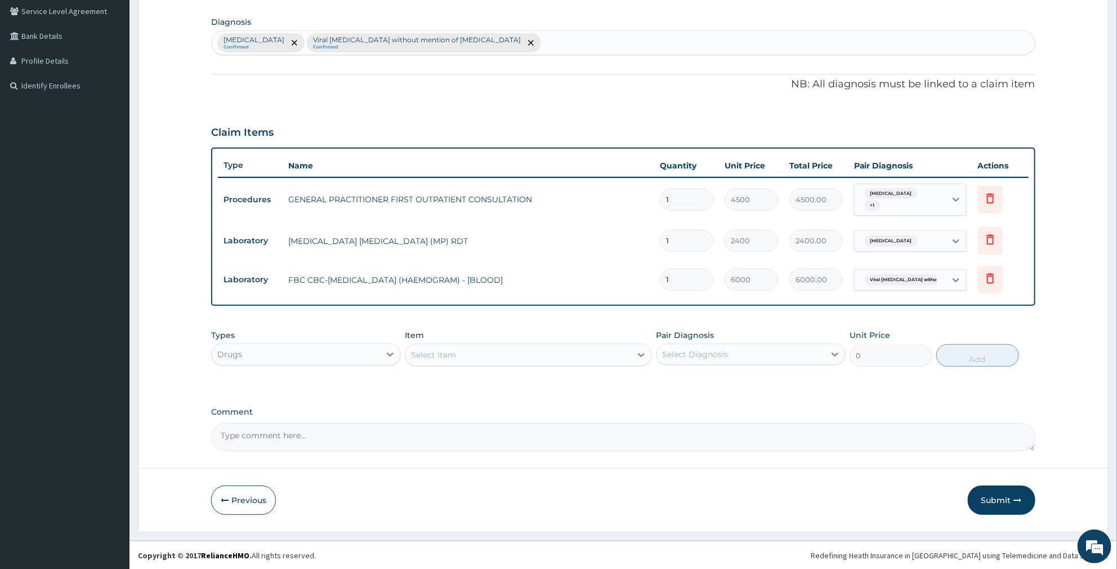
click at [448, 357] on div "Select Item" at bounding box center [433, 354] width 45 height 11
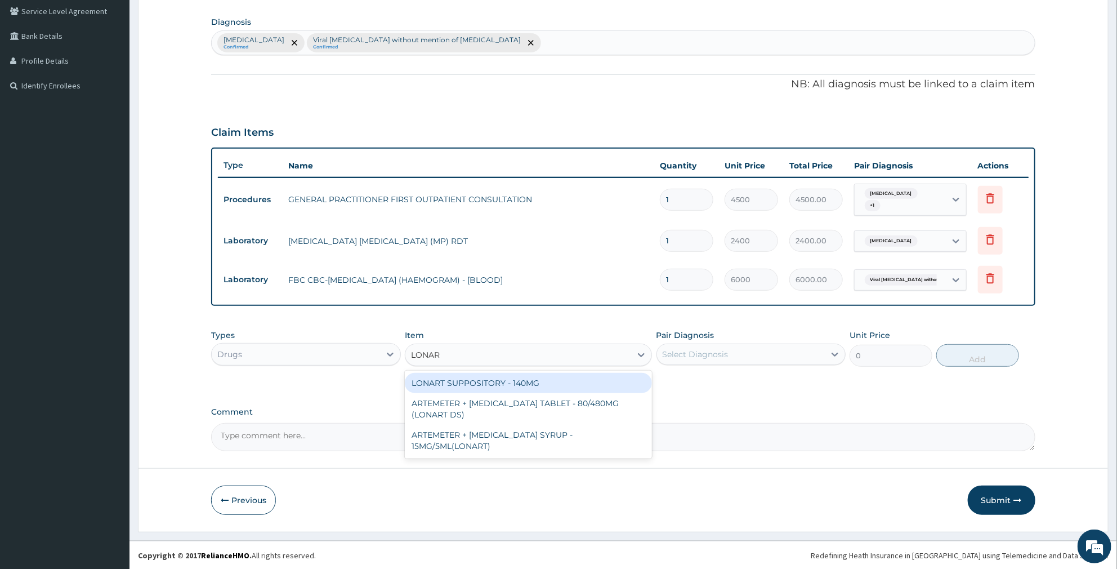
type input "LONART"
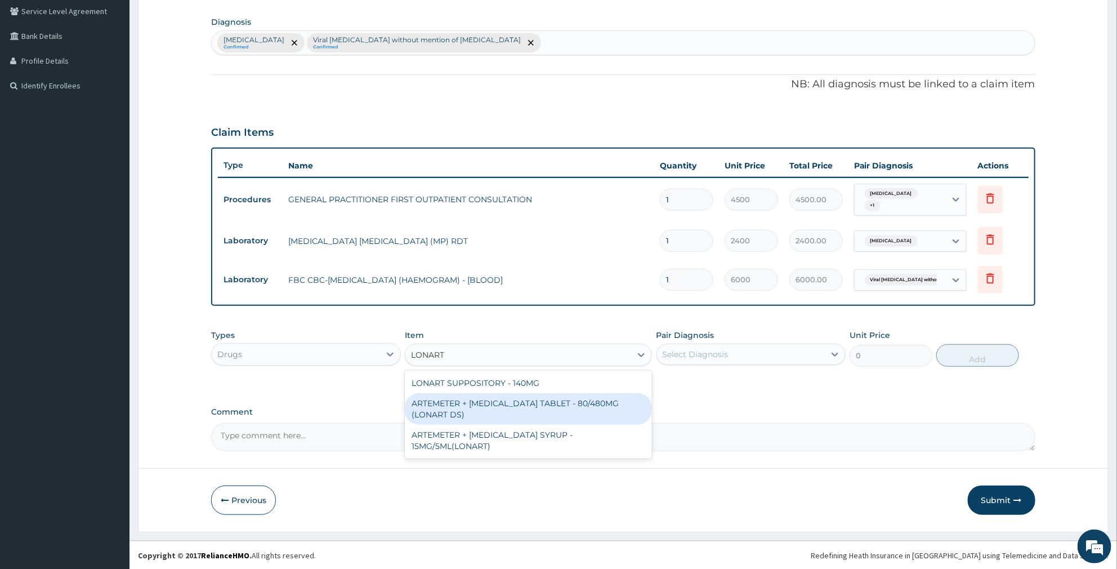
click at [589, 411] on div "ARTEMETER + LUMEFANTRINE TABLET - 80/480MG (LONART DS)" at bounding box center [528, 409] width 247 height 32
type input "672"
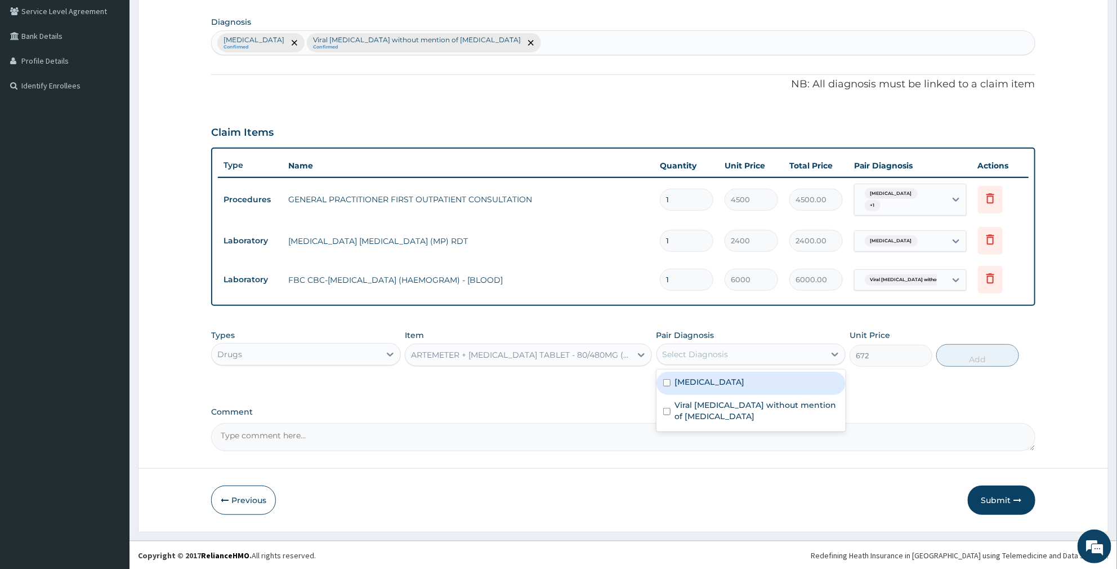
click at [716, 350] on div "Select Diagnosis" at bounding box center [696, 353] width 66 height 11
click at [712, 378] on label "Malaria, unspecified" at bounding box center [710, 381] width 70 height 11
checkbox input "true"
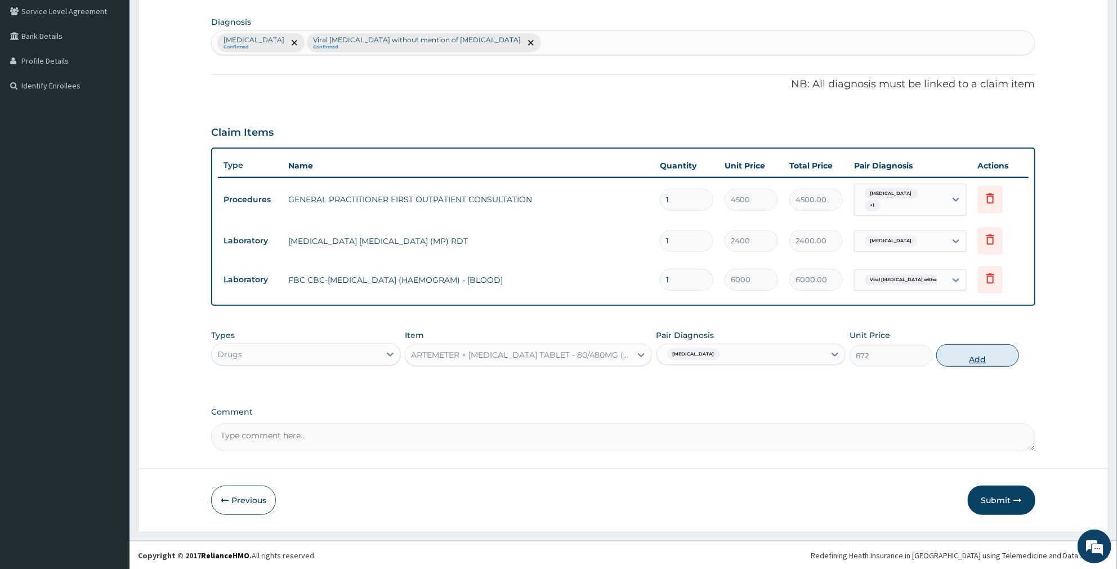
click at [967, 359] on button "Add" at bounding box center [977, 355] width 82 height 23
type input "0"
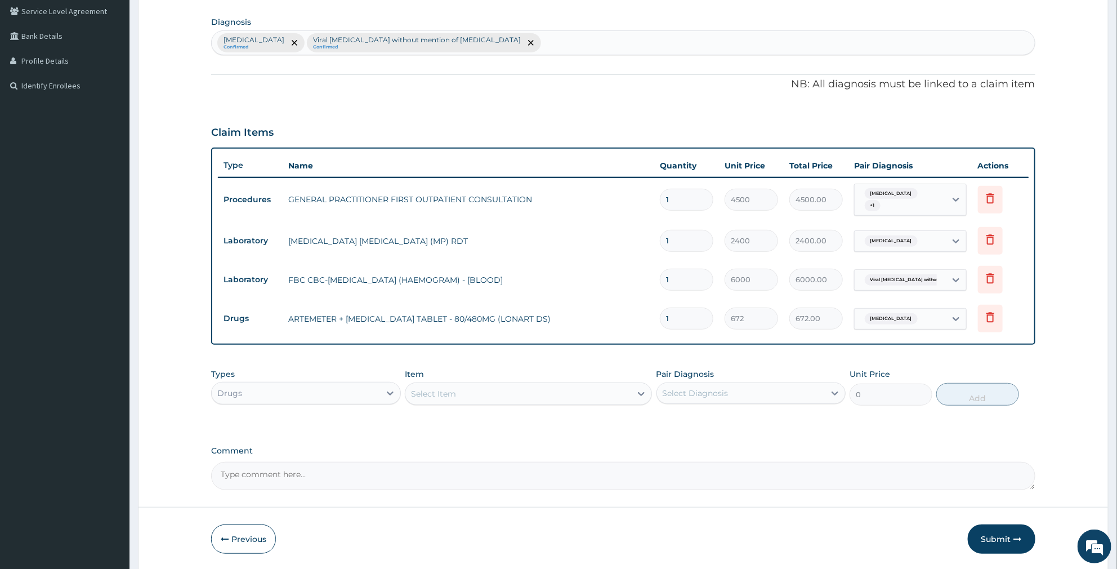
drag, startPoint x: 681, startPoint y: 314, endPoint x: 520, endPoint y: 335, distance: 162.9
click at [535, 329] on tr "Drugs ARTEMETER + LUMEFANTRINE TABLET - 80/480MG (LONART DS) 1 672 672.00 Malar…" at bounding box center [623, 318] width 811 height 39
type input "6"
type input "4032.00"
type input "6"
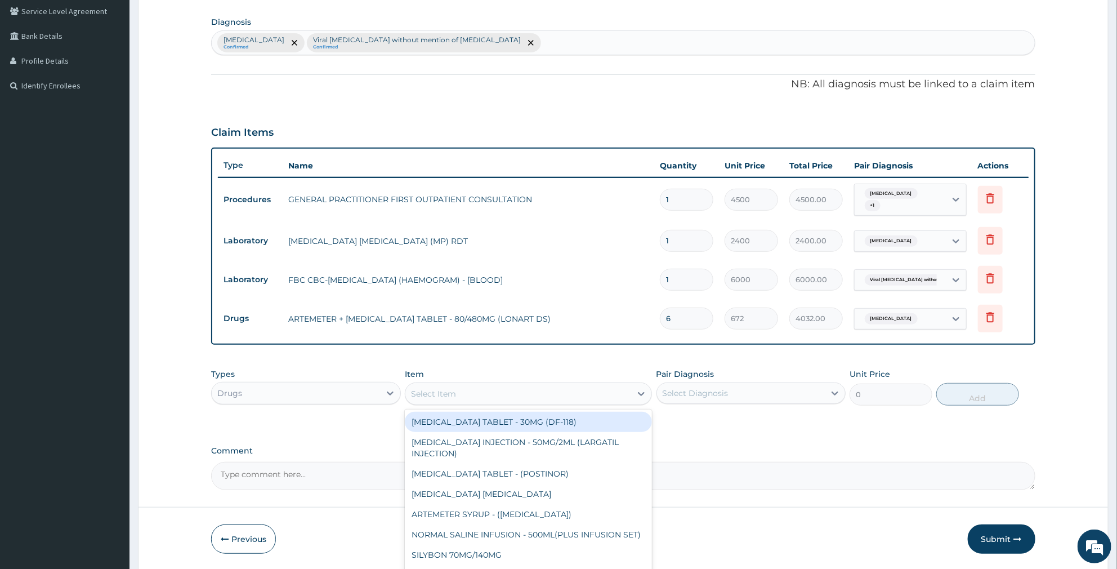
click at [508, 392] on div "Select Item" at bounding box center [518, 394] width 226 height 18
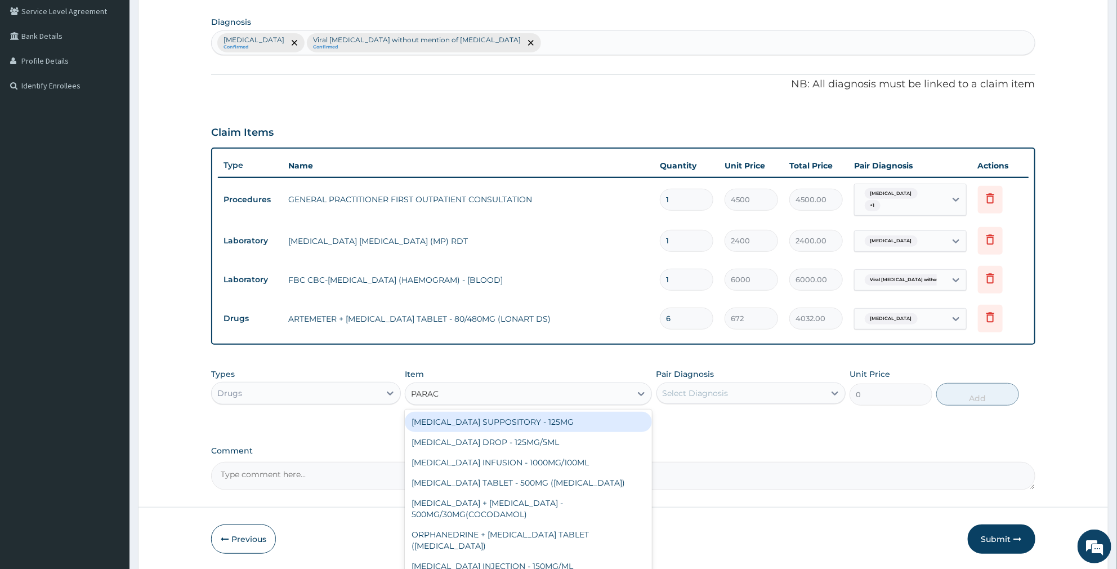
type input "PARACE"
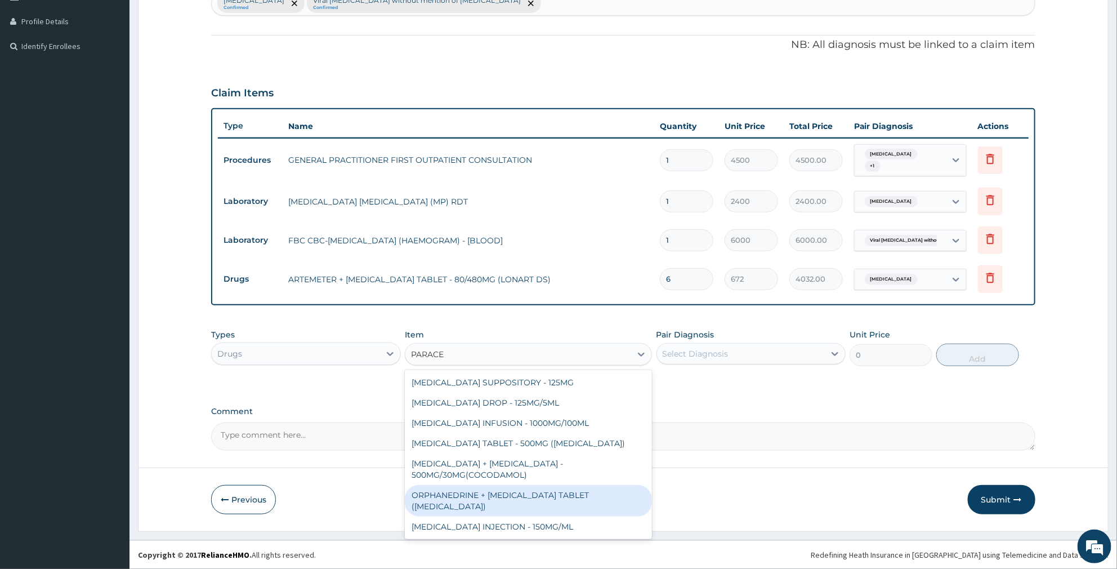
scroll to position [29, 0]
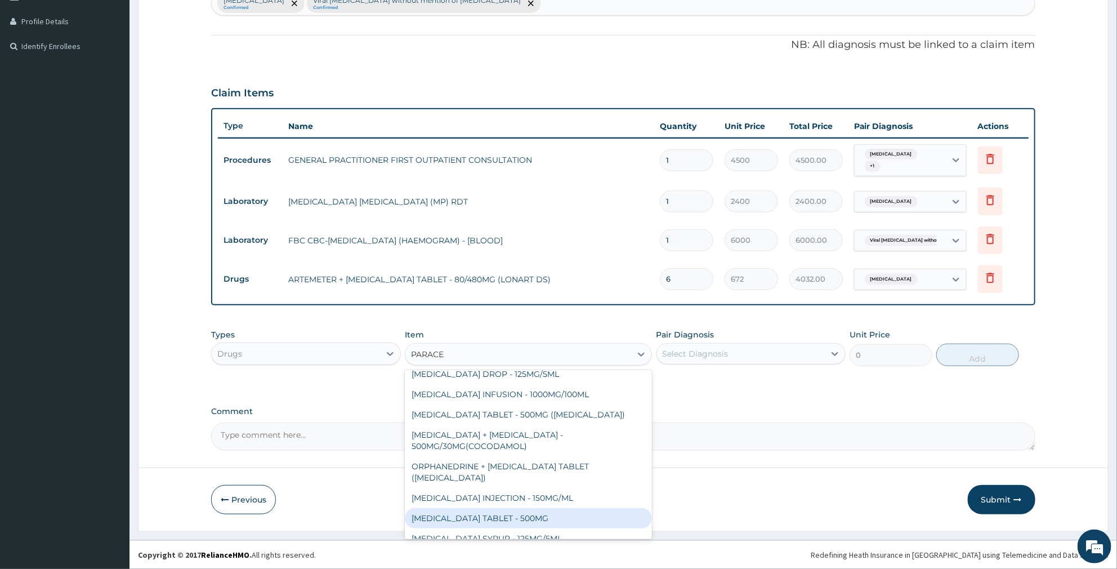
click at [496, 508] on div "PARACETAMOL TABLET - 500MG" at bounding box center [528, 518] width 247 height 20
type input "38.400000000000006"
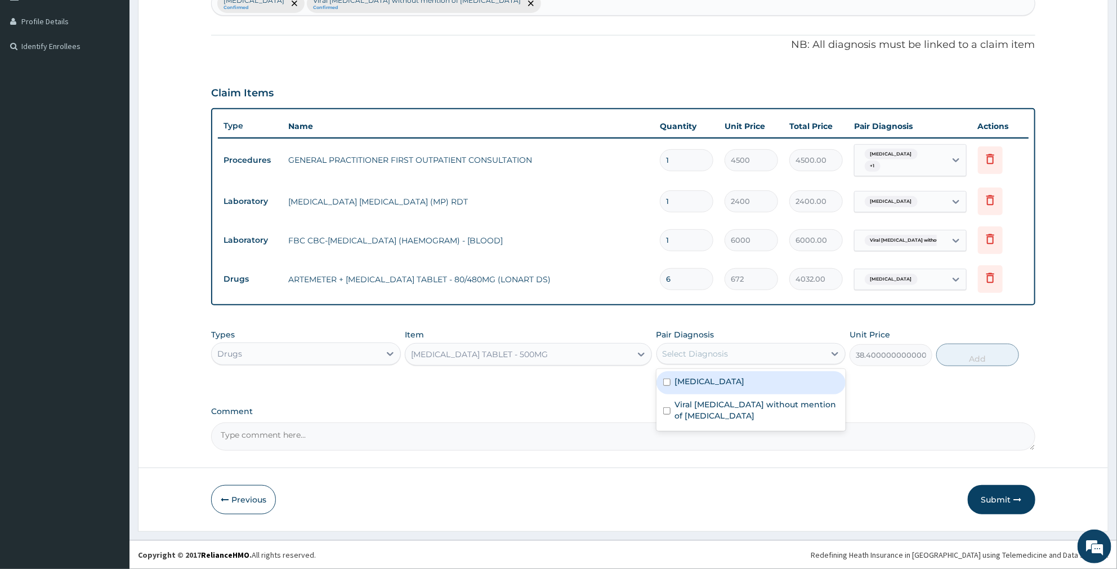
click at [701, 348] on div "Select Diagnosis" at bounding box center [696, 353] width 66 height 11
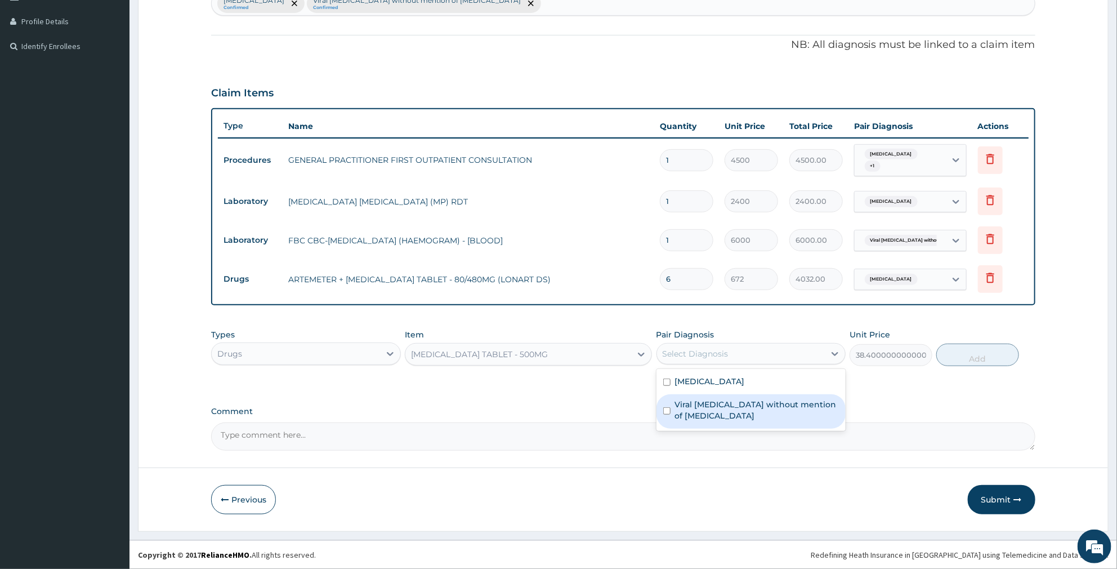
click at [694, 408] on label "Viral sepsis without mention of septic shock" at bounding box center [757, 410] width 164 height 23
checkbox input "true"
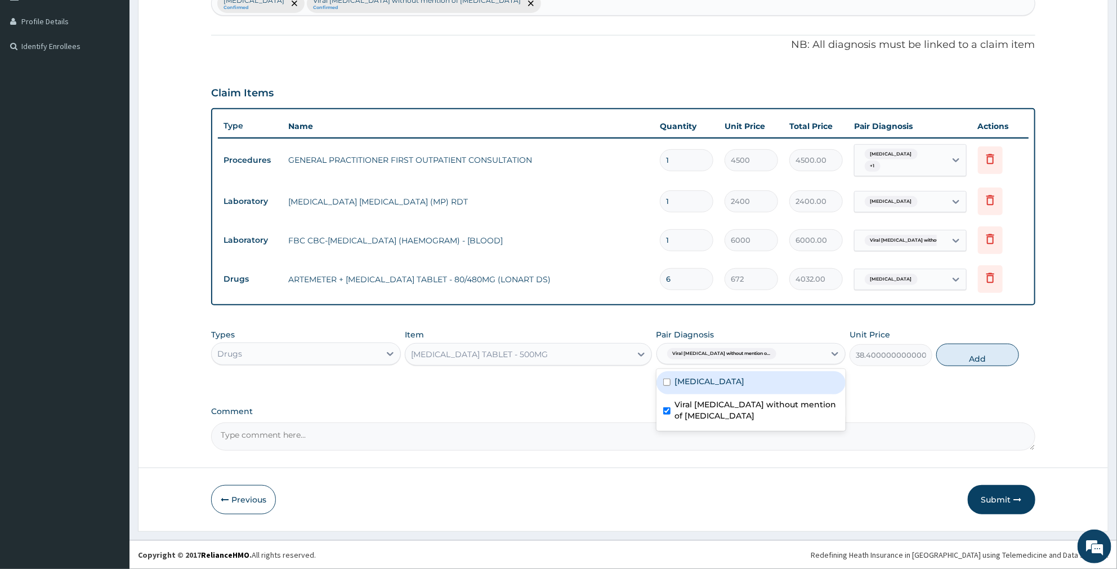
click at [704, 389] on div "Malaria, unspecified" at bounding box center [751, 382] width 190 height 23
checkbox input "true"
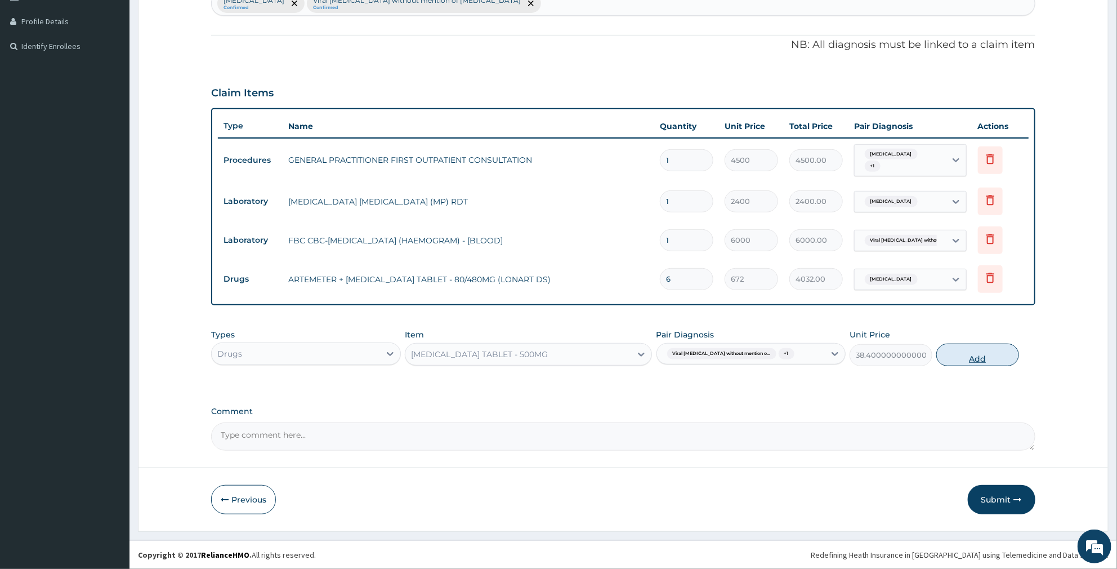
click at [963, 356] on button "Add" at bounding box center [977, 354] width 82 height 23
type input "0"
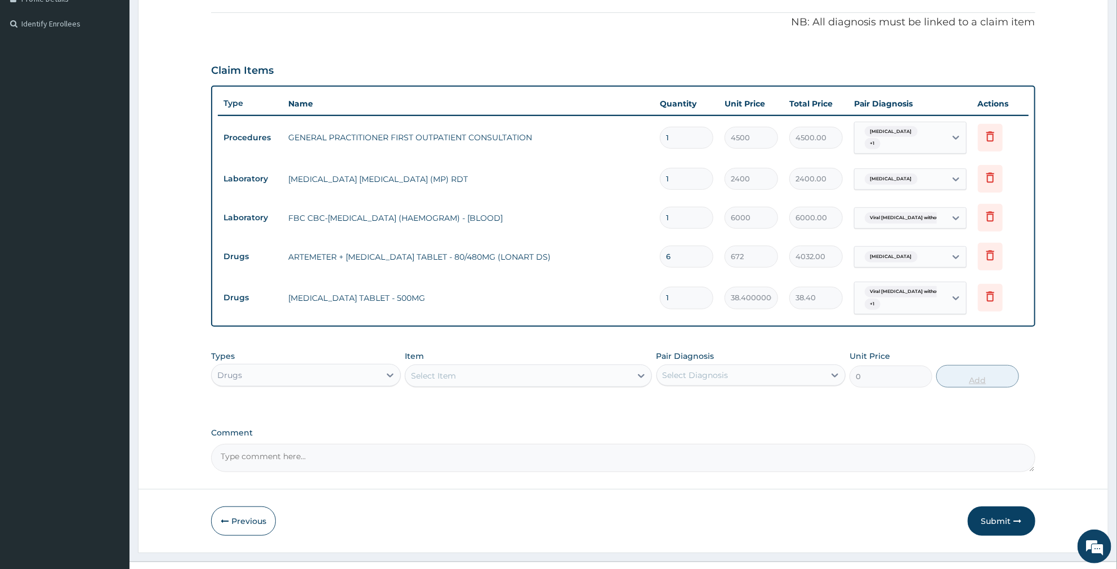
scroll to position [343, 0]
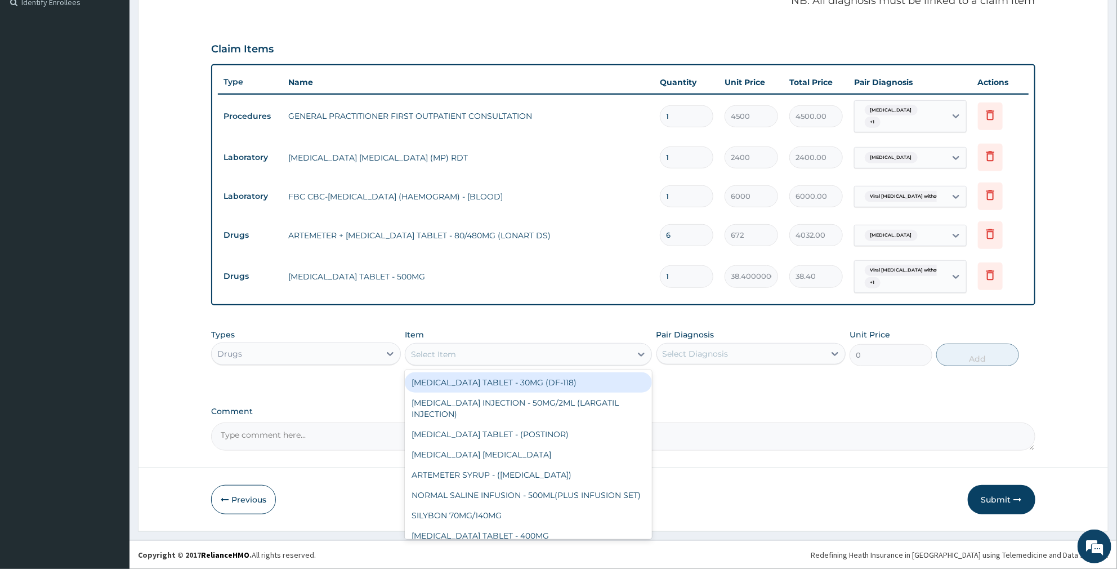
click at [481, 358] on div "Select Item" at bounding box center [518, 354] width 226 height 18
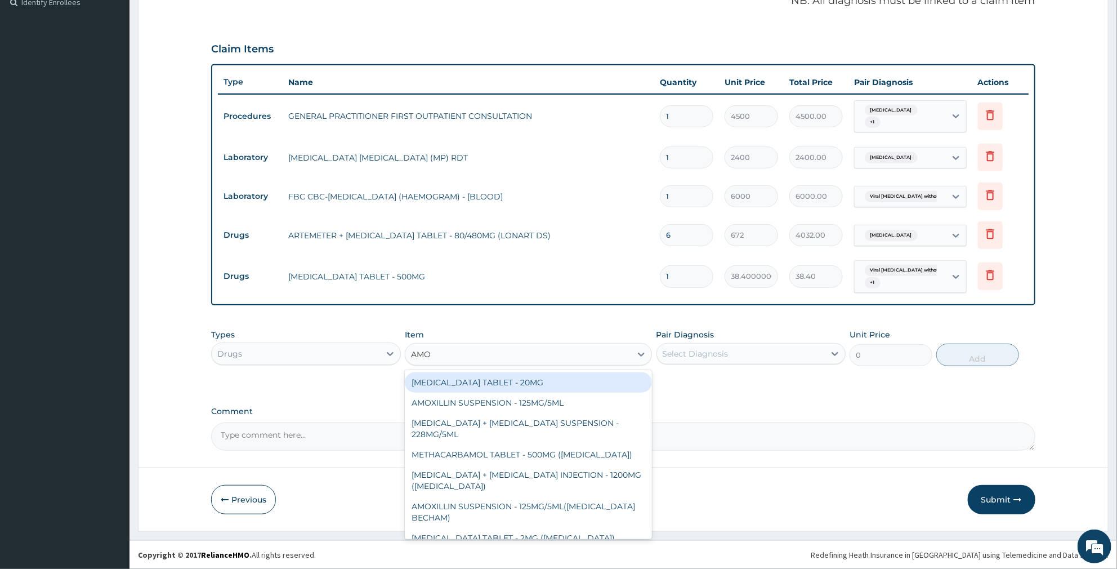
type input "AMOX"
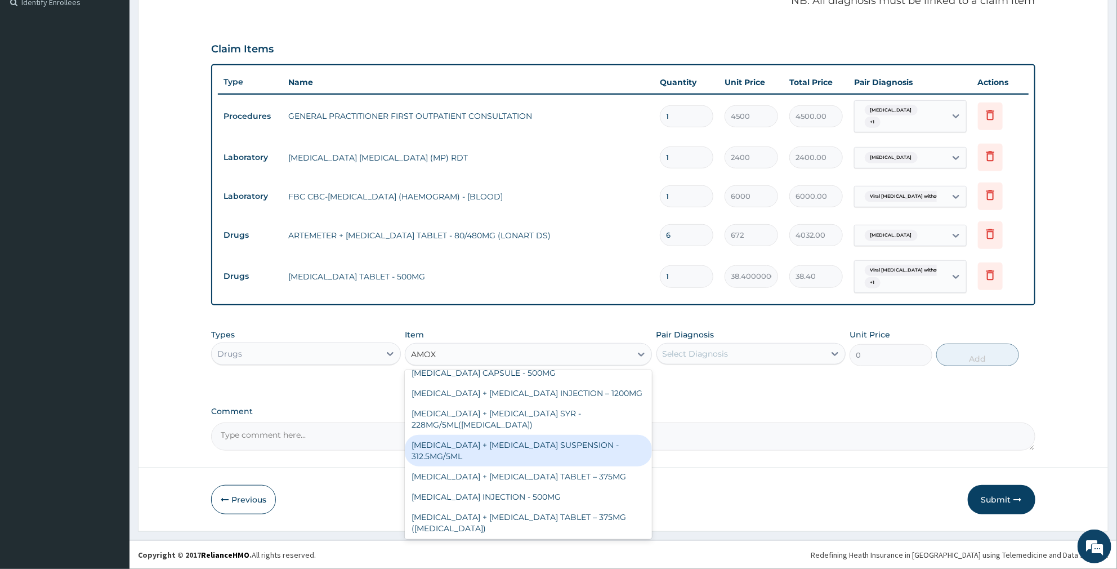
scroll to position [102, 0]
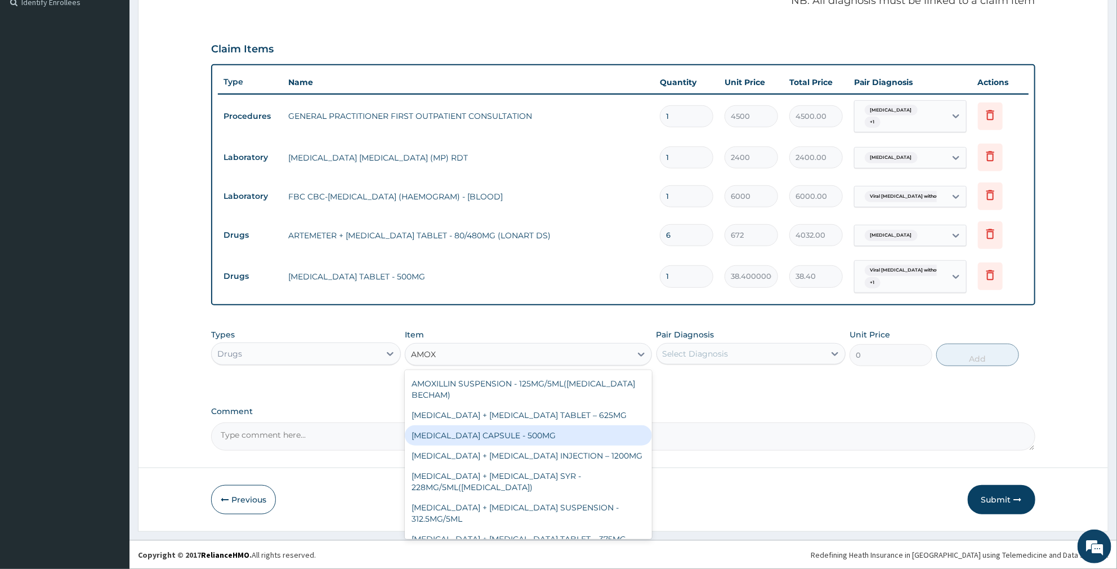
click at [541, 431] on div "AMOXICILLIN CAPSULE - 500MG" at bounding box center [528, 435] width 247 height 20
type input "128"
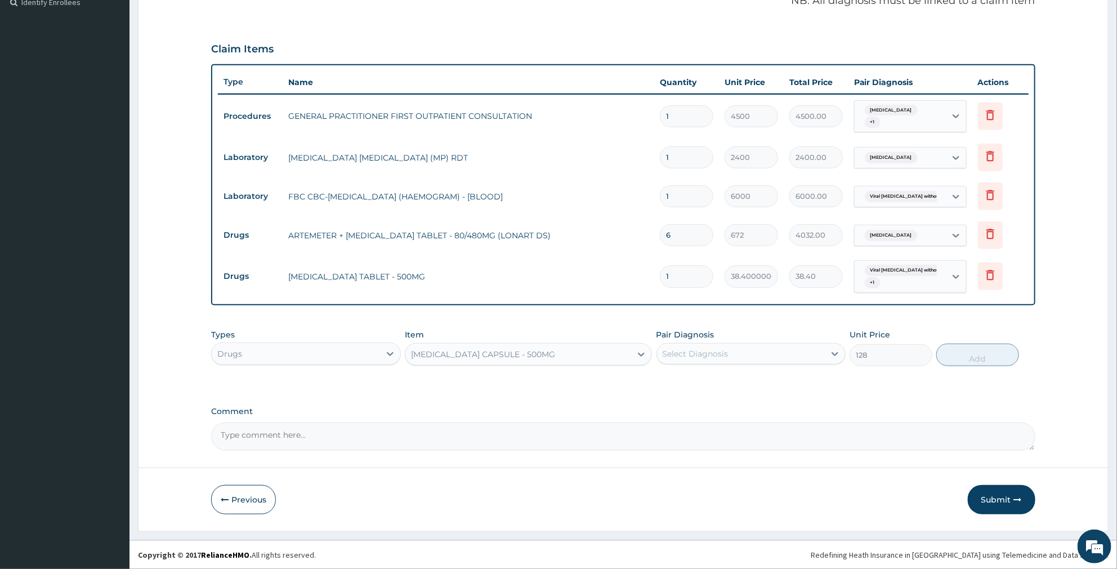
click at [701, 345] on div "Select Diagnosis" at bounding box center [741, 354] width 168 height 18
click at [732, 379] on label "Malaria, unspecified" at bounding box center [710, 381] width 70 height 11
checkbox input "true"
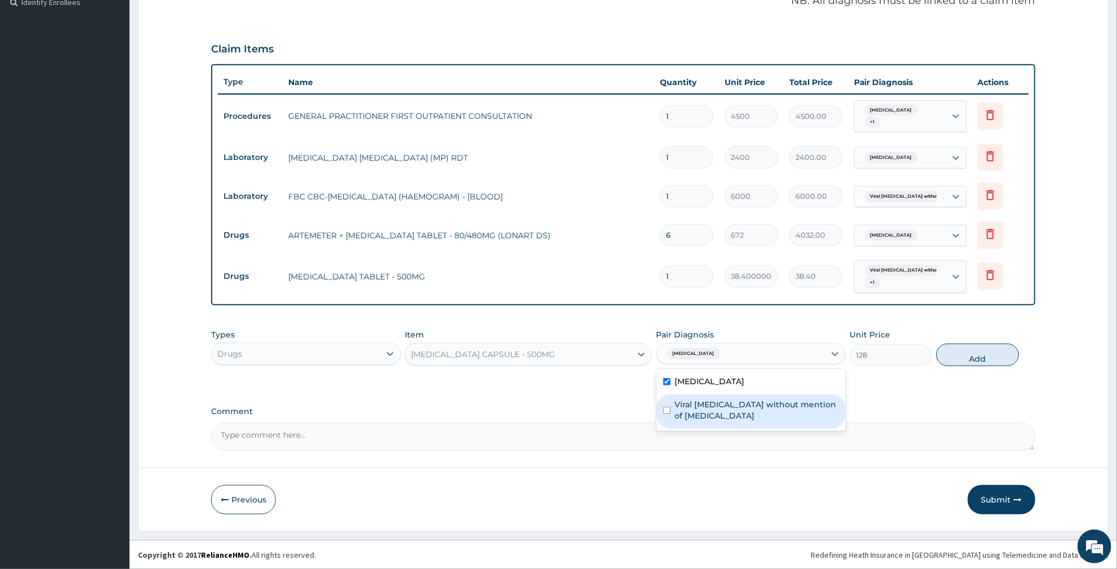
click at [715, 401] on label "Viral sepsis without mention of septic shock" at bounding box center [757, 410] width 164 height 23
checkbox input "true"
click at [725, 389] on div "Malaria, unspecified" at bounding box center [751, 382] width 190 height 23
checkbox input "false"
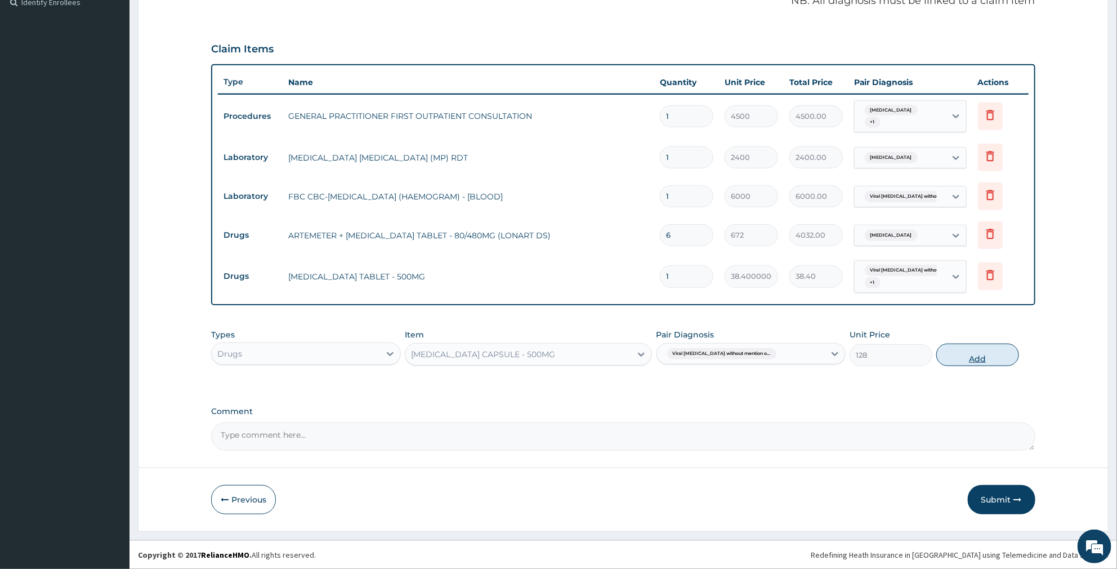
click at [986, 356] on button "Add" at bounding box center [977, 354] width 82 height 23
type input "0"
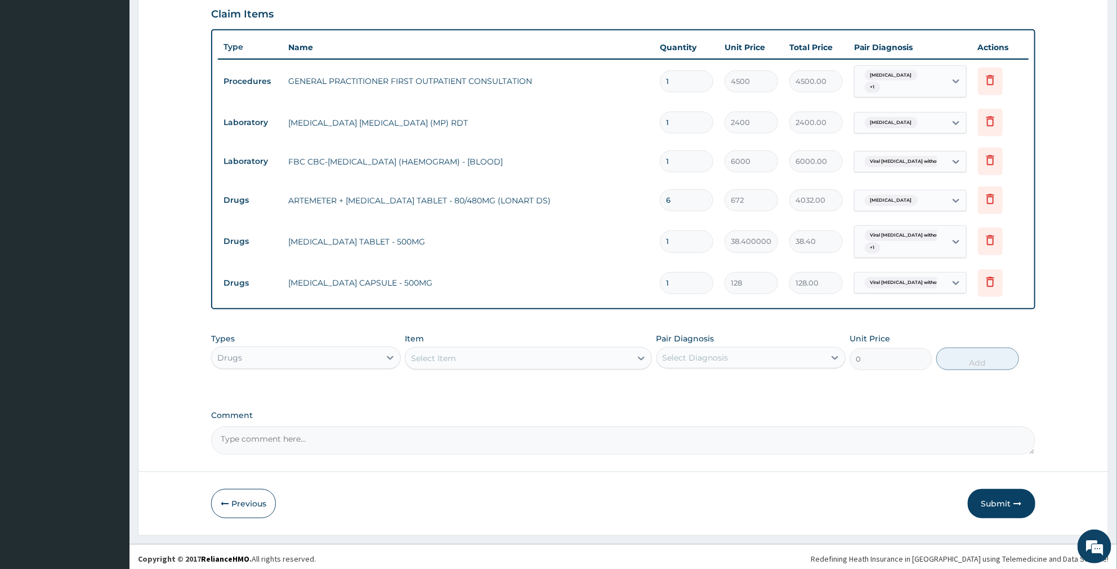
scroll to position [383, 0]
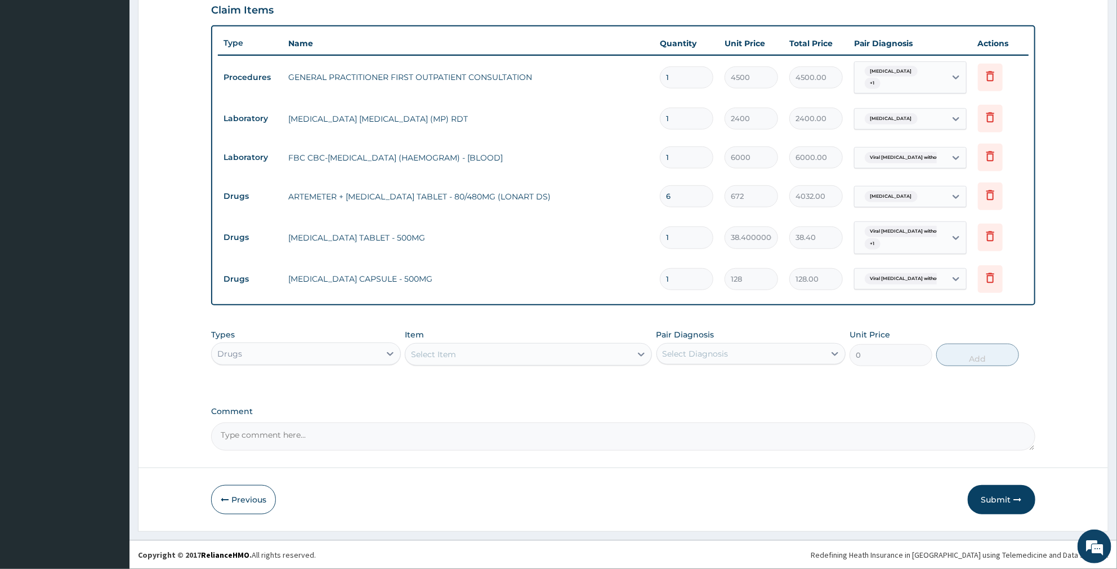
drag, startPoint x: 681, startPoint y: 285, endPoint x: 582, endPoint y: 301, distance: 100.4
click at [582, 301] on div "Type Name Quantity Unit Price Total Price Pair Diagnosis Actions Procedures GEN…" at bounding box center [623, 165] width 824 height 280
type input "10"
type input "1280.00"
type input "10"
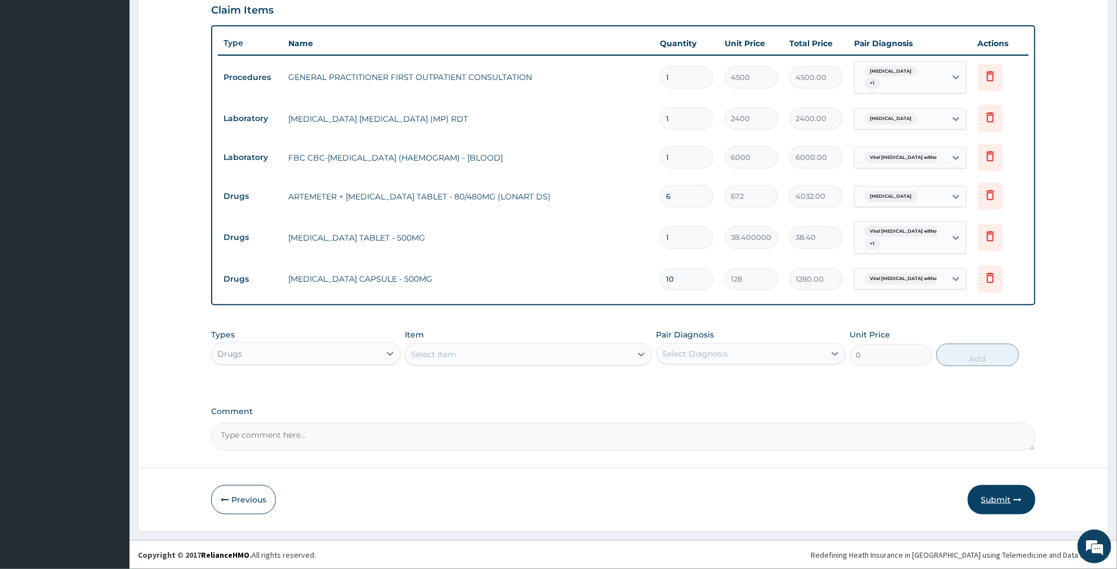
click at [998, 504] on button "Submit" at bounding box center [1002, 499] width 68 height 29
